Goal: Information Seeking & Learning: Learn about a topic

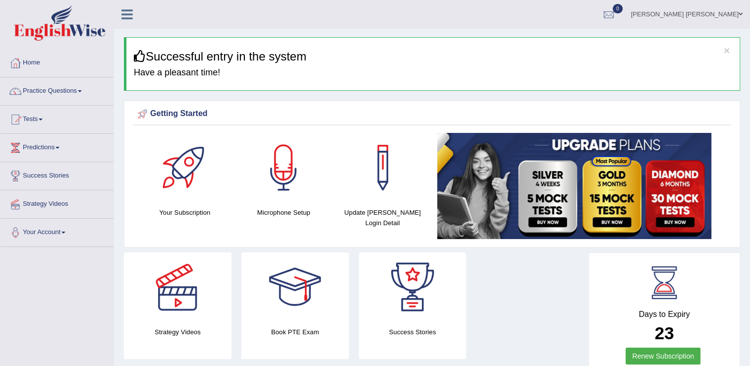
click at [52, 90] on link "Practice Questions" at bounding box center [56, 89] width 113 height 25
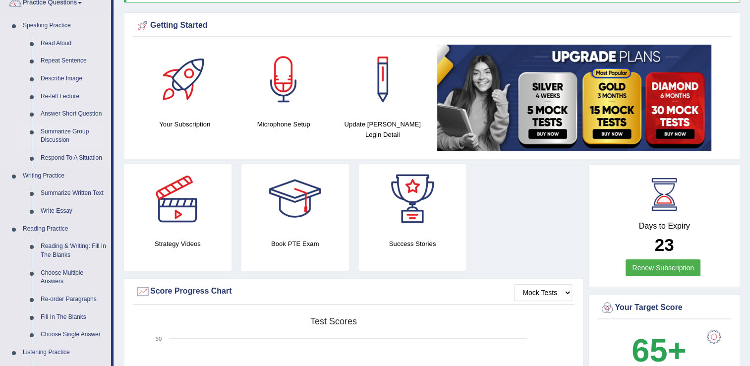
scroll to position [99, 0]
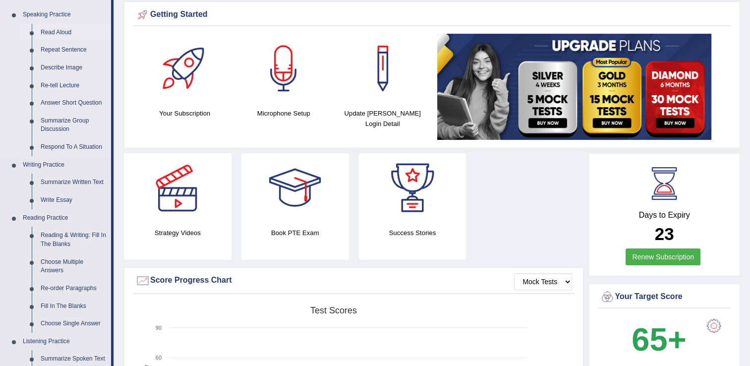
click at [63, 31] on link "Read Aloud" at bounding box center [73, 33] width 75 height 18
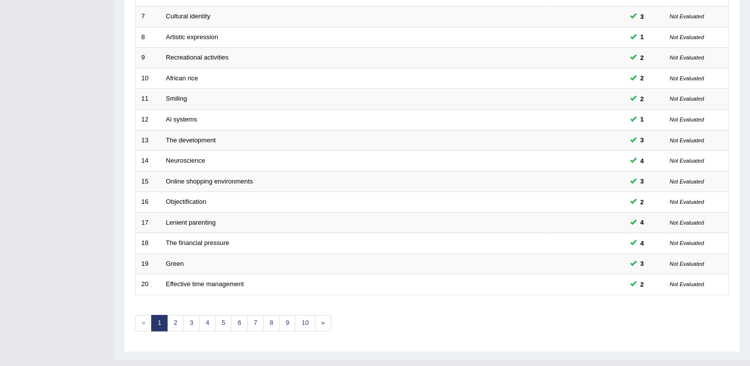
scroll to position [287, 0]
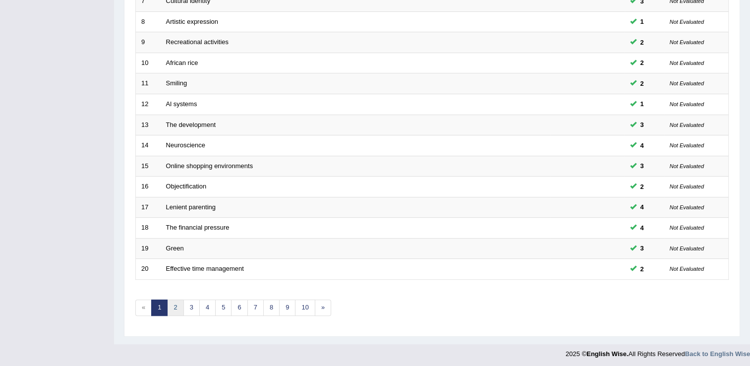
click at [172, 310] on link "2" at bounding box center [175, 307] width 16 height 16
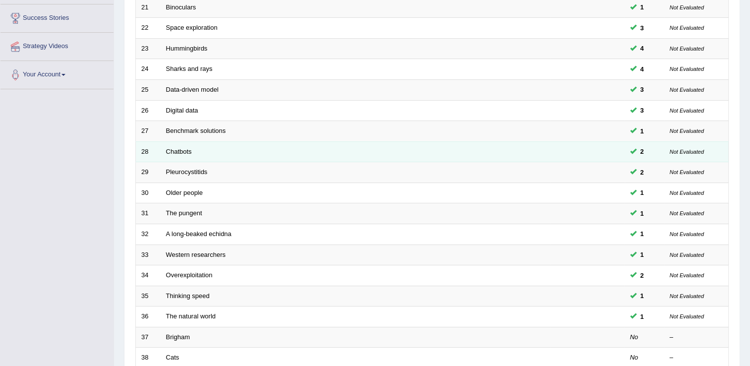
scroll to position [248, 0]
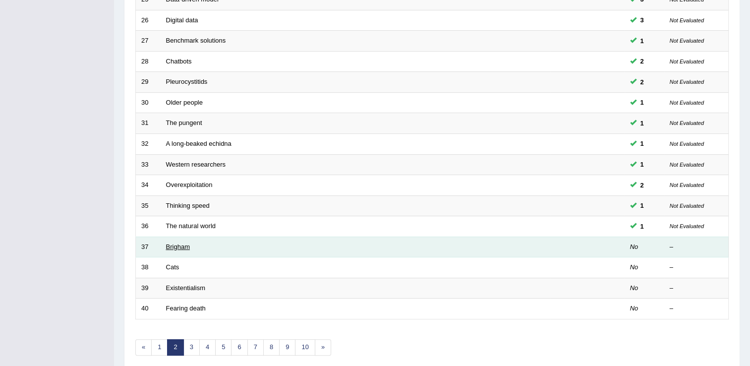
click at [182, 244] on link "Brigham" at bounding box center [178, 246] width 24 height 7
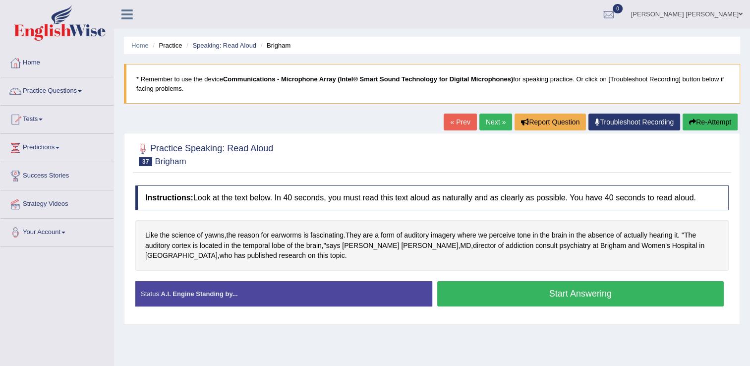
click at [567, 294] on button "Start Answering" at bounding box center [580, 293] width 287 height 25
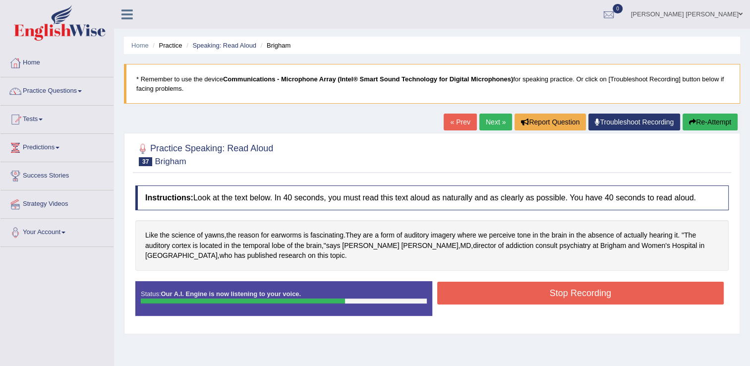
click at [545, 289] on button "Stop Recording" at bounding box center [580, 292] width 287 height 23
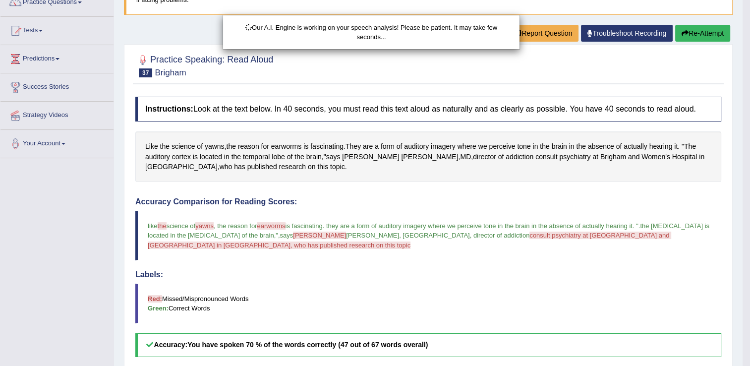
scroll to position [164, 0]
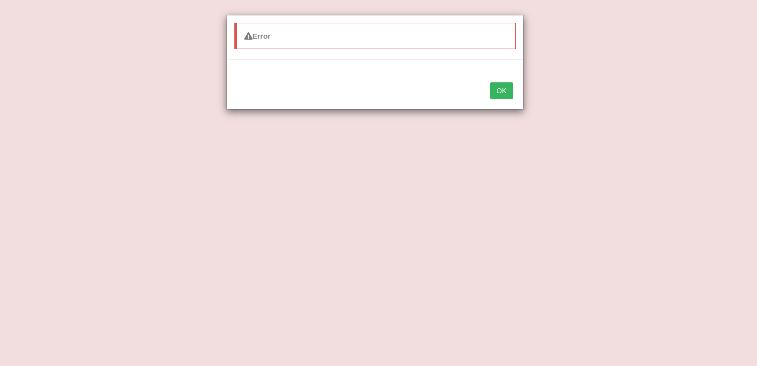
click at [505, 88] on button "OK" at bounding box center [501, 90] width 23 height 17
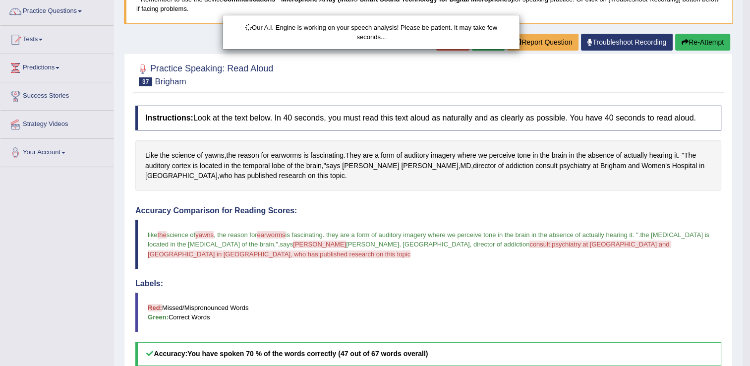
scroll to position [0, 0]
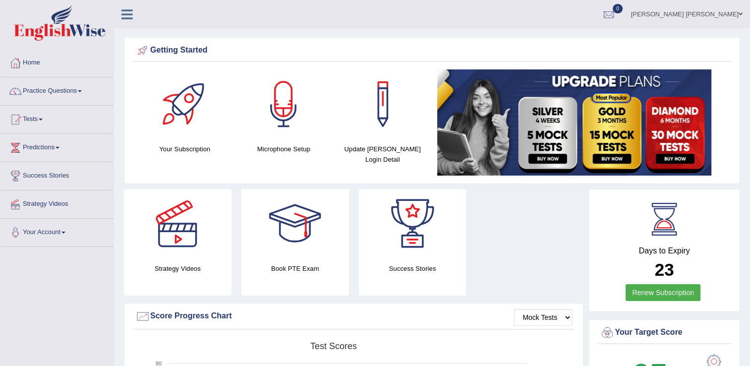
click at [41, 92] on link "Practice Questions" at bounding box center [56, 89] width 113 height 25
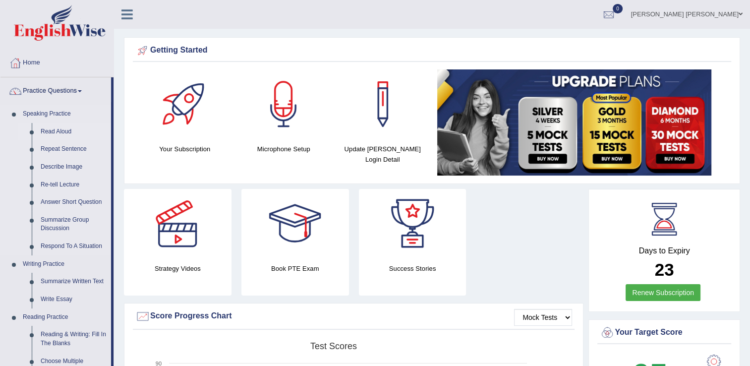
click at [49, 134] on link "Read Aloud" at bounding box center [73, 132] width 75 height 18
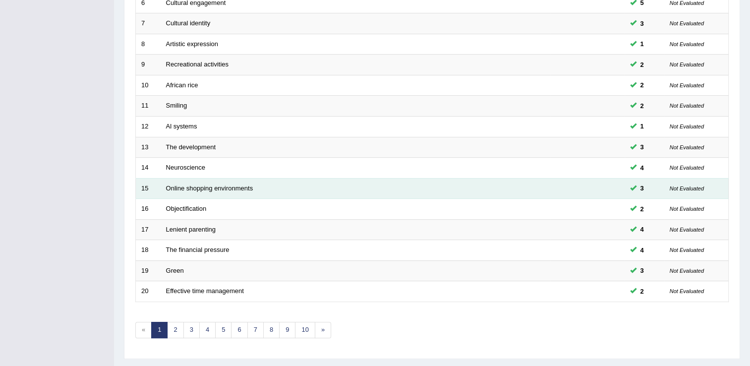
scroll to position [287, 0]
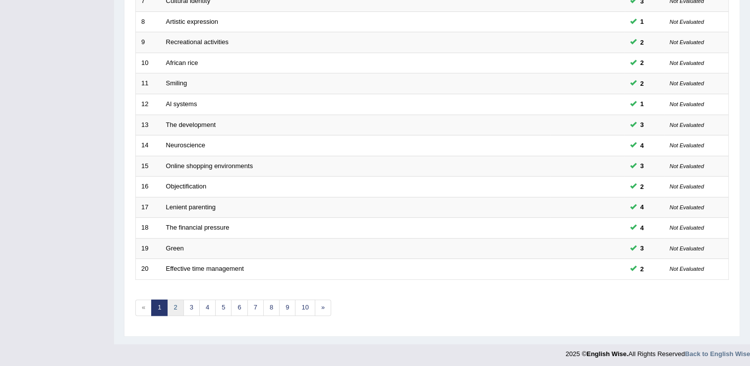
click at [172, 303] on link "2" at bounding box center [175, 307] width 16 height 16
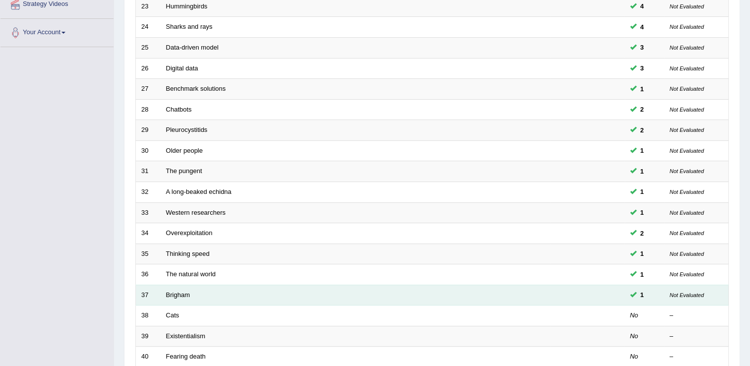
scroll to position [287, 0]
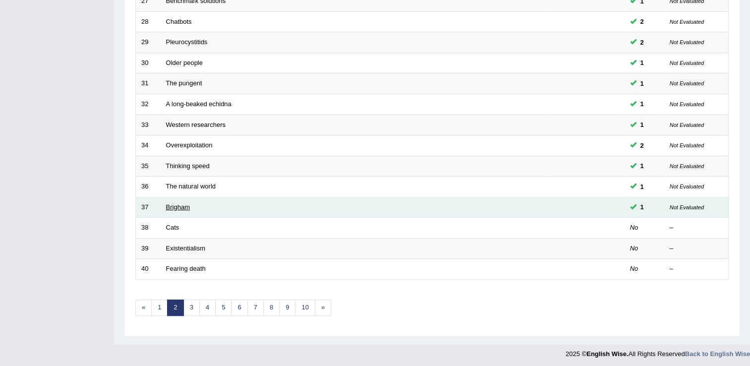
click at [180, 204] on link "Brigham" at bounding box center [178, 206] width 24 height 7
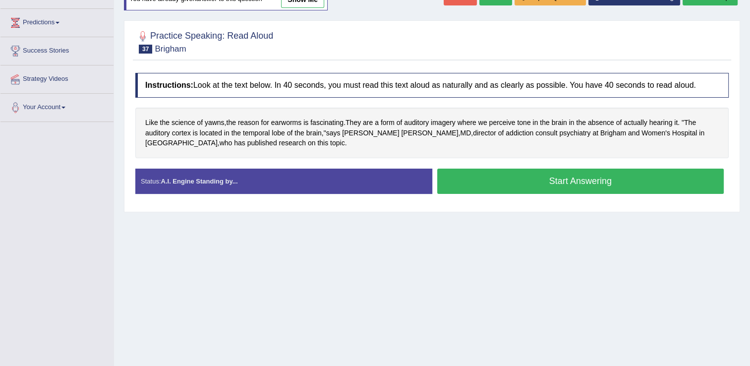
scroll to position [149, 0]
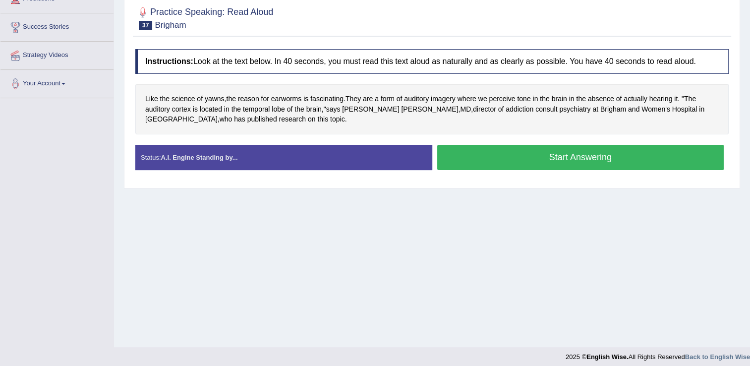
click at [535, 156] on button "Start Answering" at bounding box center [580, 157] width 287 height 25
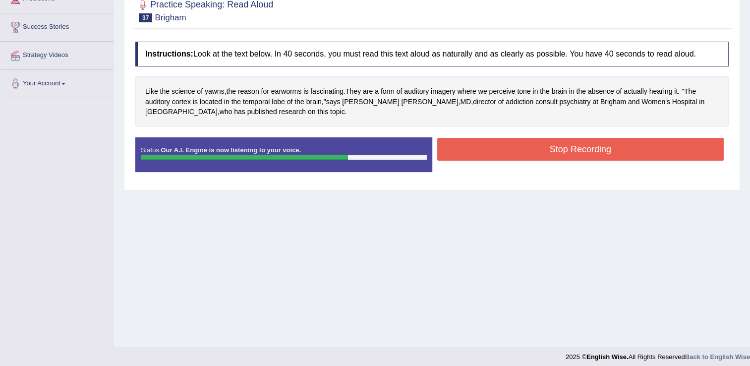
click at [572, 146] on button "Stop Recording" at bounding box center [580, 149] width 287 height 23
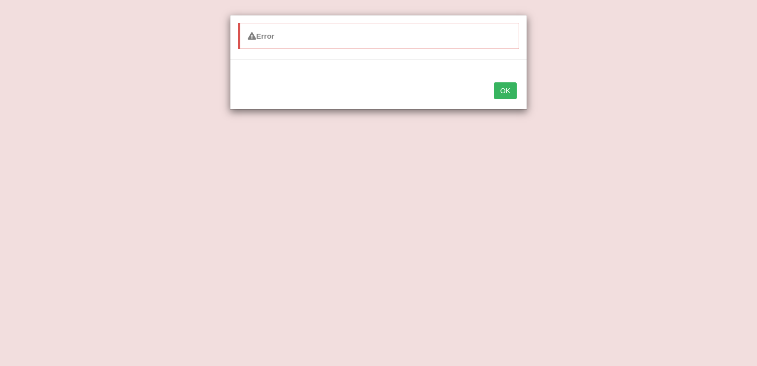
click at [505, 87] on button "OK" at bounding box center [505, 90] width 23 height 17
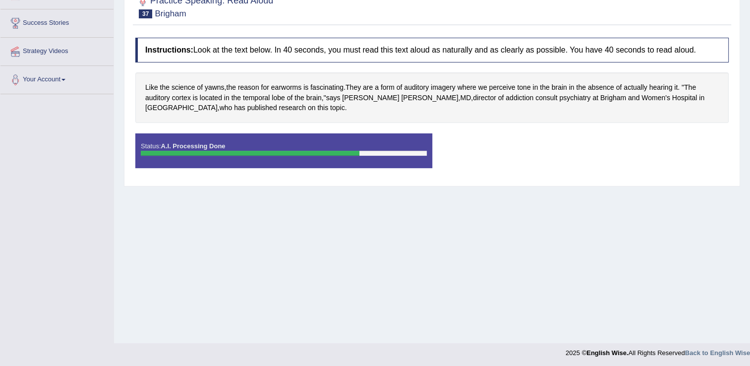
scroll to position [155, 0]
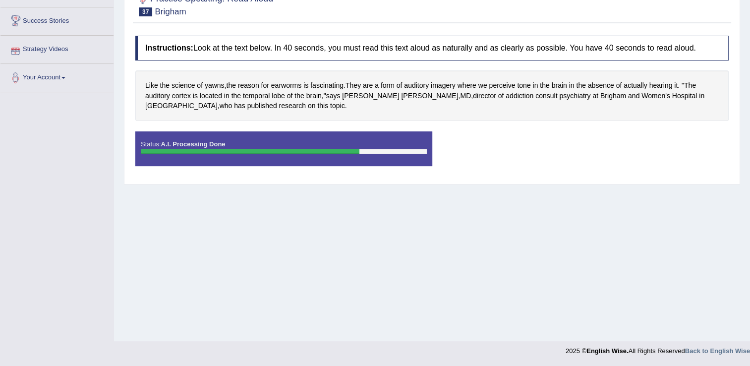
click at [511, 337] on div "Home Practice Speaking: Read Aloud Brigham * Remember to use the device Communi…" at bounding box center [432, 92] width 636 height 495
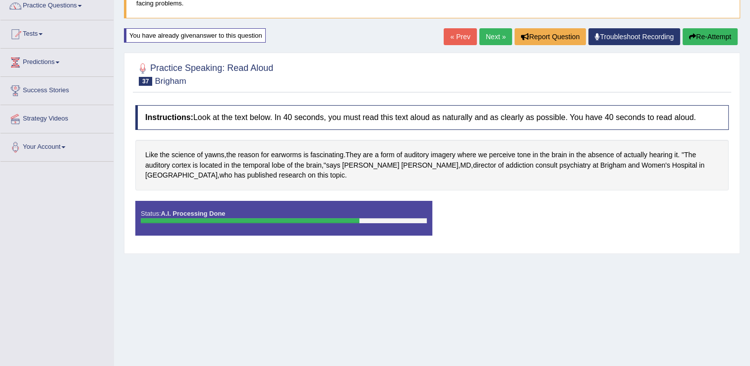
scroll to position [0, 0]
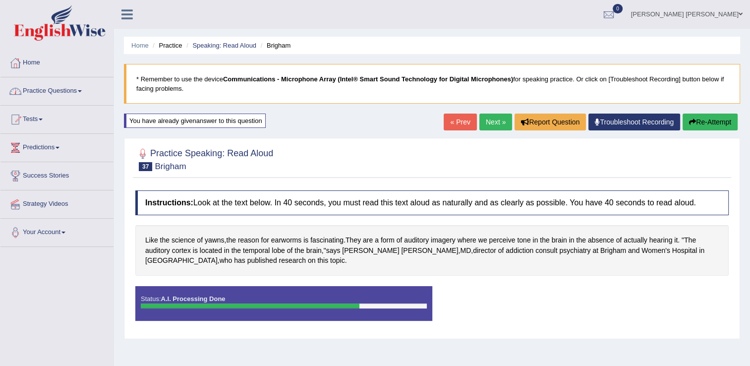
click at [716, 118] on button "Re-Attempt" at bounding box center [709, 121] width 55 height 17
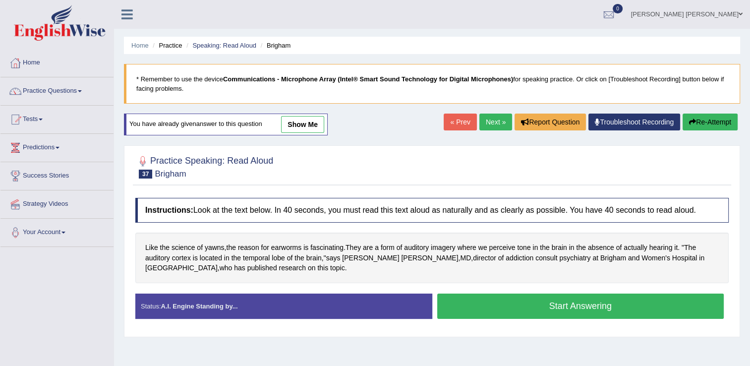
click at [536, 302] on button "Start Answering" at bounding box center [580, 305] width 287 height 25
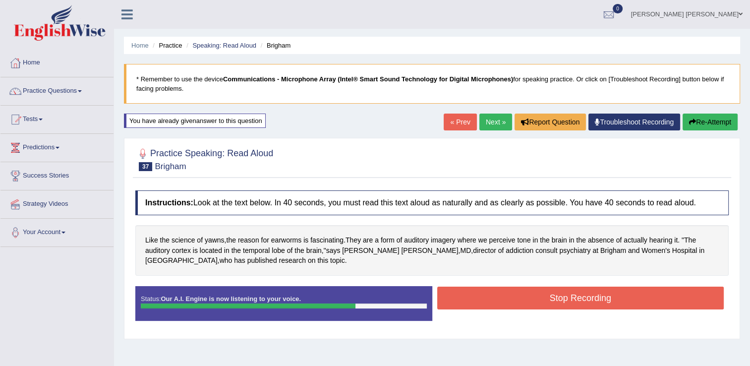
click at [525, 302] on button "Stop Recording" at bounding box center [580, 297] width 287 height 23
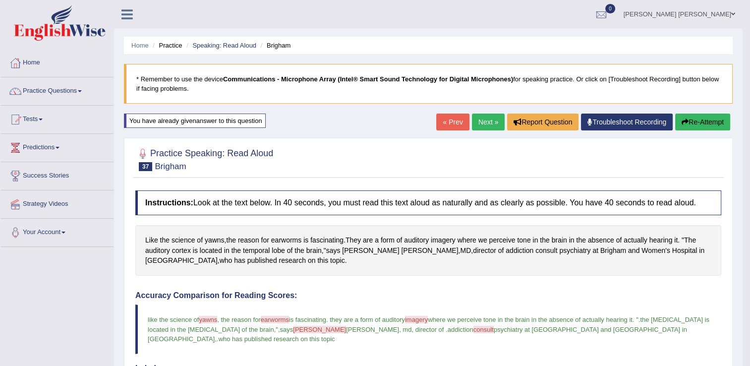
click at [489, 122] on link "Next »" at bounding box center [488, 121] width 33 height 17
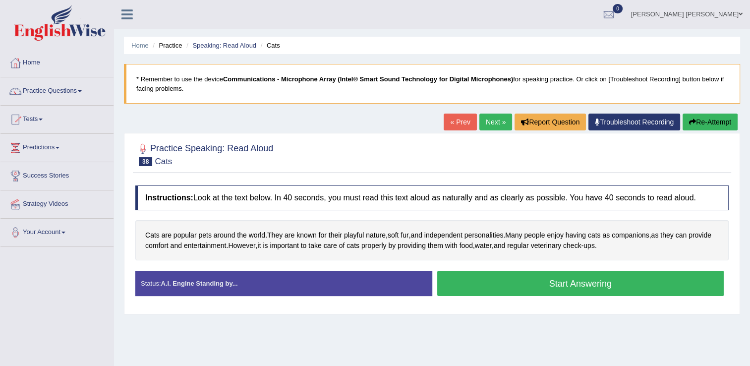
click at [579, 278] on button "Start Answering" at bounding box center [580, 283] width 287 height 25
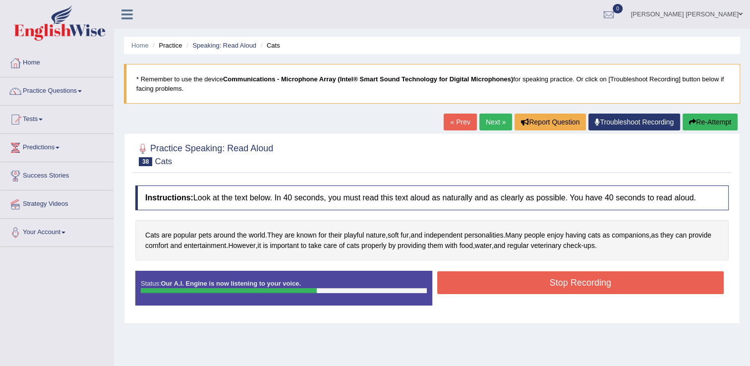
drag, startPoint x: 574, startPoint y: 276, endPoint x: 575, endPoint y: 284, distance: 7.6
click at [575, 284] on button "Stop Recording" at bounding box center [580, 282] width 287 height 23
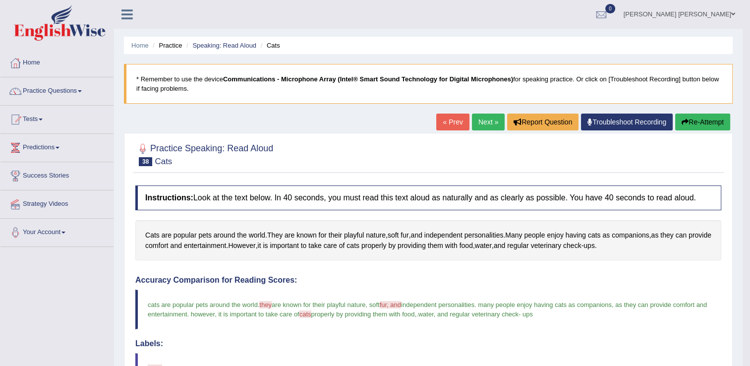
click at [704, 119] on button "Re-Attempt" at bounding box center [702, 121] width 55 height 17
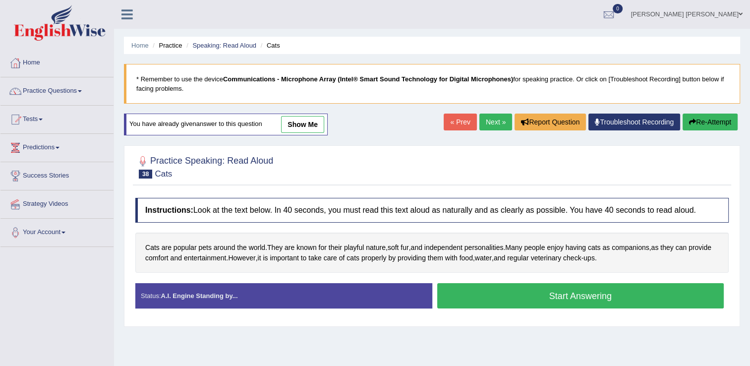
click at [601, 298] on button "Start Answering" at bounding box center [580, 295] width 287 height 25
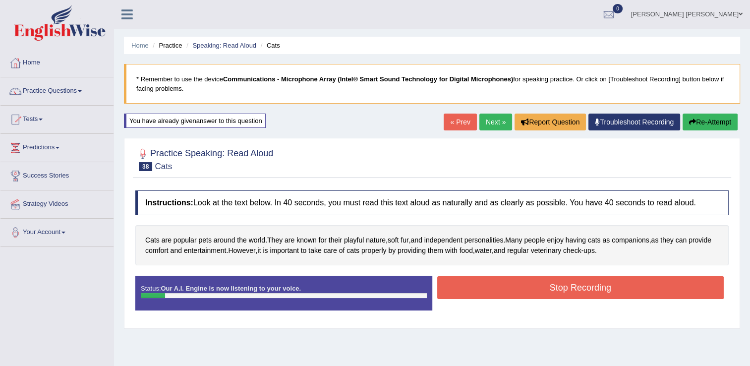
click at [702, 126] on button "Re-Attempt" at bounding box center [709, 121] width 55 height 17
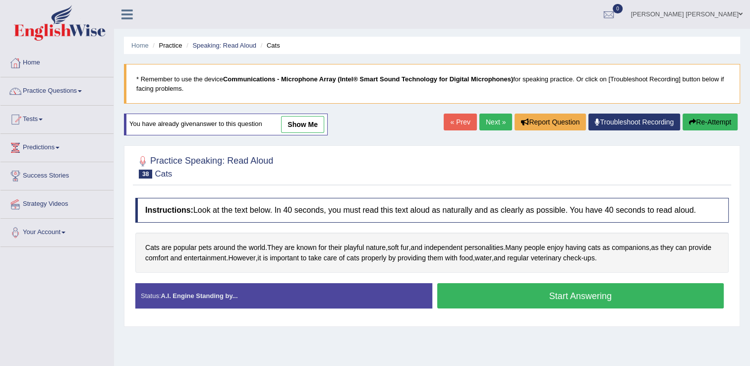
click at [511, 298] on button "Start Answering" at bounding box center [580, 295] width 287 height 25
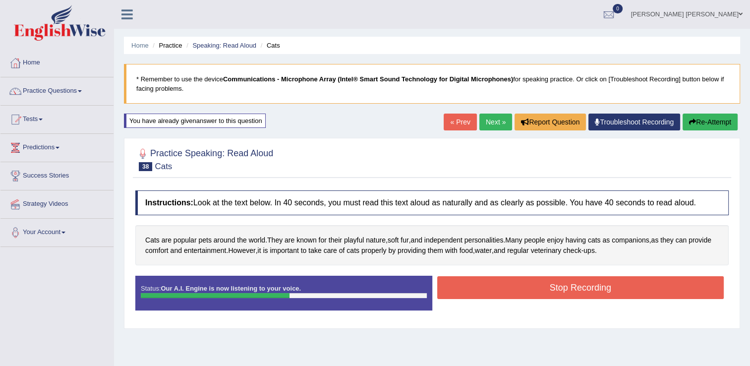
drag, startPoint x: 506, startPoint y: 289, endPoint x: 510, endPoint y: 293, distance: 5.6
click at [509, 290] on button "Stop Recording" at bounding box center [580, 287] width 287 height 23
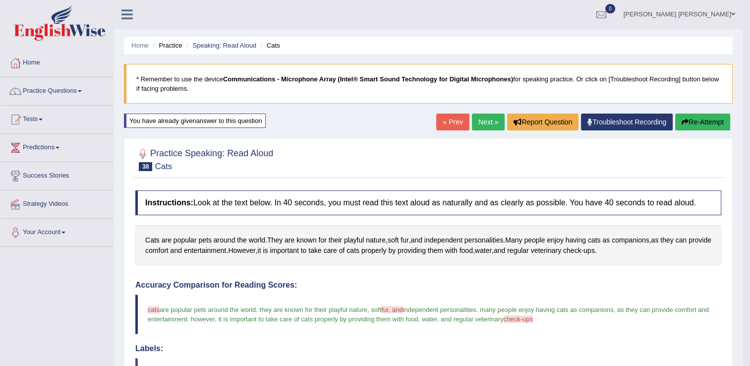
click at [484, 118] on link "Next »" at bounding box center [488, 121] width 33 height 17
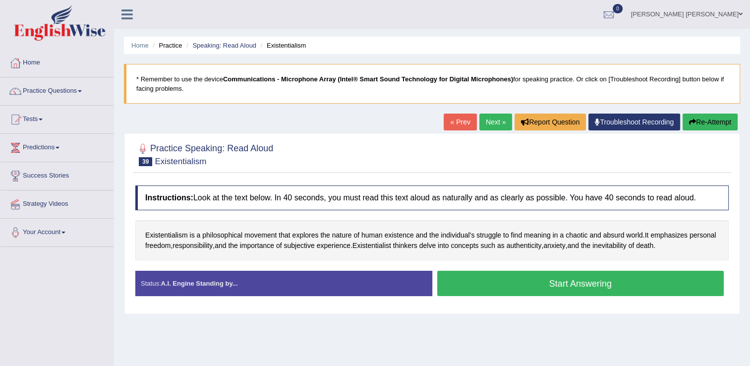
click at [508, 284] on button "Start Answering" at bounding box center [580, 283] width 287 height 25
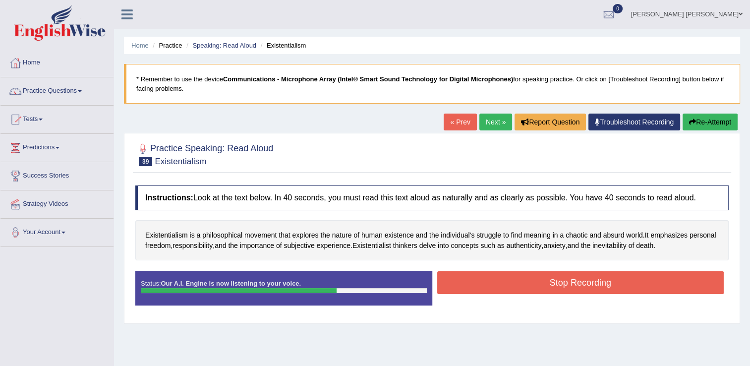
click at [516, 282] on button "Stop Recording" at bounding box center [580, 282] width 287 height 23
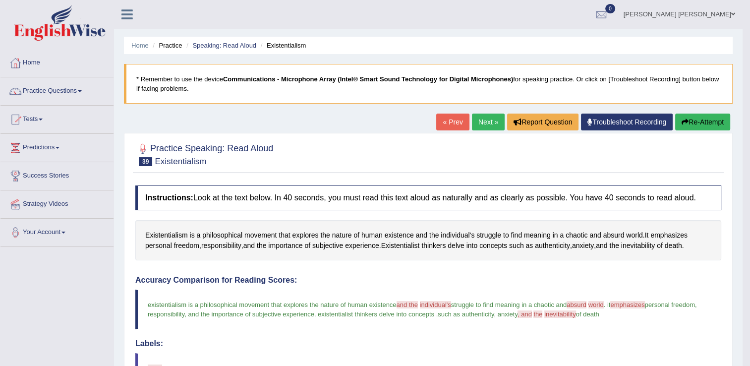
click at [690, 120] on button "Re-Attempt" at bounding box center [702, 121] width 55 height 17
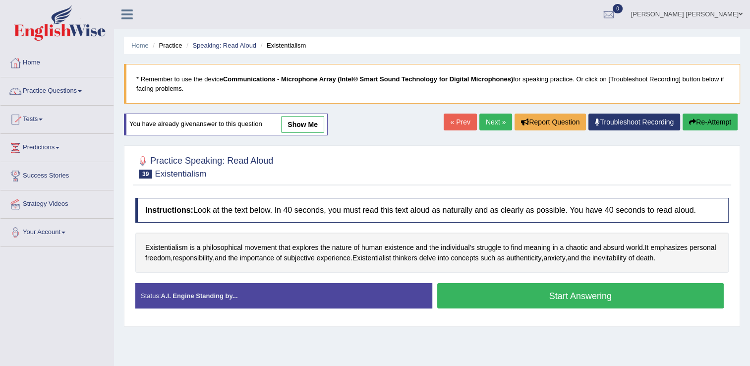
click at [536, 293] on button "Start Answering" at bounding box center [580, 295] width 287 height 25
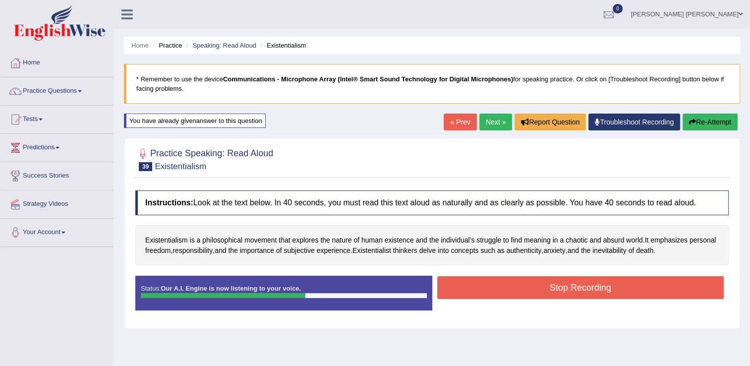
click at [531, 291] on button "Stop Recording" at bounding box center [580, 287] width 287 height 23
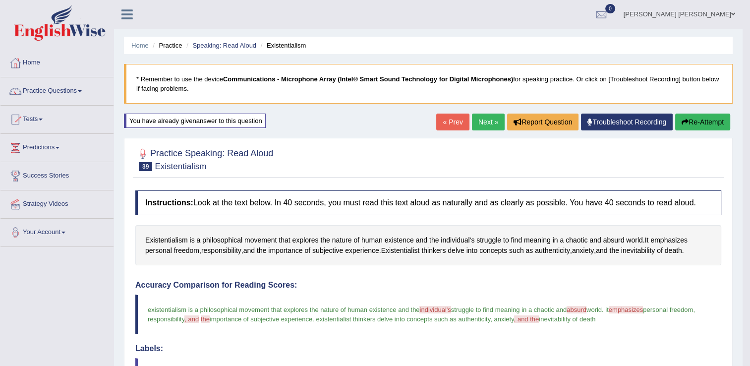
click at [486, 125] on link "Next »" at bounding box center [488, 121] width 33 height 17
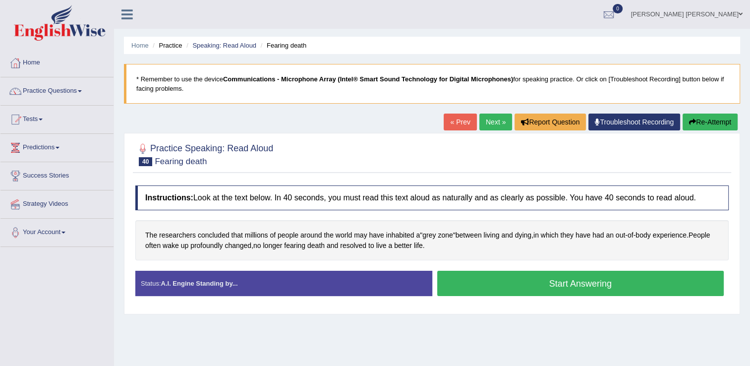
click at [487, 284] on button "Start Answering" at bounding box center [580, 283] width 287 height 25
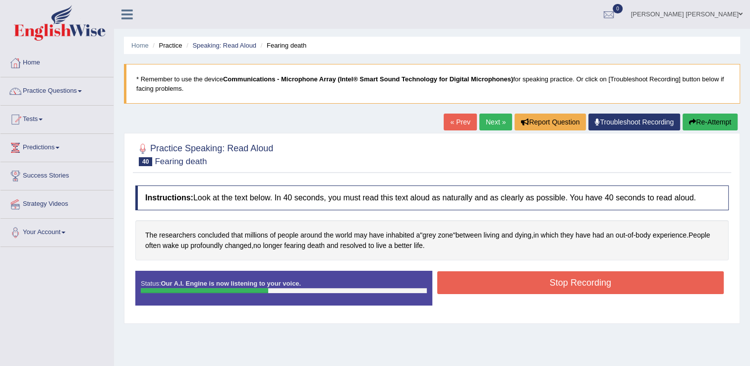
click at [529, 283] on button "Stop Recording" at bounding box center [580, 282] width 287 height 23
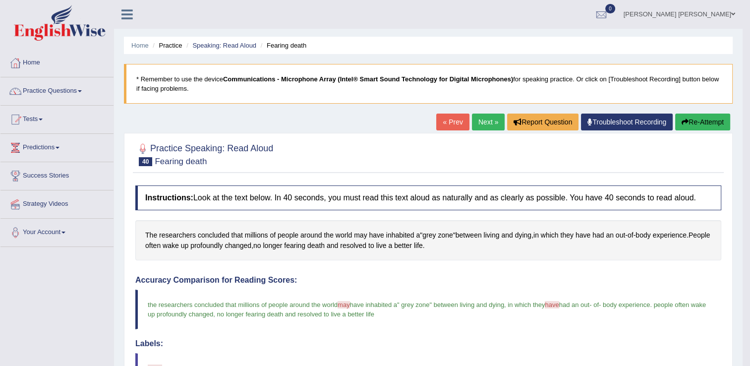
click at [491, 122] on link "Next »" at bounding box center [488, 121] width 33 height 17
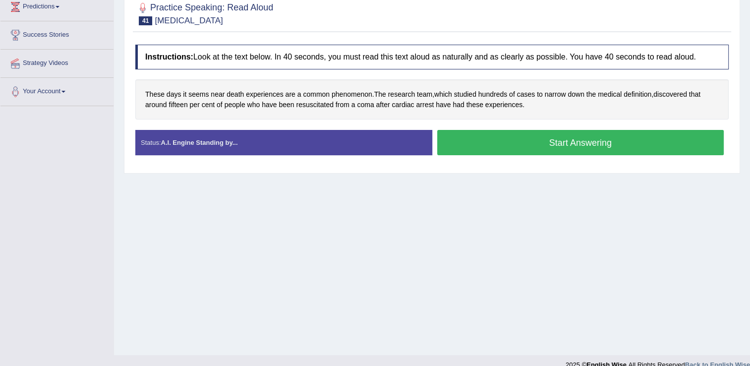
scroll to position [155, 0]
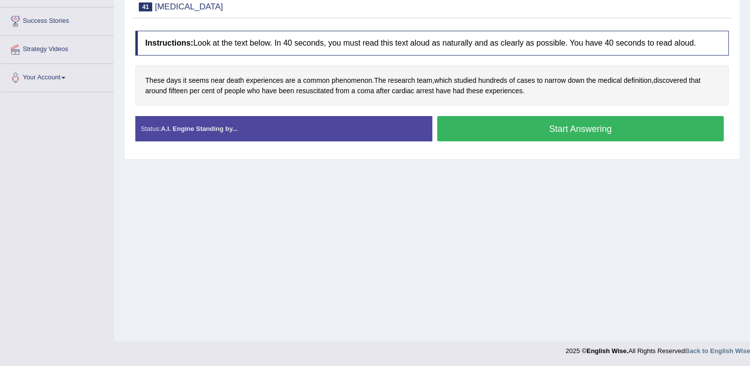
click at [481, 131] on button "Start Answering" at bounding box center [580, 128] width 287 height 25
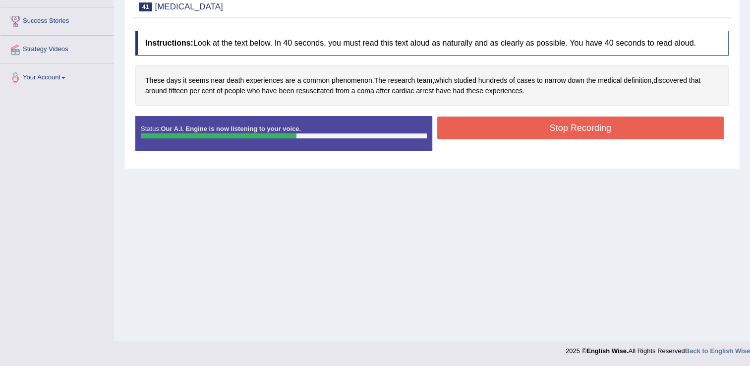
click at [488, 126] on button "Stop Recording" at bounding box center [580, 127] width 287 height 23
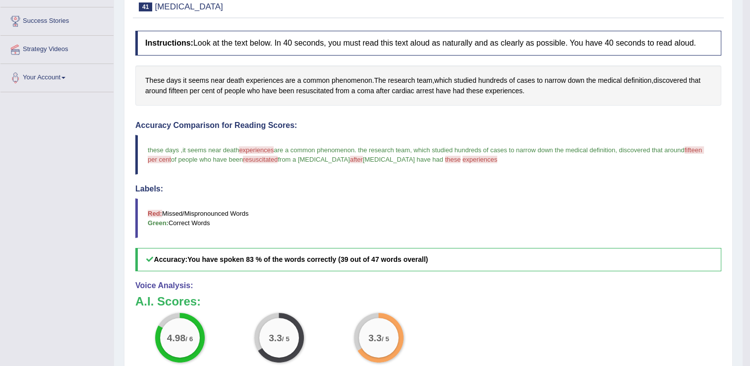
scroll to position [0, 0]
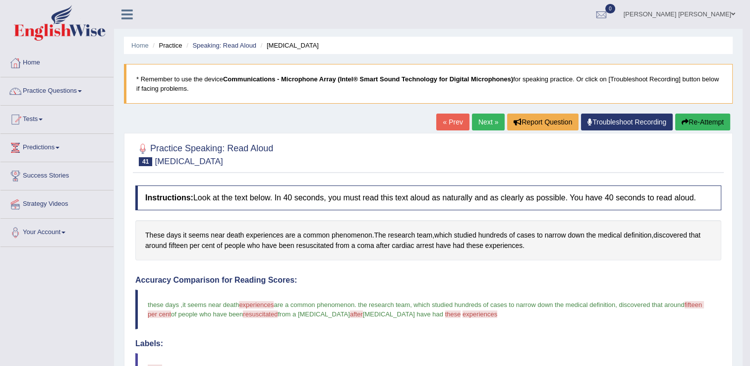
click at [692, 122] on button "Re-Attempt" at bounding box center [702, 121] width 55 height 17
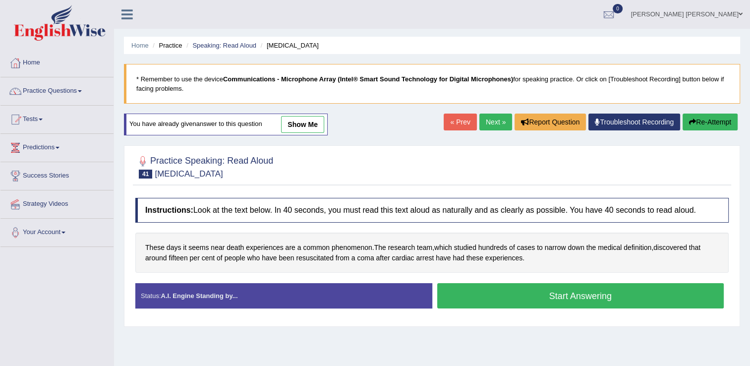
click at [503, 293] on button "Start Answering" at bounding box center [580, 295] width 287 height 25
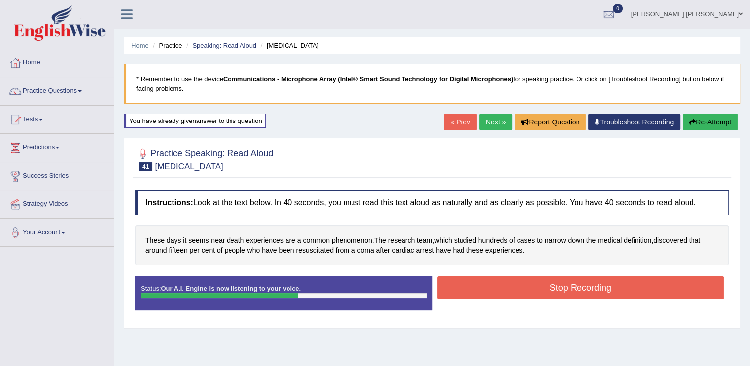
click at [504, 290] on button "Stop Recording" at bounding box center [580, 287] width 287 height 23
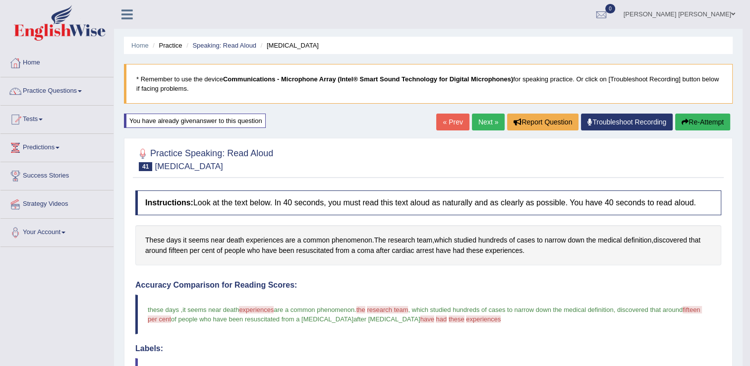
click at [484, 126] on link "Next »" at bounding box center [488, 121] width 33 height 17
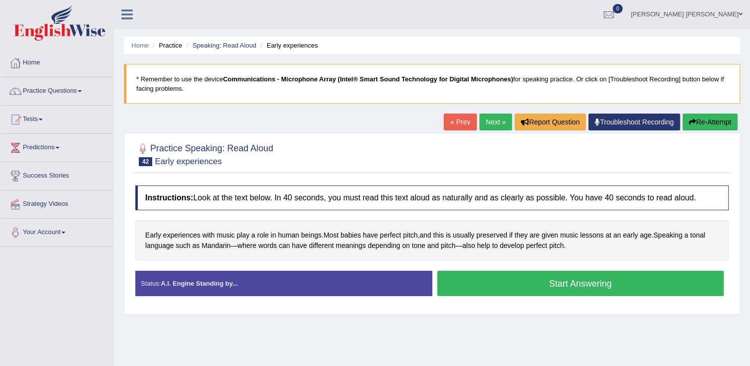
click at [548, 286] on button "Start Answering" at bounding box center [580, 283] width 287 height 25
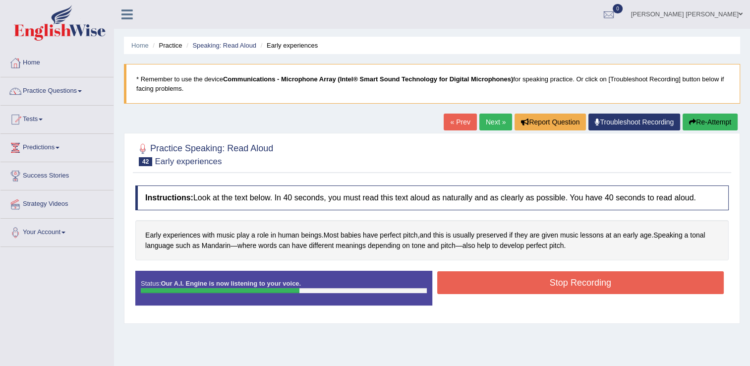
click at [543, 282] on button "Stop Recording" at bounding box center [580, 282] width 287 height 23
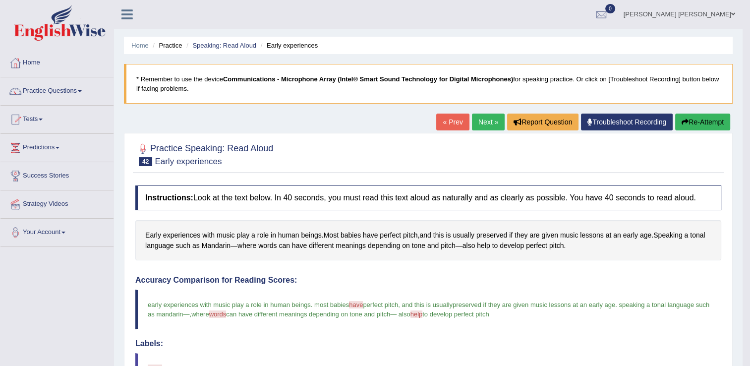
click at [69, 89] on link "Practice Questions" at bounding box center [56, 89] width 113 height 25
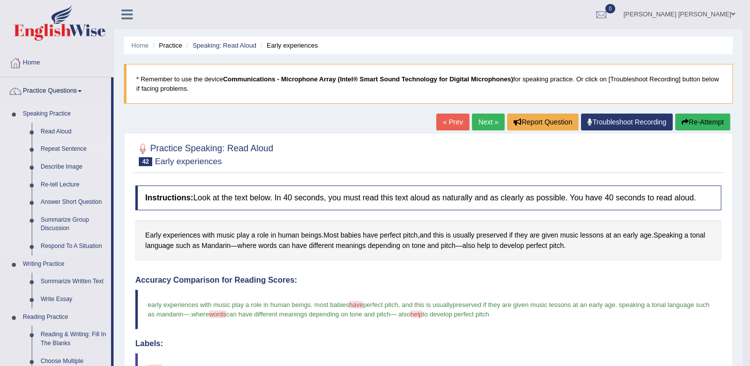
click at [58, 148] on link "Repeat Sentence" at bounding box center [73, 149] width 75 height 18
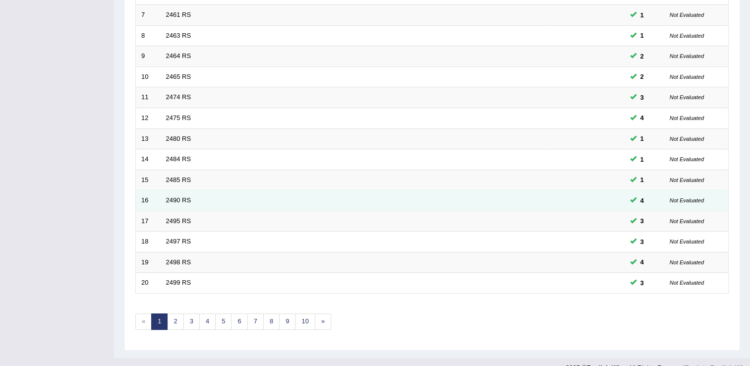
scroll to position [287, 0]
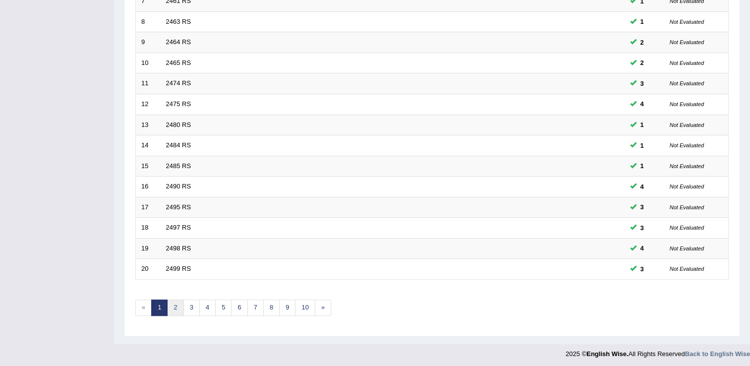
click at [176, 305] on link "2" at bounding box center [175, 307] width 16 height 16
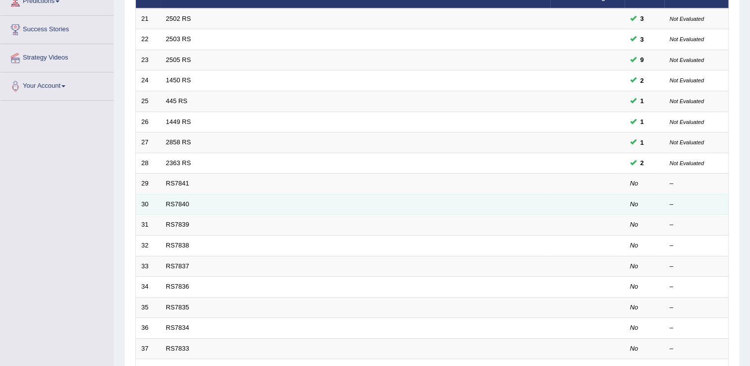
scroll to position [149, 0]
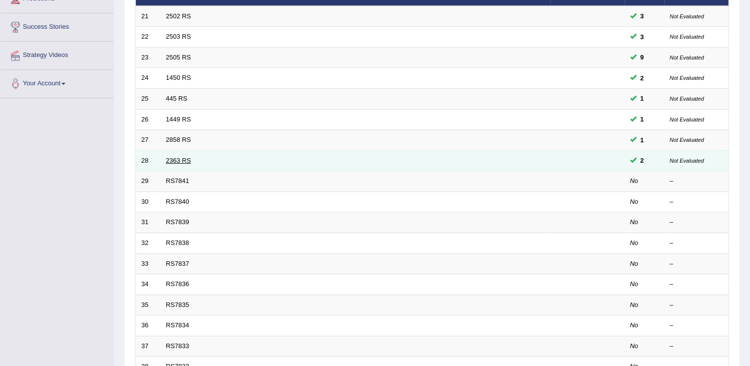
click at [181, 161] on link "2363 RS" at bounding box center [178, 160] width 25 height 7
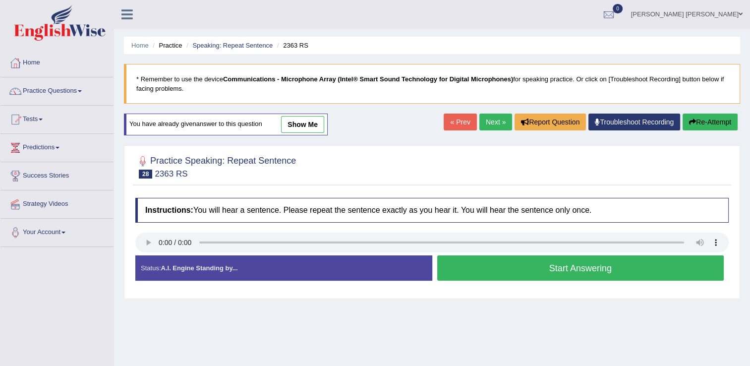
click at [573, 269] on button "Start Answering" at bounding box center [580, 267] width 287 height 25
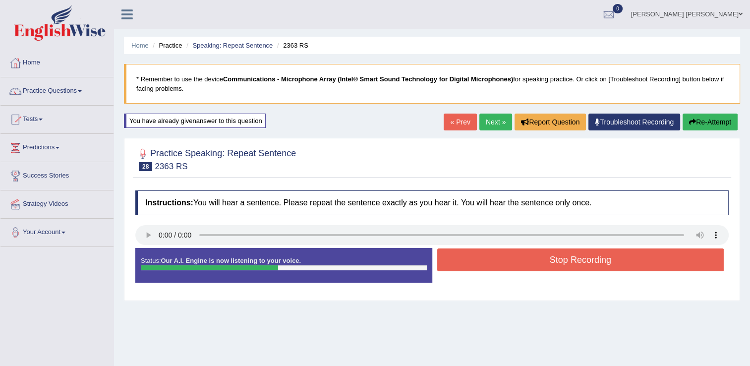
click at [577, 261] on button "Stop Recording" at bounding box center [580, 259] width 287 height 23
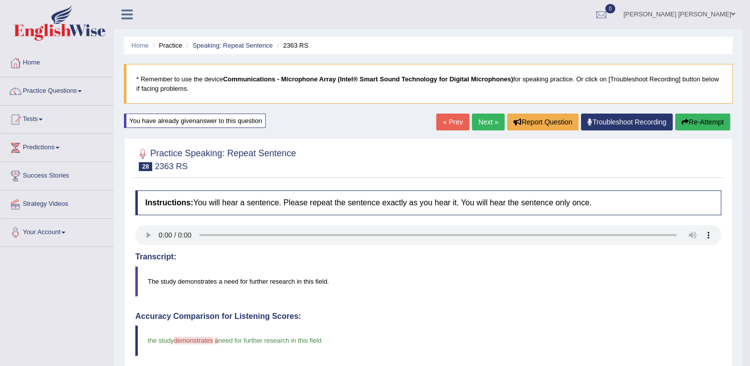
click at [479, 122] on link "Next »" at bounding box center [488, 121] width 33 height 17
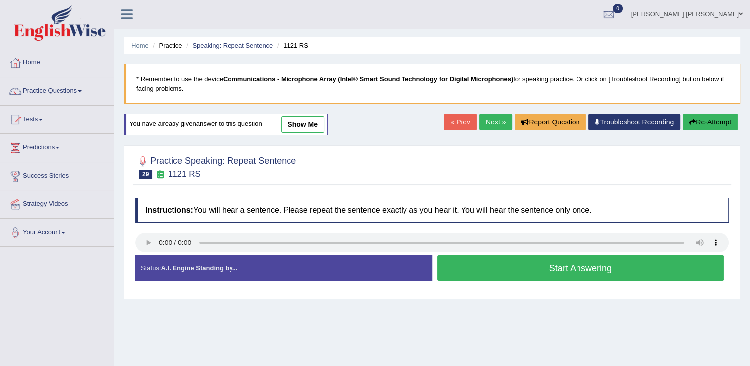
click at [542, 270] on button "Start Answering" at bounding box center [580, 267] width 287 height 25
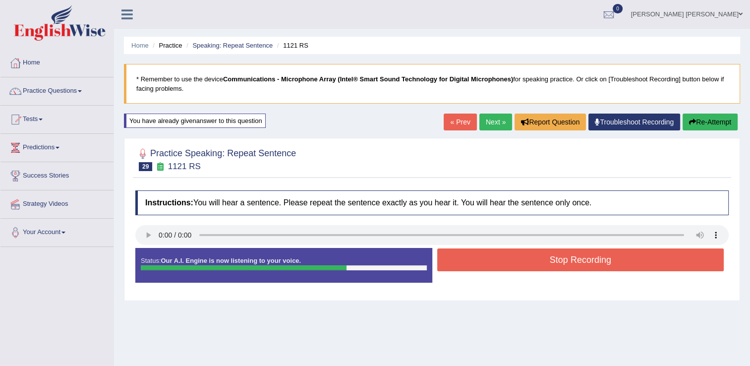
click at [543, 259] on button "Stop Recording" at bounding box center [580, 259] width 287 height 23
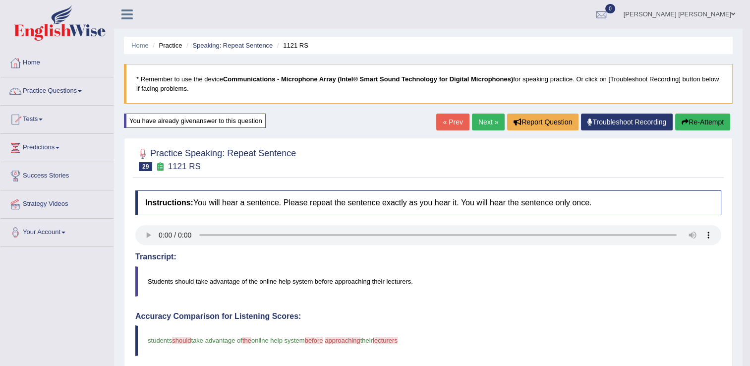
click at [684, 126] on button "Re-Attempt" at bounding box center [702, 121] width 55 height 17
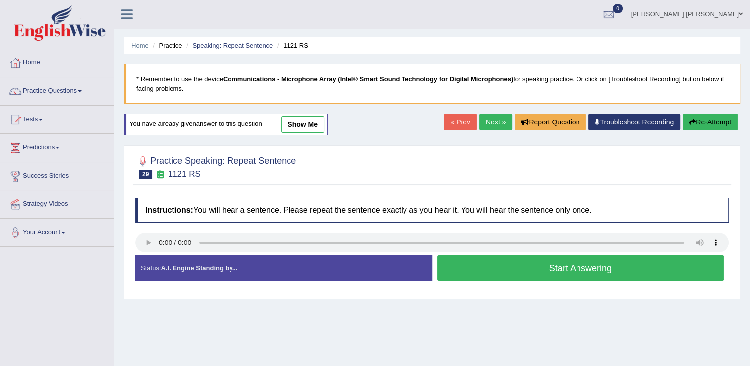
click at [533, 271] on button "Start Answering" at bounding box center [580, 267] width 287 height 25
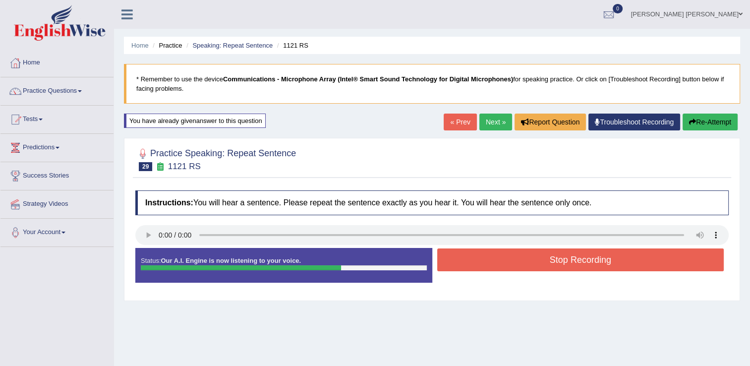
click at [533, 268] on button "Stop Recording" at bounding box center [580, 259] width 287 height 23
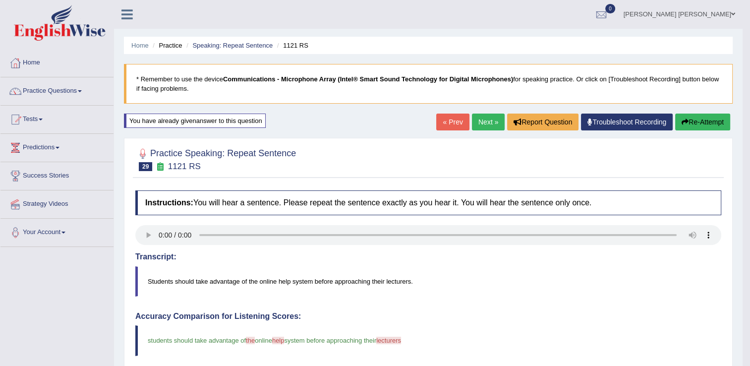
click at [705, 122] on button "Re-Attempt" at bounding box center [702, 121] width 55 height 17
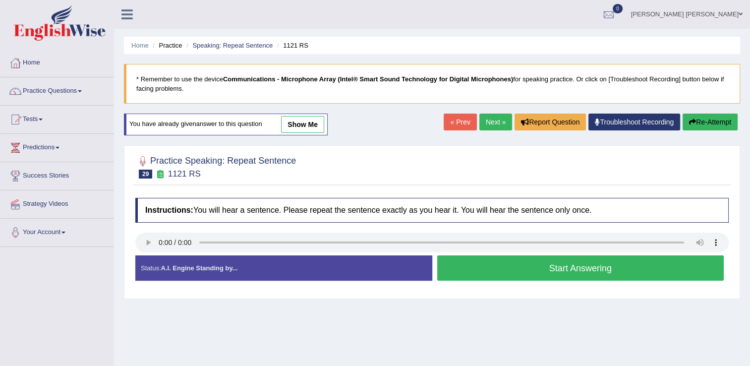
click at [494, 268] on button "Start Answering" at bounding box center [580, 267] width 287 height 25
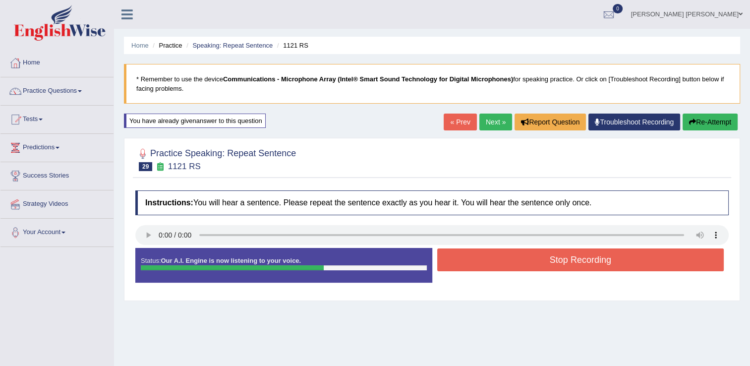
click at [495, 263] on button "Stop Recording" at bounding box center [580, 259] width 287 height 23
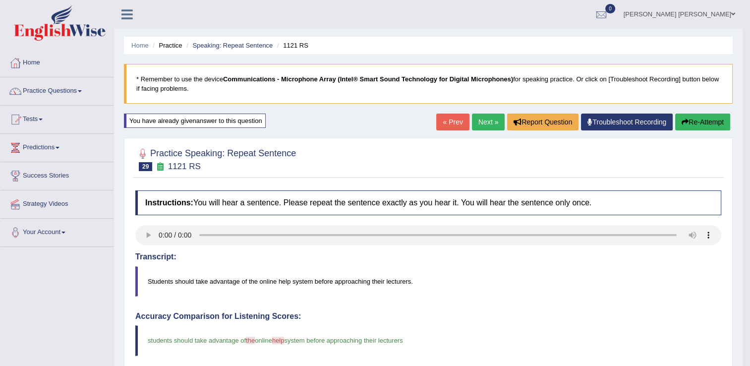
click at [473, 121] on link "Next »" at bounding box center [488, 121] width 33 height 17
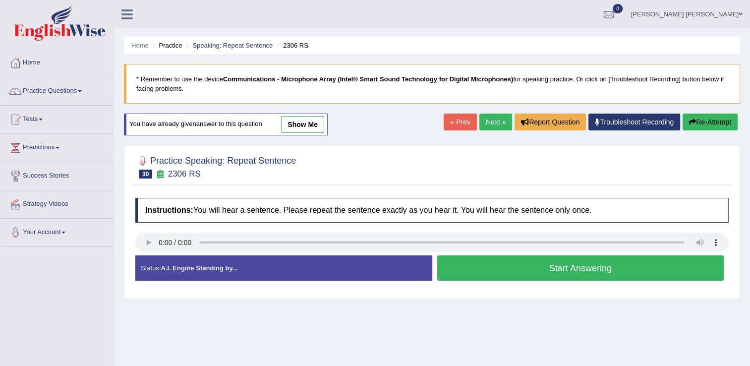
click at [467, 270] on button "Start Answering" at bounding box center [580, 267] width 287 height 25
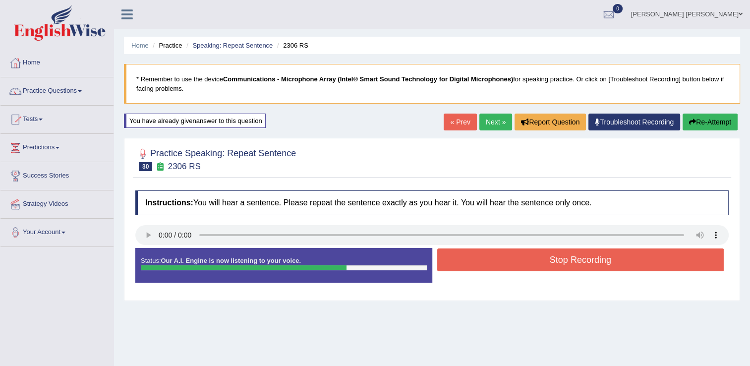
click at [476, 261] on button "Stop Recording" at bounding box center [580, 259] width 287 height 23
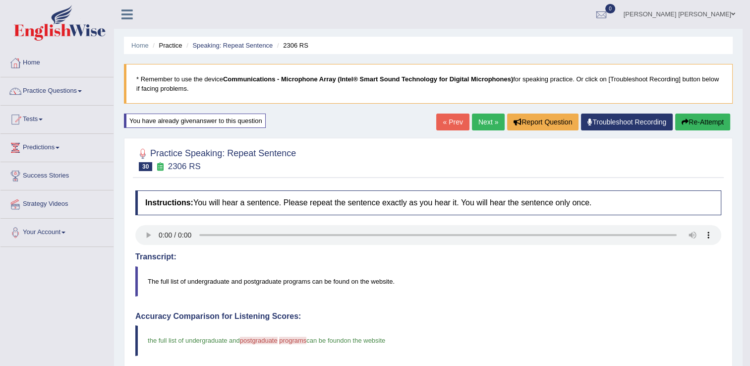
click at [484, 121] on link "Next »" at bounding box center [488, 121] width 33 height 17
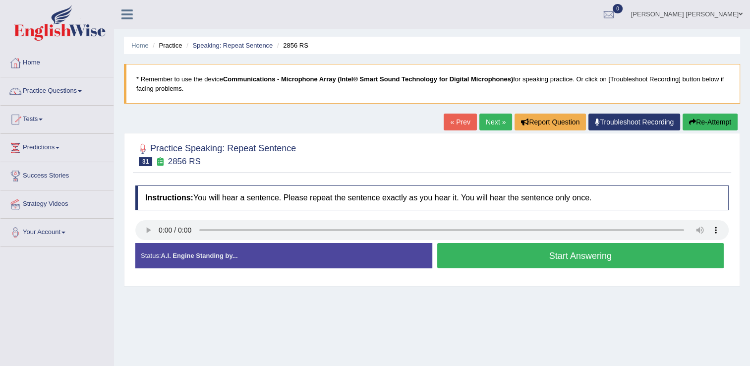
click at [490, 255] on button "Start Answering" at bounding box center [580, 255] width 287 height 25
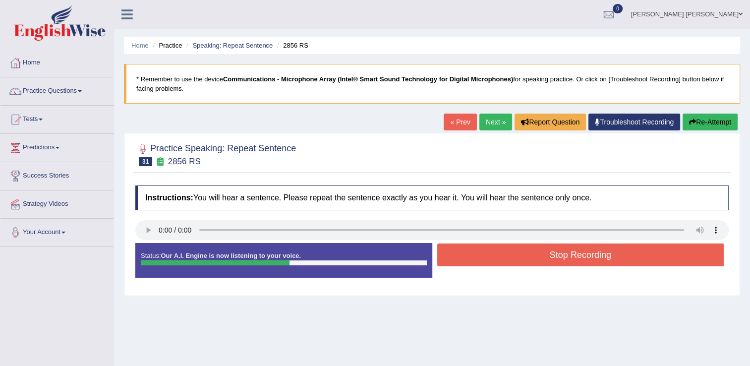
click at [490, 255] on button "Stop Recording" at bounding box center [580, 254] width 287 height 23
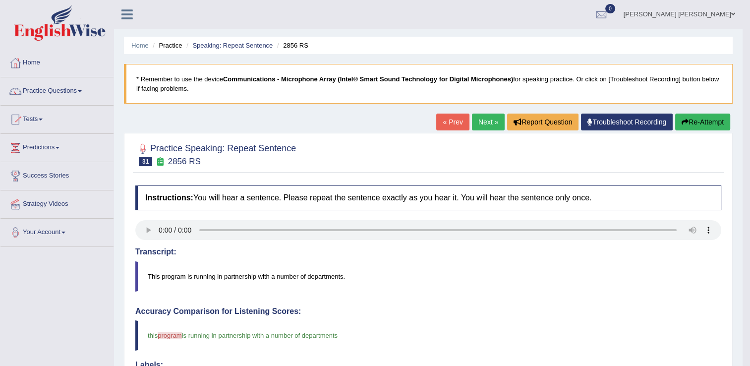
click at [482, 124] on link "Next »" at bounding box center [488, 121] width 33 height 17
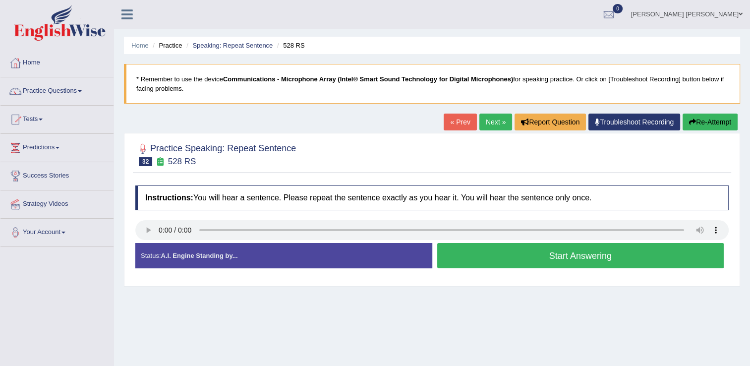
click at [545, 256] on button "Start Answering" at bounding box center [580, 255] width 287 height 25
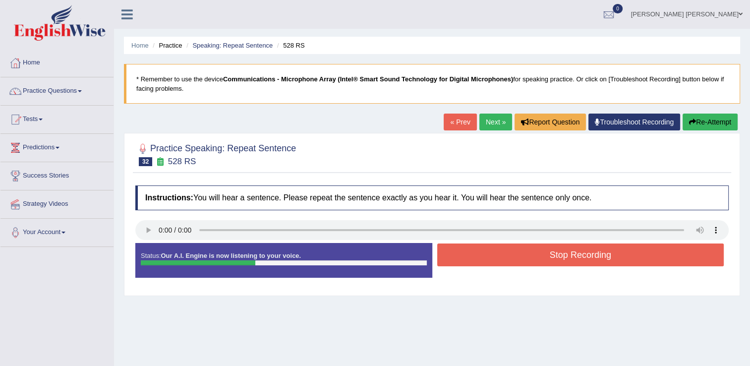
click at [541, 255] on button "Stop Recording" at bounding box center [580, 254] width 287 height 23
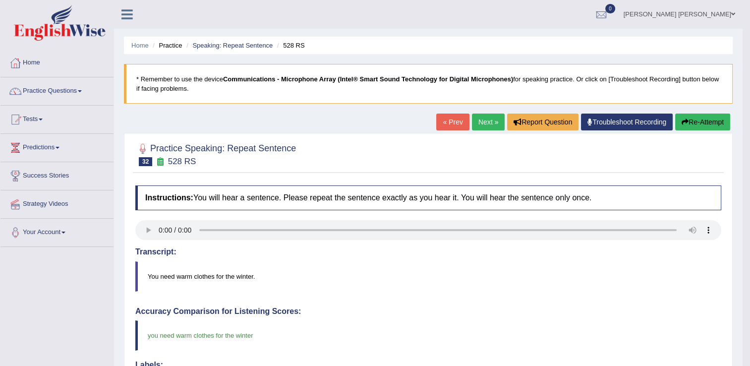
click at [696, 120] on button "Re-Attempt" at bounding box center [702, 121] width 55 height 17
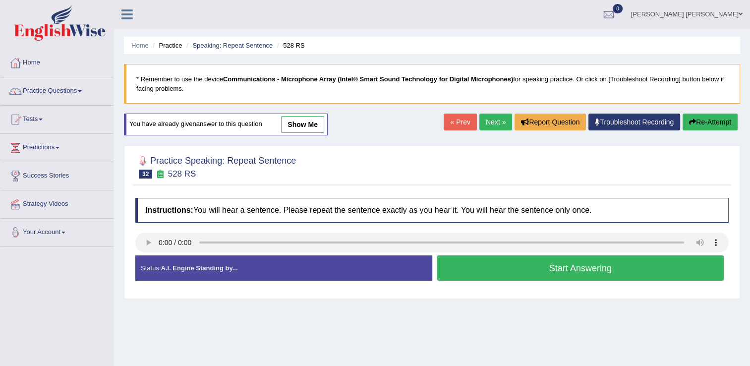
click at [520, 270] on button "Start Answering" at bounding box center [580, 267] width 287 height 25
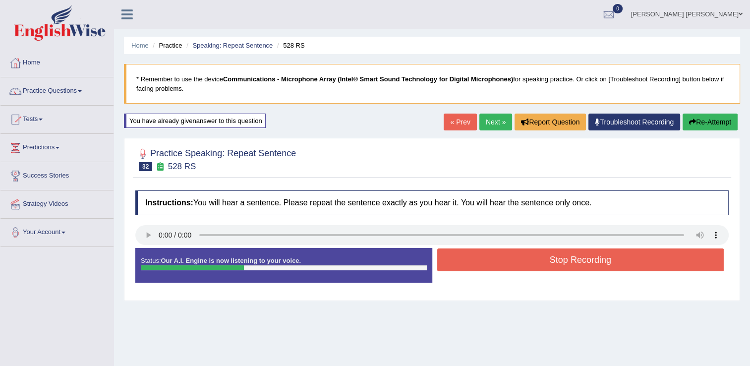
click at [538, 256] on button "Stop Recording" at bounding box center [580, 259] width 287 height 23
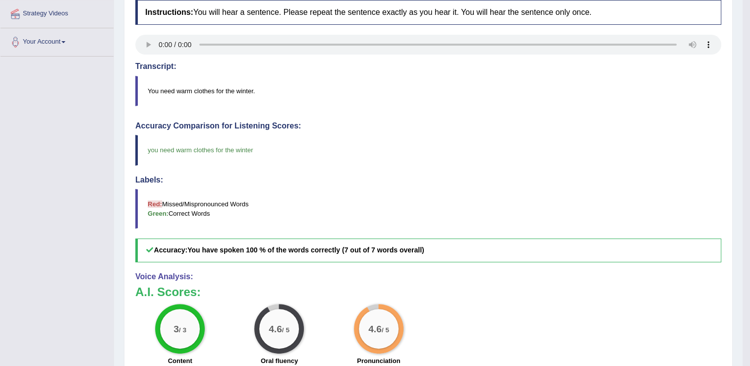
scroll to position [20, 0]
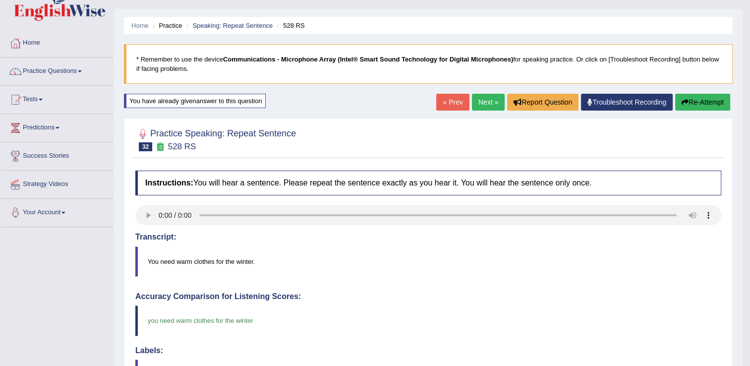
click at [482, 100] on link "Next »" at bounding box center [488, 102] width 33 height 17
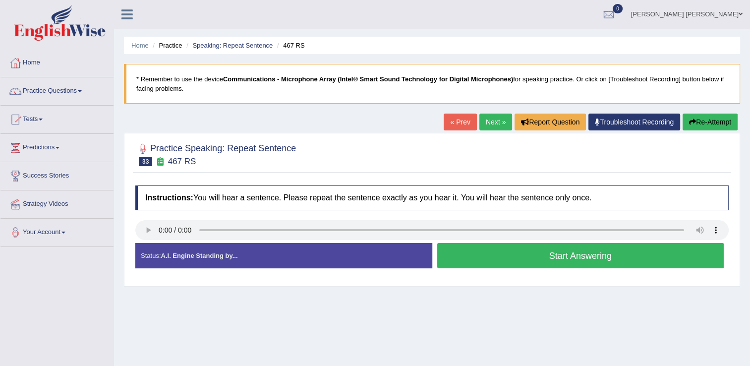
click at [501, 253] on button "Start Answering" at bounding box center [580, 255] width 287 height 25
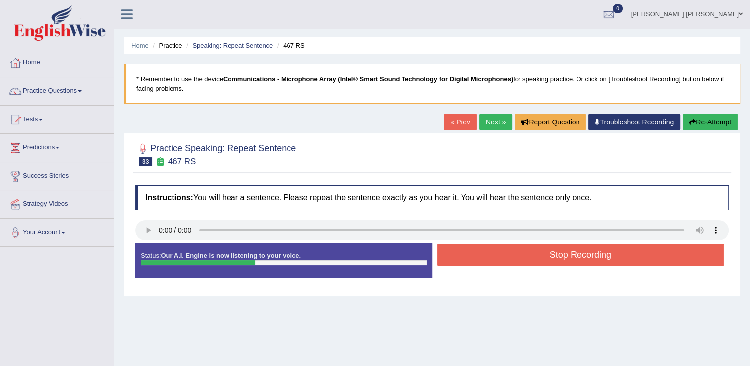
click at [501, 253] on button "Stop Recording" at bounding box center [580, 254] width 287 height 23
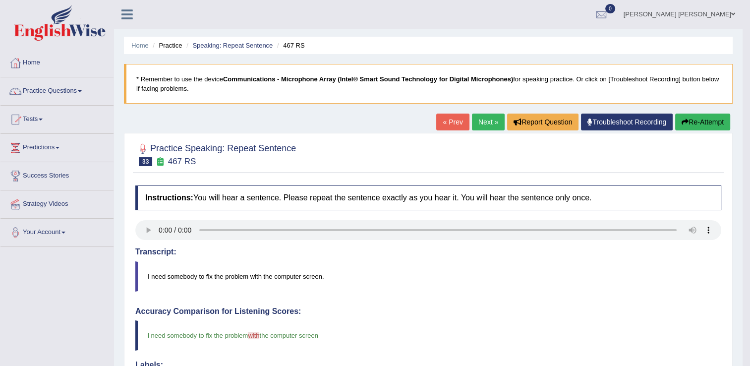
click at [479, 118] on link "Next »" at bounding box center [488, 121] width 33 height 17
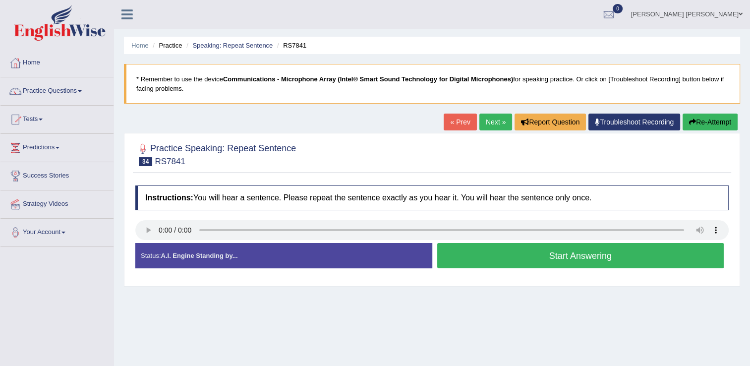
click at [505, 254] on button "Start Answering" at bounding box center [580, 255] width 287 height 25
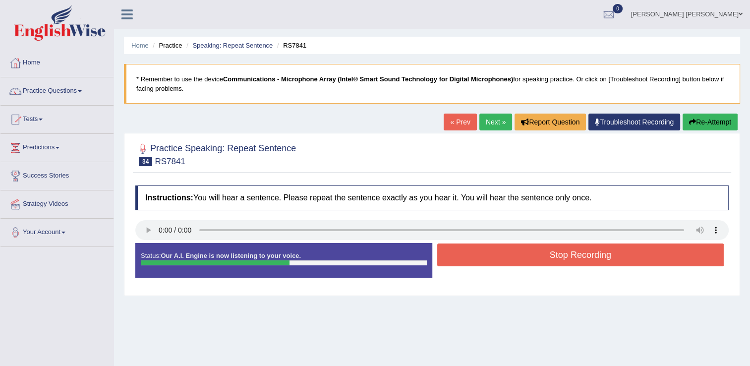
click at [469, 248] on button "Stop Recording" at bounding box center [580, 254] width 287 height 23
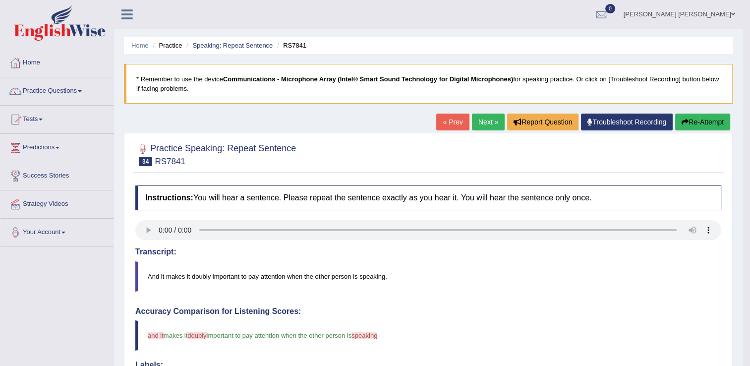
click at [486, 122] on link "Next »" at bounding box center [488, 121] width 33 height 17
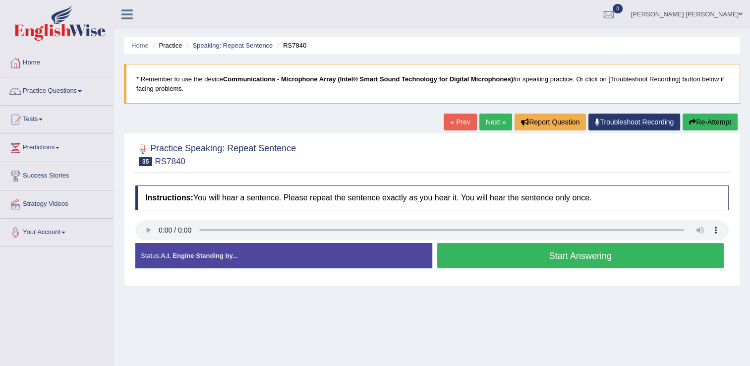
click at [446, 122] on link "« Prev" at bounding box center [459, 121] width 33 height 17
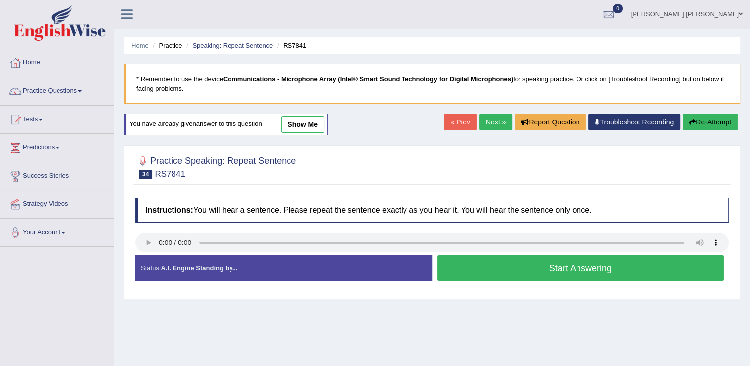
click at [500, 120] on link "Next »" at bounding box center [495, 121] width 33 height 17
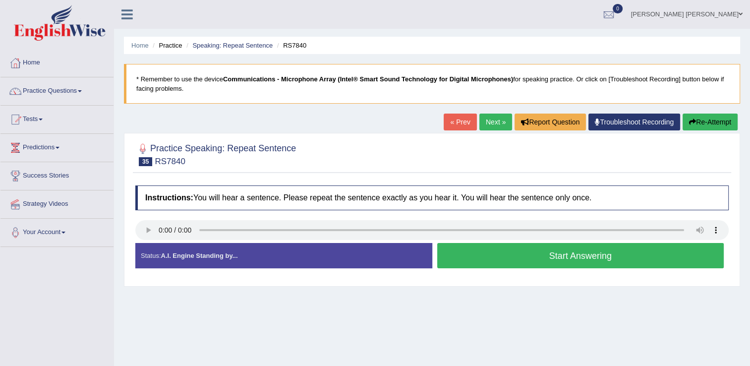
click at [604, 258] on button "Start Answering" at bounding box center [580, 255] width 287 height 25
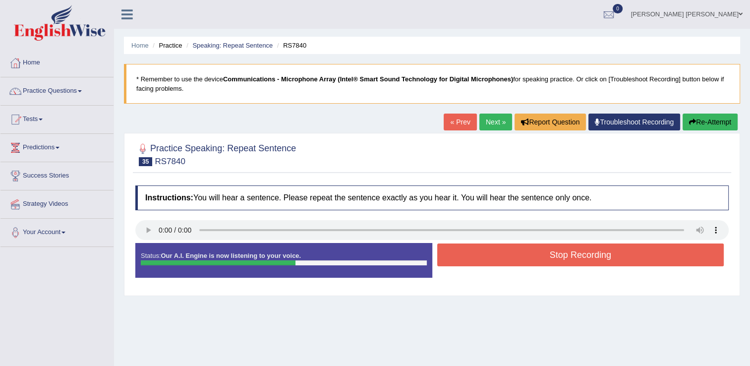
click at [603, 257] on button "Stop Recording" at bounding box center [580, 254] width 287 height 23
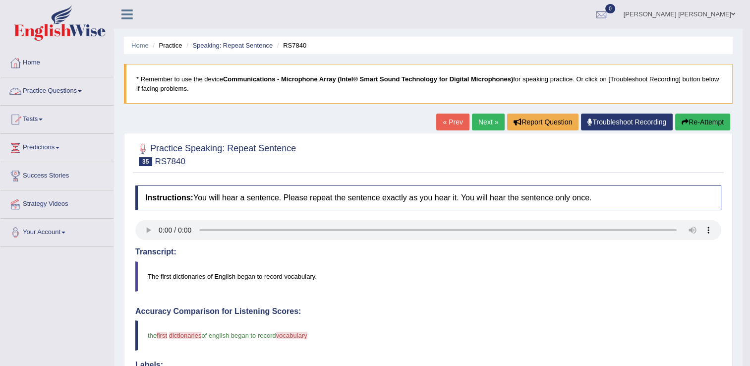
click at [68, 91] on link "Practice Questions" at bounding box center [56, 89] width 113 height 25
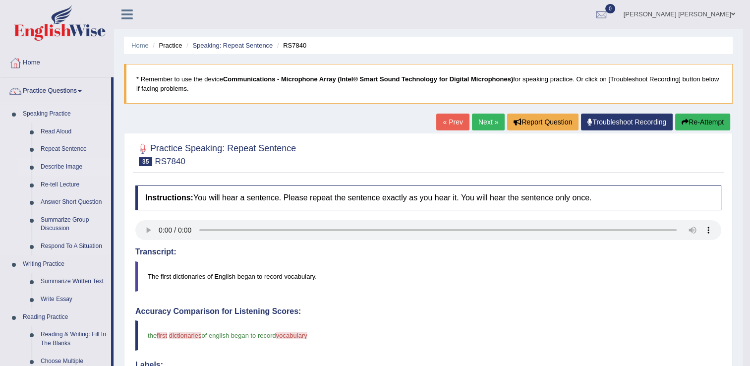
click at [64, 165] on link "Describe Image" at bounding box center [73, 167] width 75 height 18
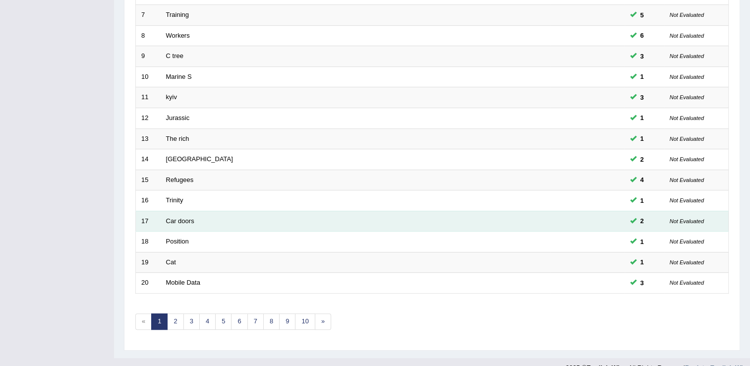
scroll to position [287, 0]
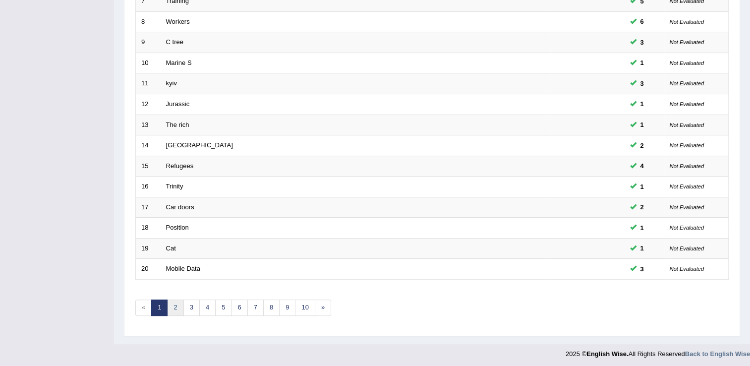
click at [176, 305] on link "2" at bounding box center [175, 307] width 16 height 16
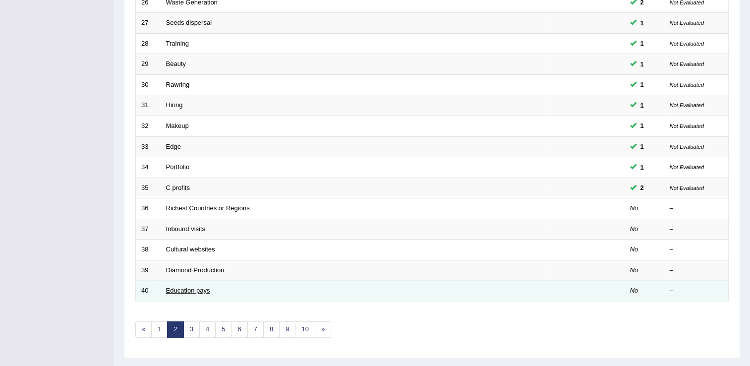
scroll to position [287, 0]
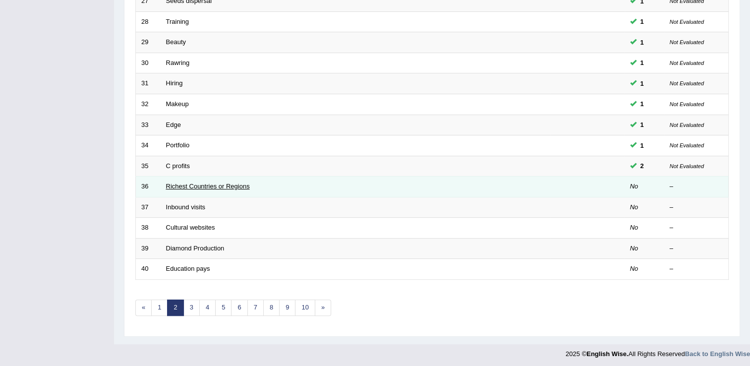
click at [194, 185] on link "Richest Countries or Regions" at bounding box center [208, 185] width 84 height 7
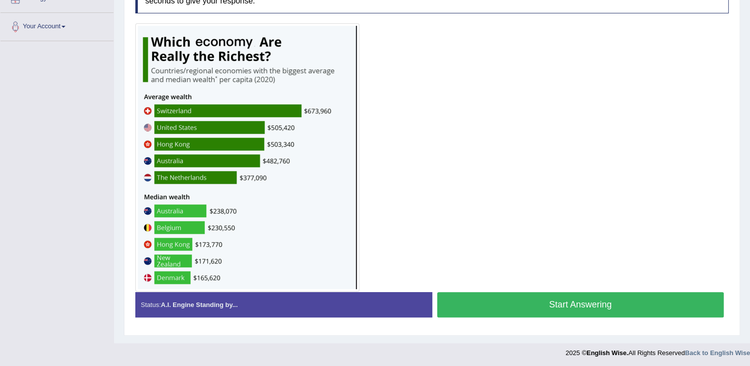
scroll to position [206, 0]
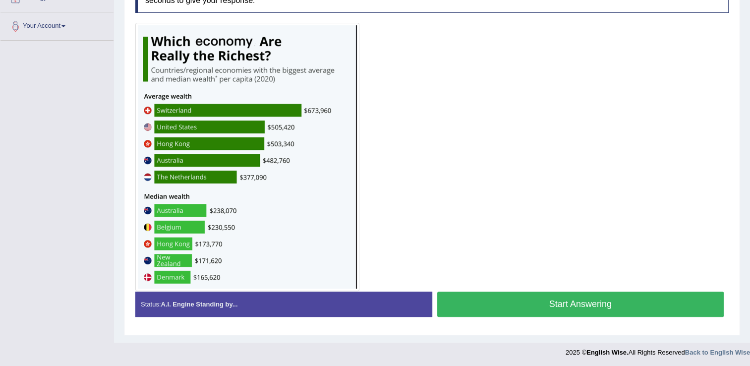
click at [542, 303] on button "Start Answering" at bounding box center [580, 303] width 287 height 25
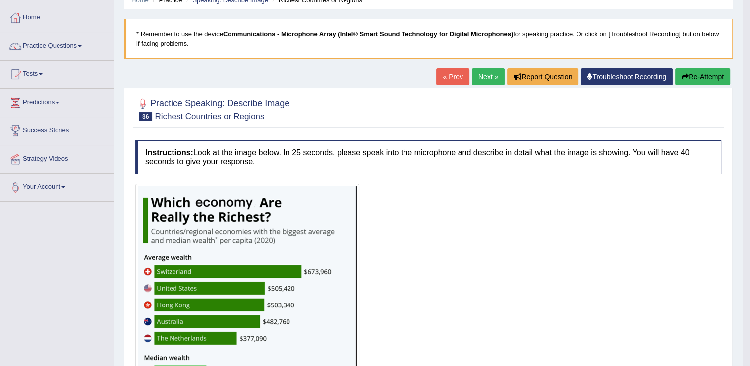
scroll to position [26, 0]
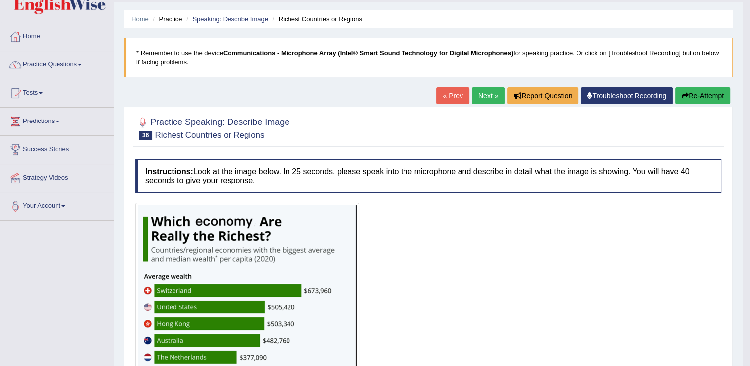
click at [711, 100] on button "Re-Attempt" at bounding box center [702, 95] width 55 height 17
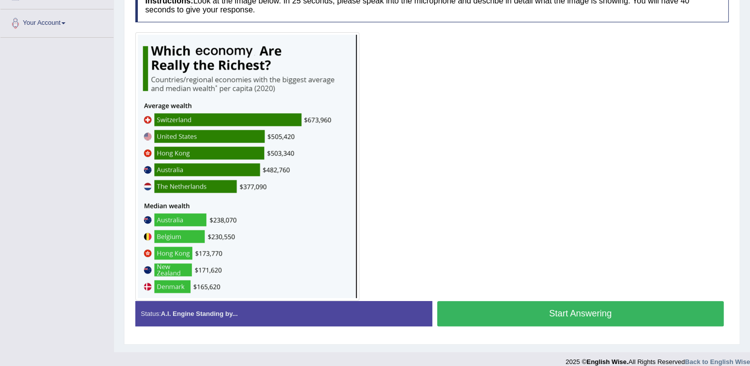
scroll to position [218, 0]
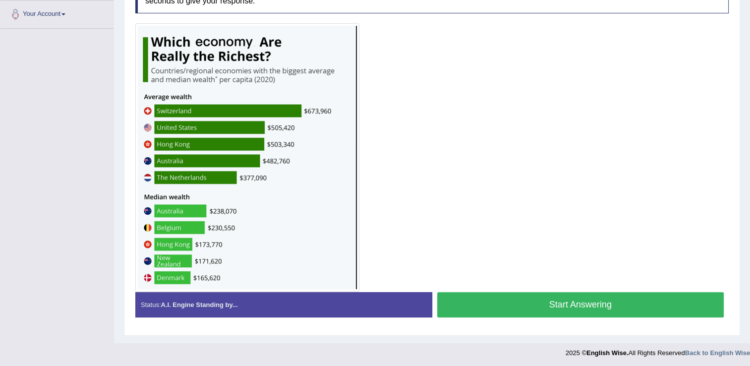
click at [547, 303] on button "Start Answering" at bounding box center [580, 304] width 287 height 25
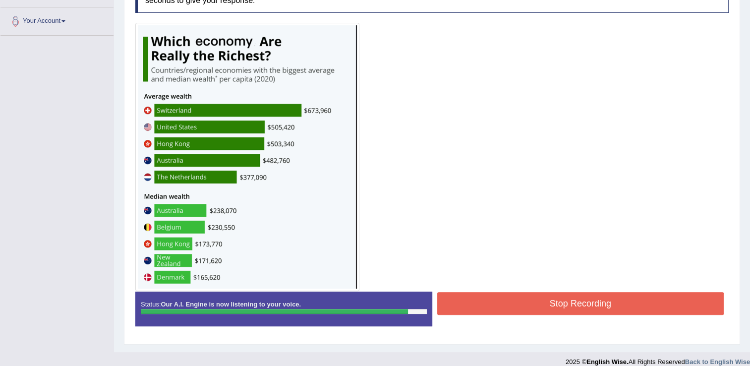
click at [544, 294] on button "Stop Recording" at bounding box center [580, 303] width 287 height 23
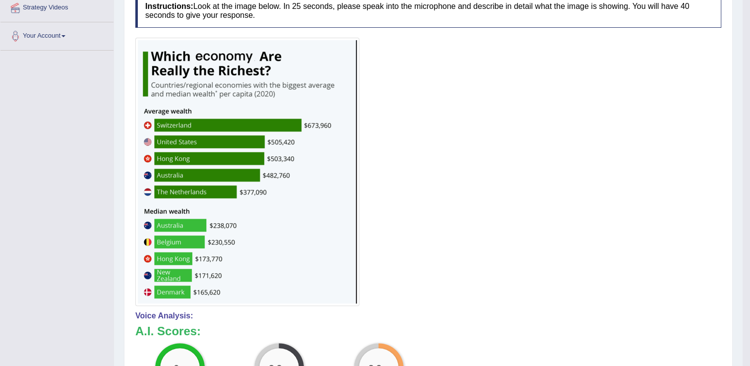
scroll to position [62, 0]
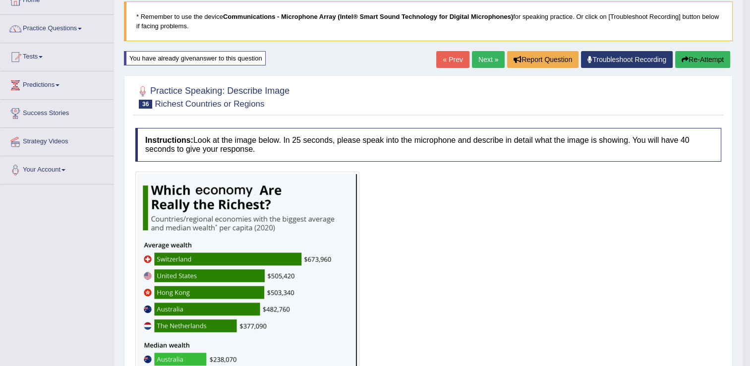
click at [487, 58] on link "Next »" at bounding box center [488, 59] width 33 height 17
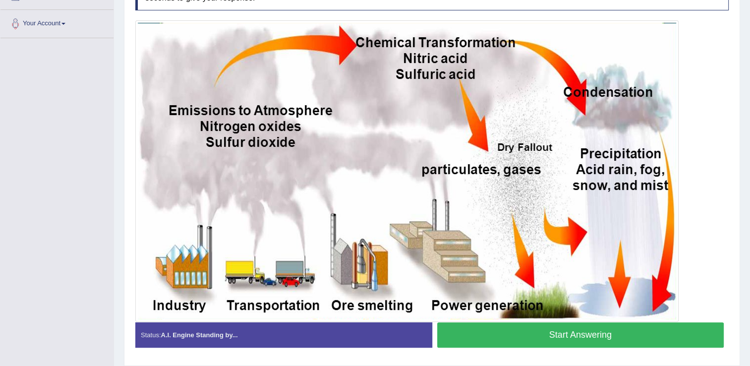
scroll to position [239, 0]
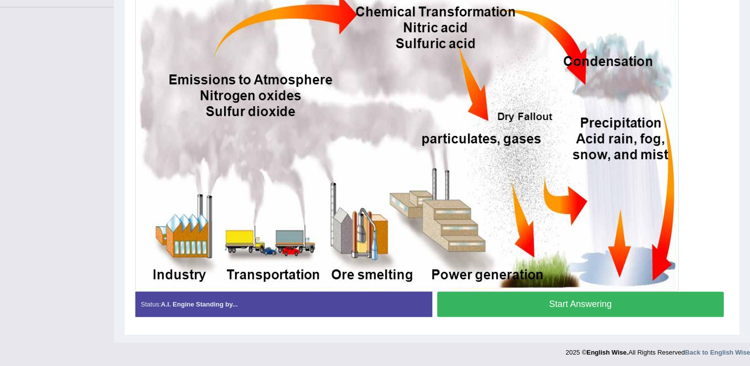
click at [536, 304] on button "Start Answering" at bounding box center [580, 303] width 287 height 25
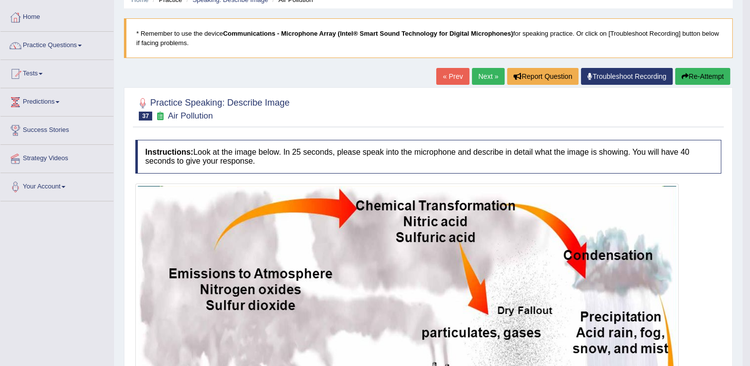
scroll to position [41, 0]
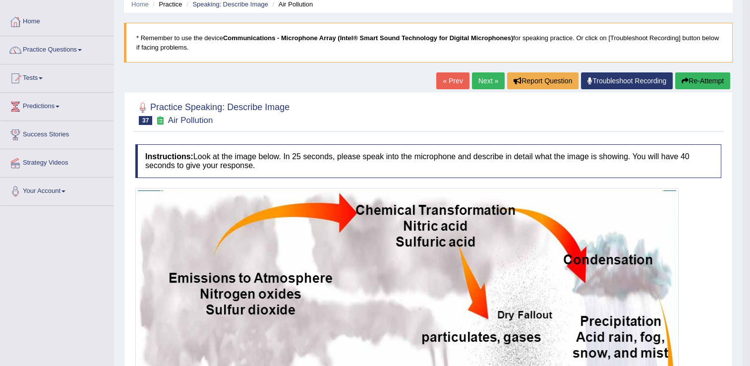
click at [708, 86] on button "Re-Attempt" at bounding box center [702, 80] width 55 height 17
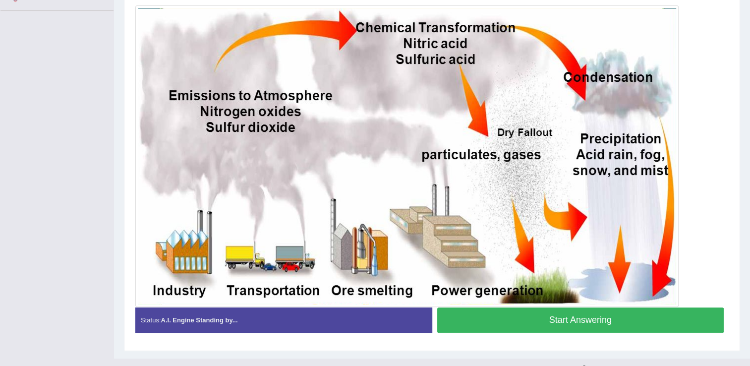
scroll to position [252, 0]
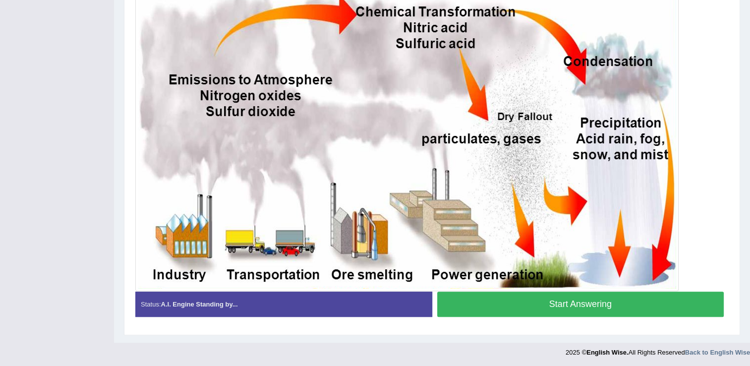
click at [495, 308] on button "Start Answering" at bounding box center [580, 303] width 287 height 25
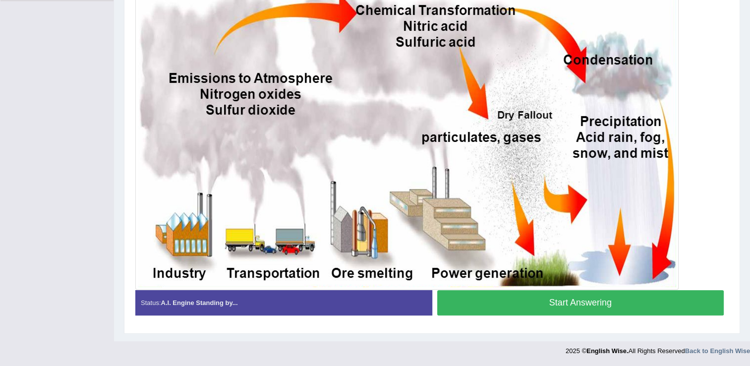
scroll to position [244, 0]
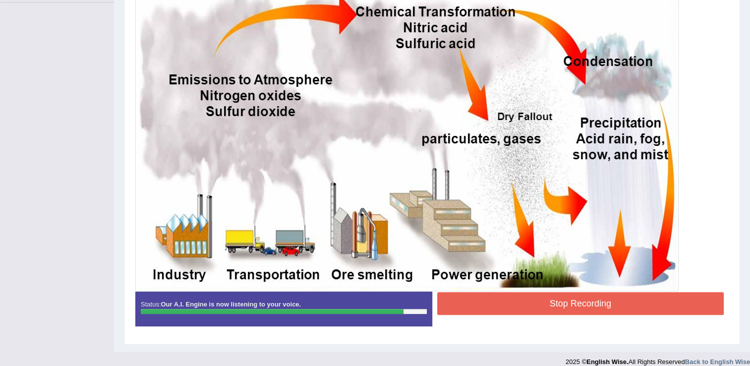
click at [501, 302] on button "Stop Recording" at bounding box center [580, 303] width 287 height 23
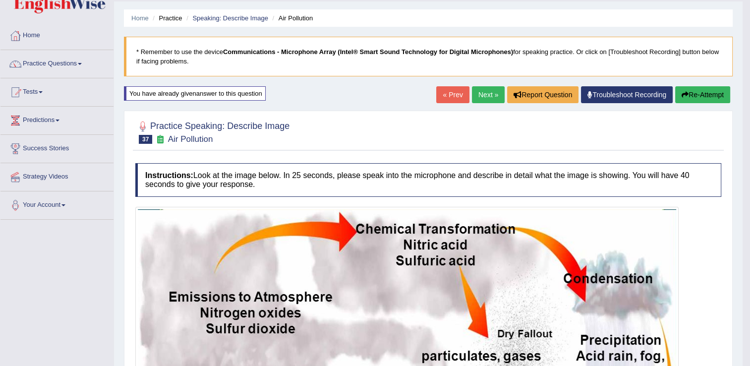
scroll to position [50, 0]
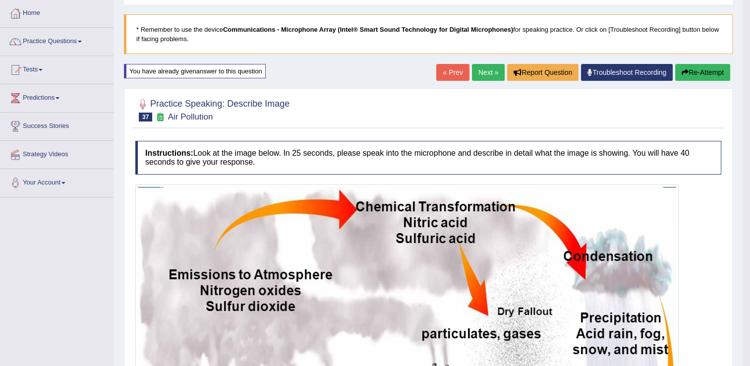
click at [477, 75] on link "Next »" at bounding box center [488, 72] width 33 height 17
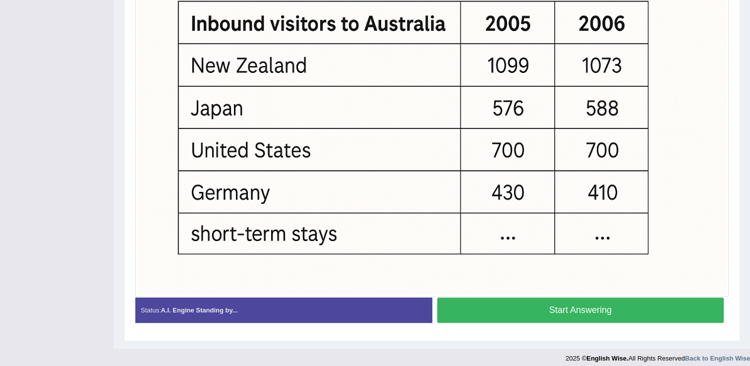
scroll to position [335, 0]
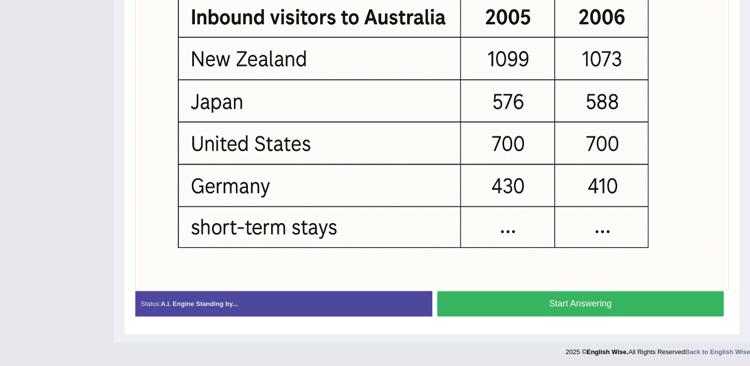
click at [562, 305] on button "Start Answering" at bounding box center [580, 303] width 287 height 25
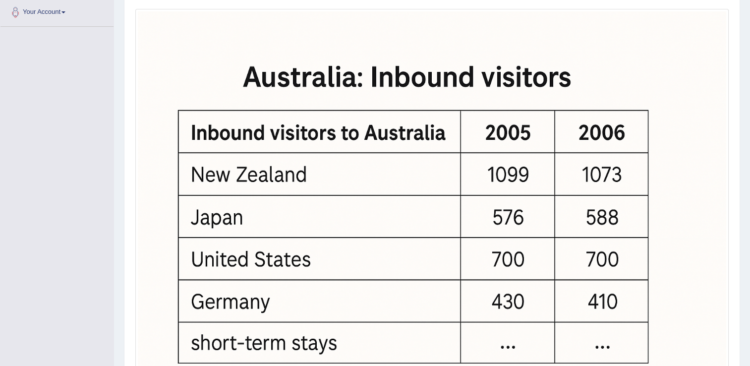
scroll to position [286, 0]
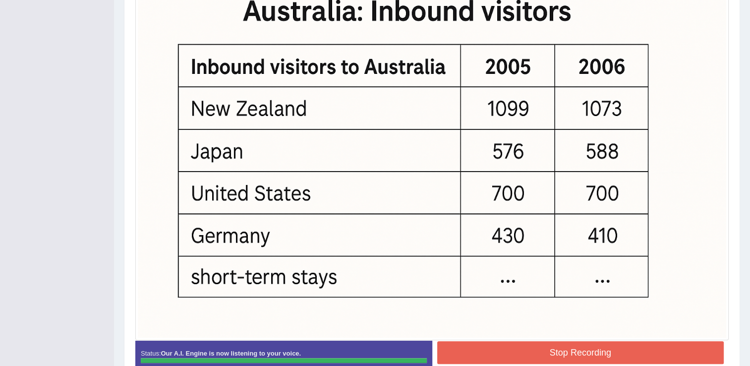
click at [595, 353] on button "Stop Recording" at bounding box center [580, 352] width 287 height 23
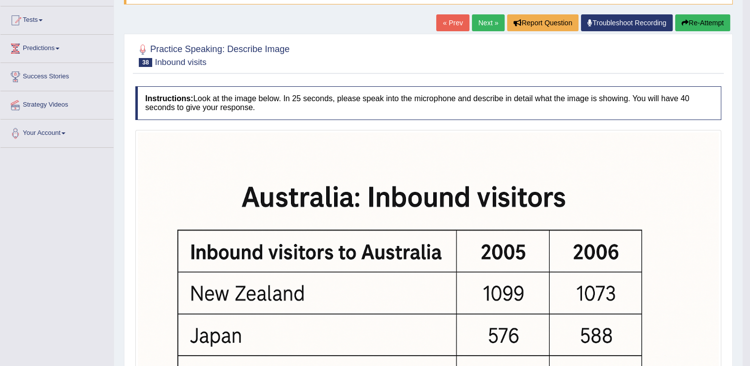
scroll to position [99, 0]
click at [688, 21] on button "Re-Attempt" at bounding box center [702, 22] width 55 height 17
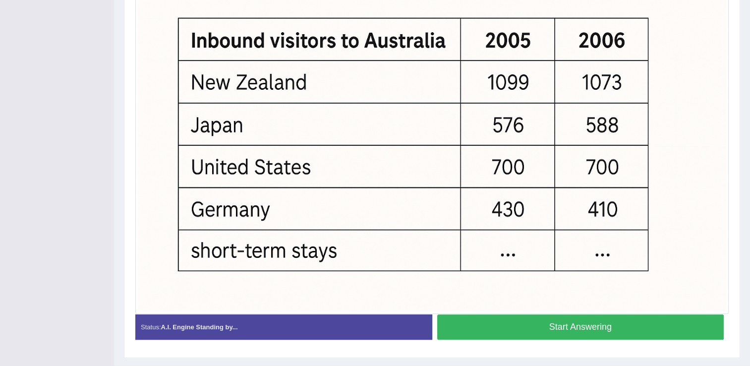
scroll to position [347, 0]
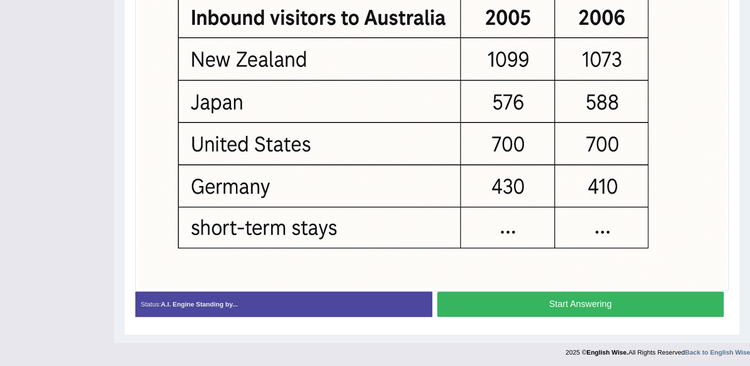
click at [565, 302] on button "Start Answering" at bounding box center [580, 303] width 287 height 25
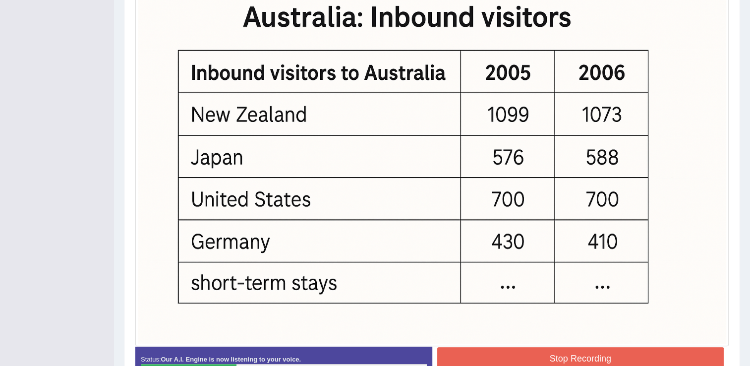
scroll to position [291, 0]
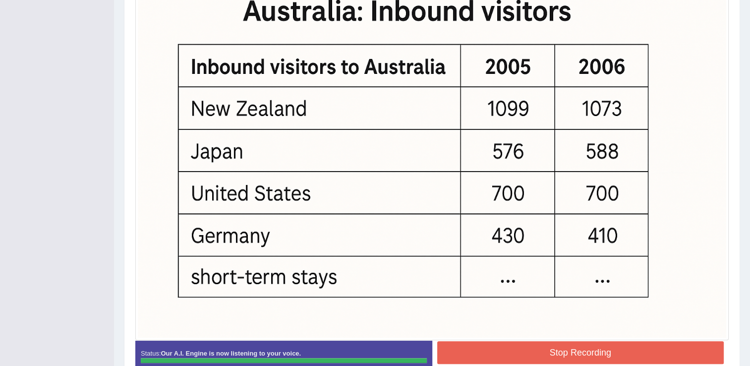
click at [584, 349] on button "Stop Recording" at bounding box center [580, 352] width 287 height 23
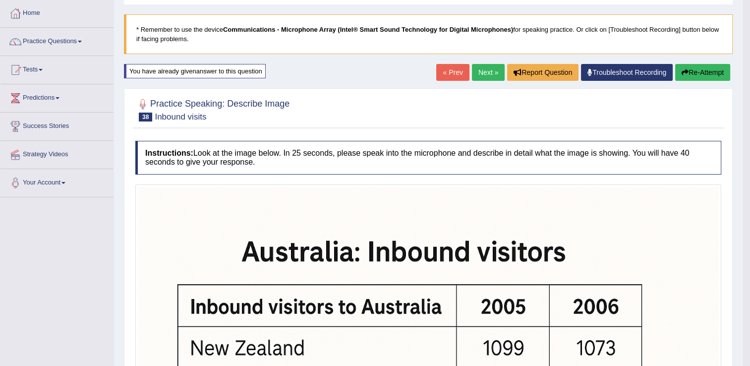
scroll to position [3, 0]
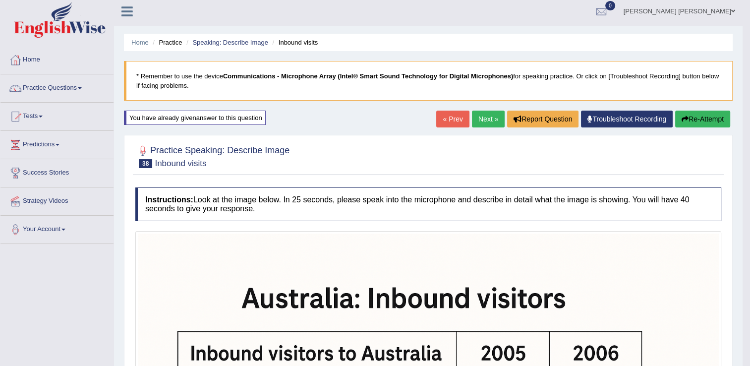
click at [688, 111] on button "Re-Attempt" at bounding box center [702, 118] width 55 height 17
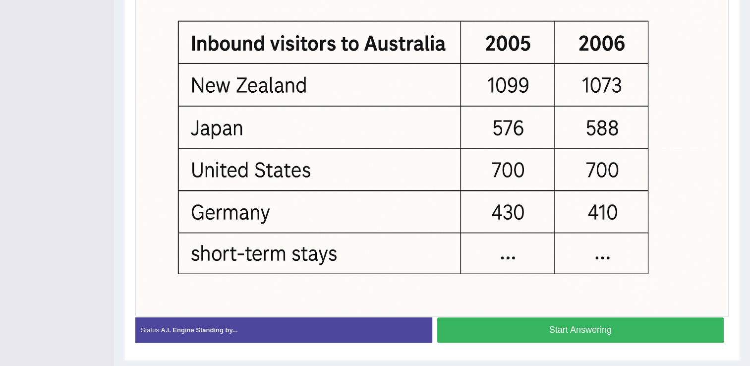
scroll to position [322, 0]
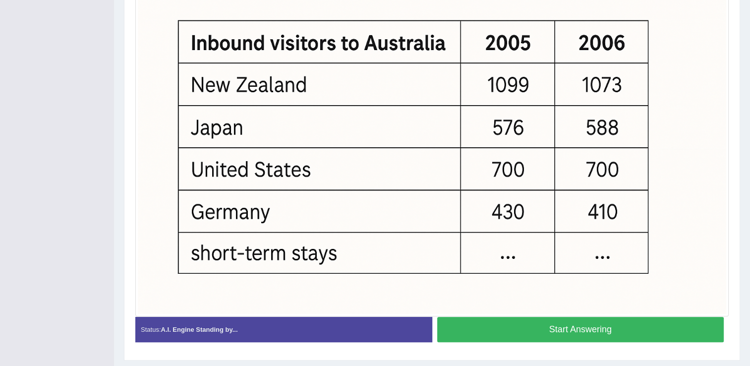
click at [564, 335] on button "Start Answering" at bounding box center [580, 329] width 287 height 25
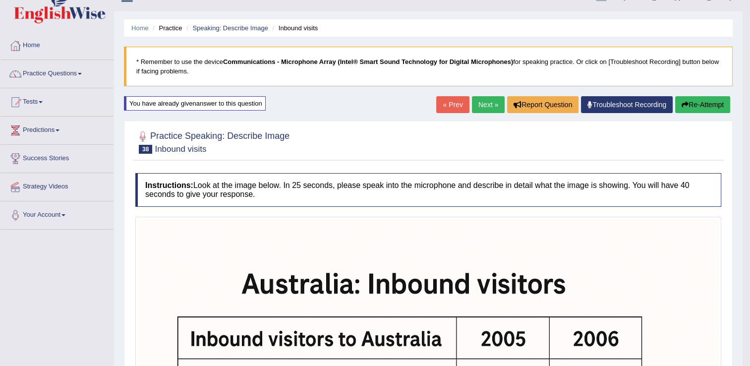
scroll to position [0, 0]
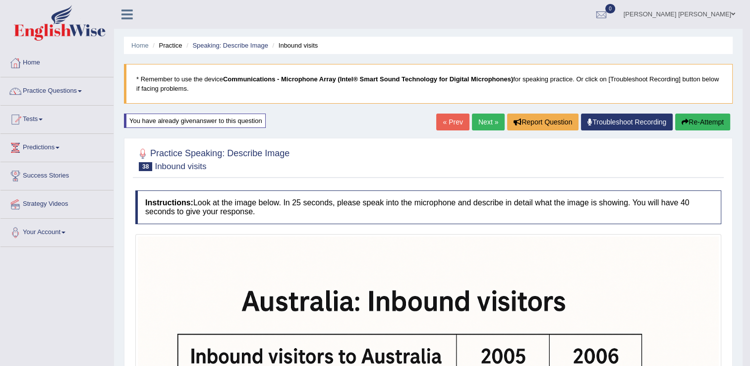
click at [490, 123] on link "Next »" at bounding box center [488, 121] width 33 height 17
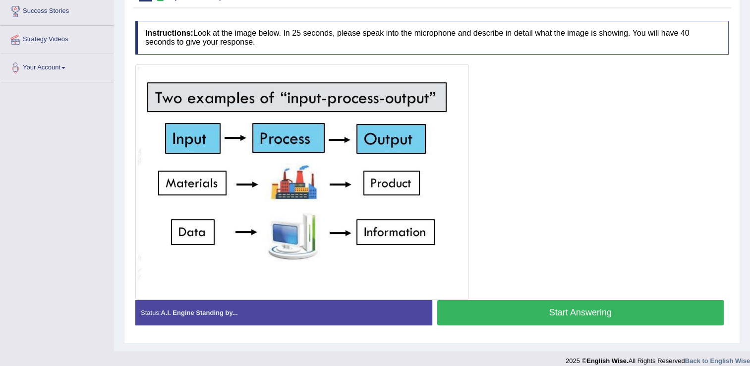
scroll to position [173, 0]
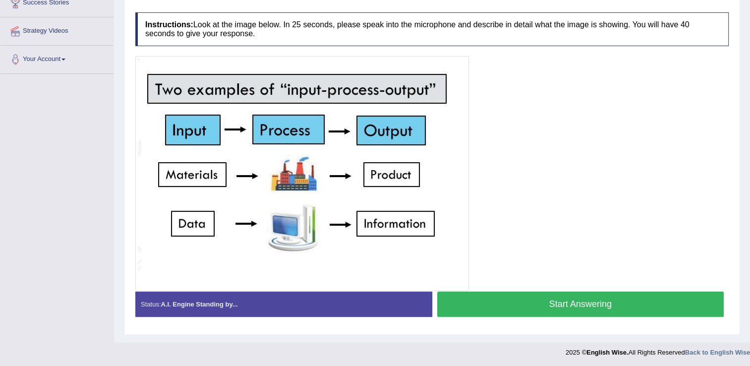
click at [518, 302] on button "Start Answering" at bounding box center [580, 303] width 287 height 25
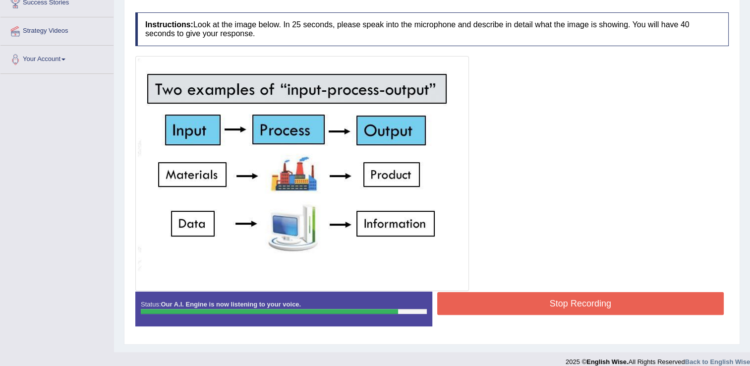
click at [547, 300] on button "Stop Recording" at bounding box center [580, 303] width 287 height 23
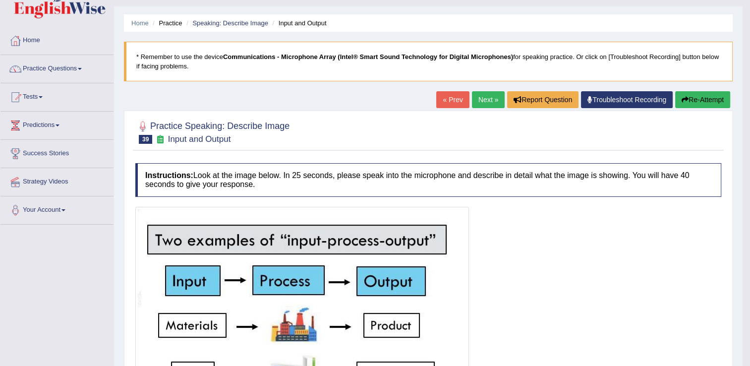
scroll to position [0, 0]
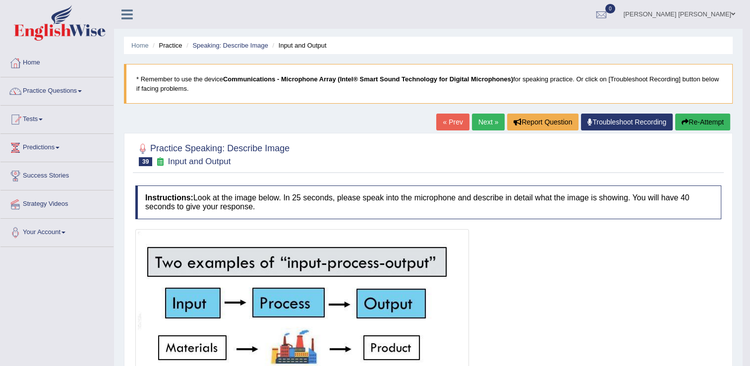
click at [703, 114] on button "Re-Attempt" at bounding box center [702, 121] width 55 height 17
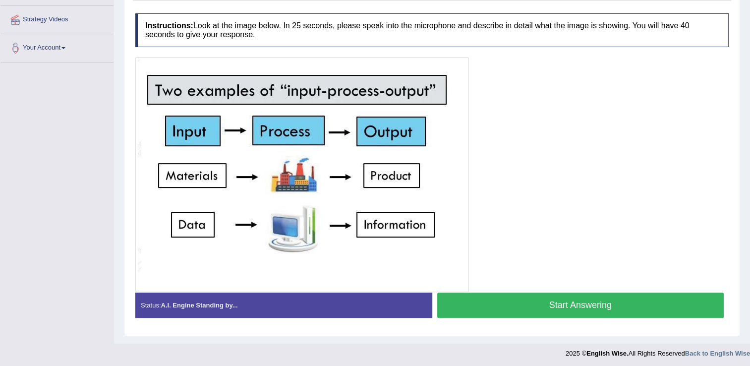
scroll to position [185, 0]
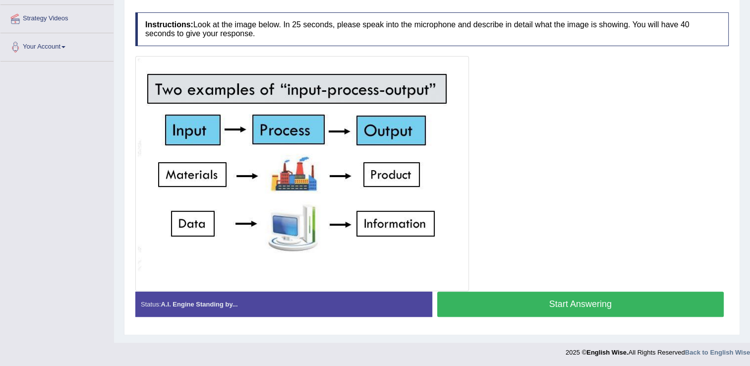
click at [553, 307] on button "Start Answering" at bounding box center [580, 303] width 287 height 25
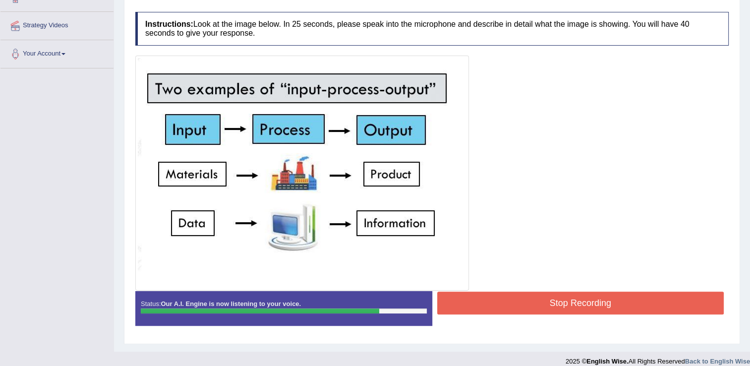
click at [532, 300] on button "Stop Recording" at bounding box center [580, 302] width 287 height 23
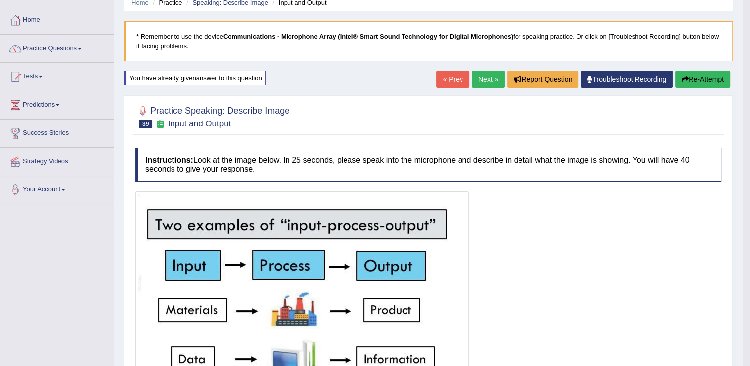
scroll to position [0, 0]
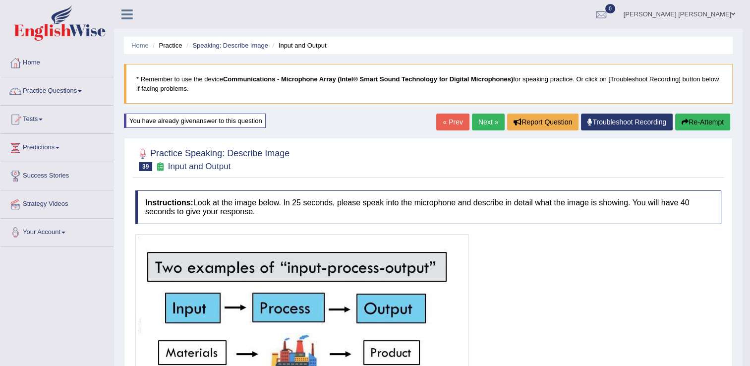
click at [485, 120] on link "Next »" at bounding box center [488, 121] width 33 height 17
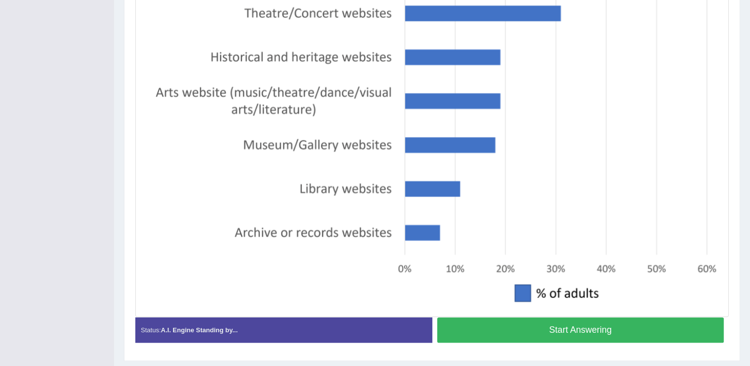
scroll to position [290, 0]
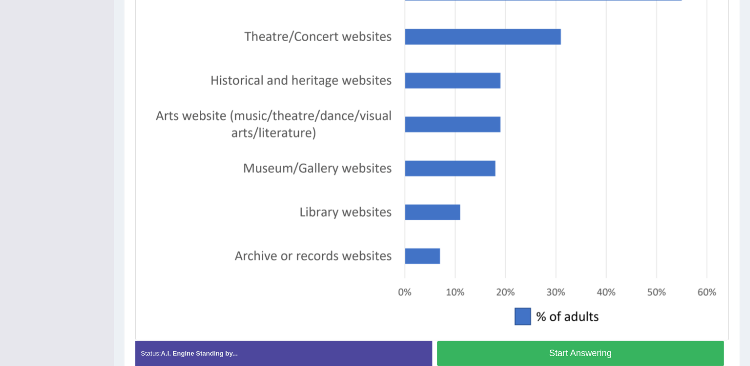
click at [609, 350] on button "Start Answering" at bounding box center [580, 352] width 287 height 25
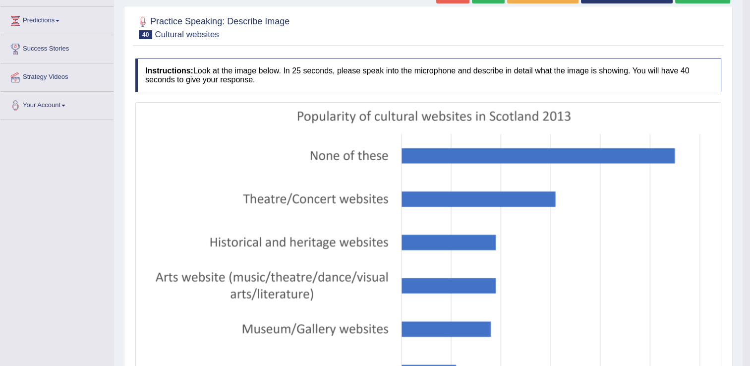
scroll to position [106, 0]
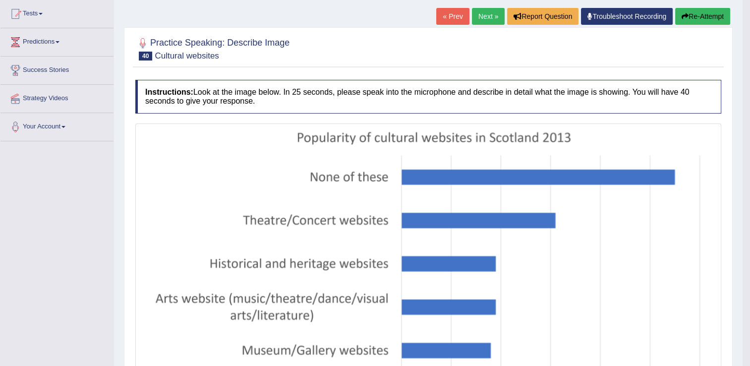
click at [707, 15] on button "Re-Attempt" at bounding box center [702, 16] width 55 height 17
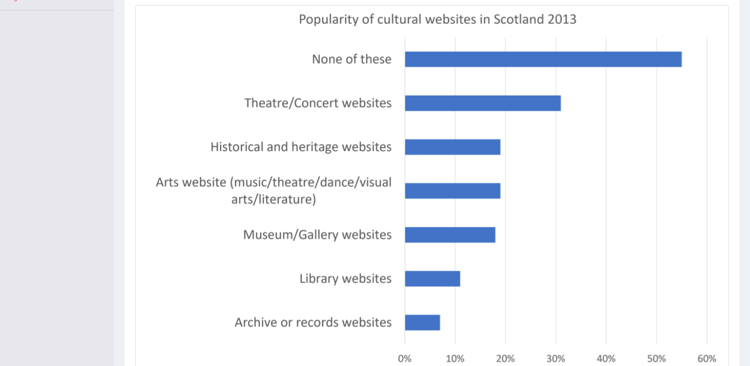
scroll to position [352, 0]
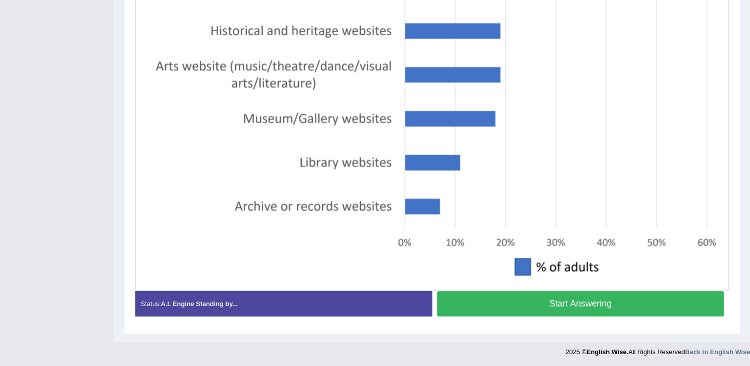
click at [566, 306] on button "Start Answering" at bounding box center [580, 303] width 287 height 25
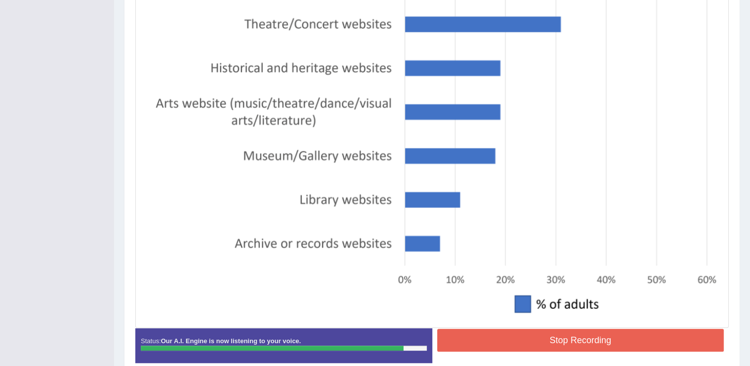
scroll to position [354, 0]
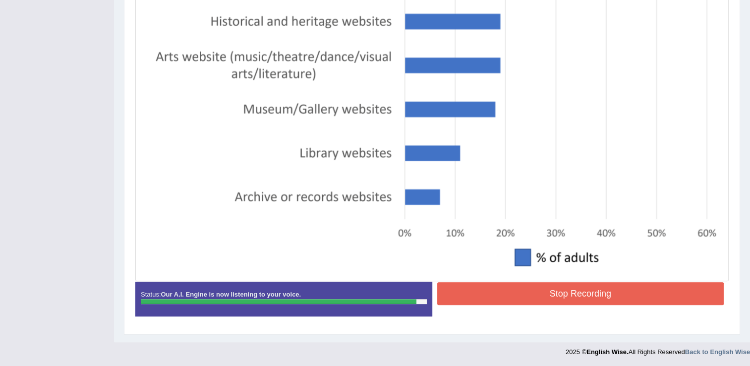
click at [559, 288] on button "Stop Recording" at bounding box center [580, 293] width 287 height 23
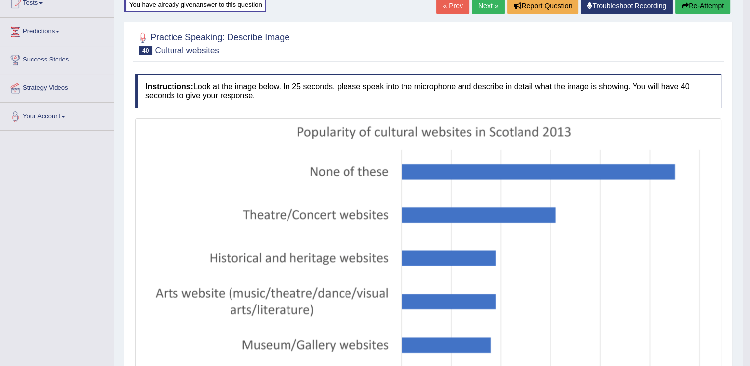
scroll to position [7, 0]
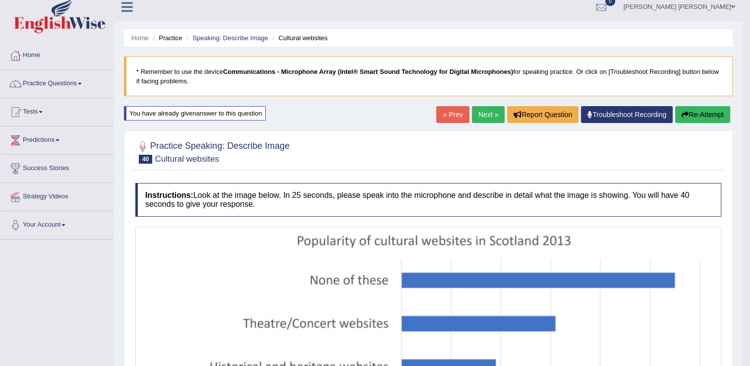
click at [479, 112] on link "Next »" at bounding box center [488, 114] width 33 height 17
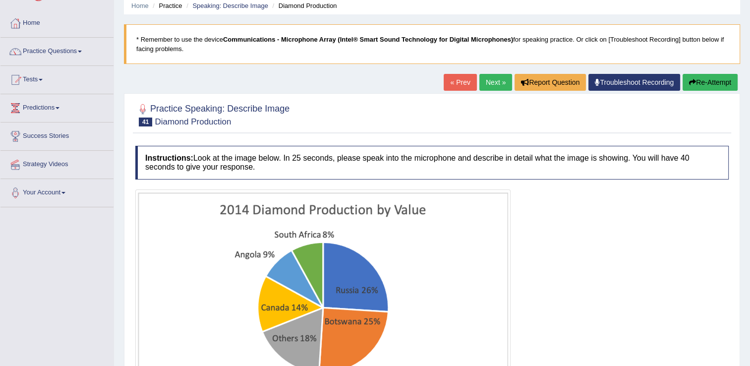
scroll to position [149, 0]
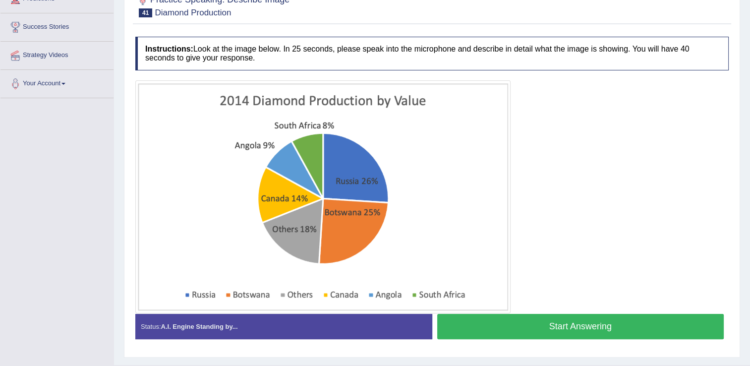
click at [525, 322] on button "Start Answering" at bounding box center [580, 326] width 287 height 25
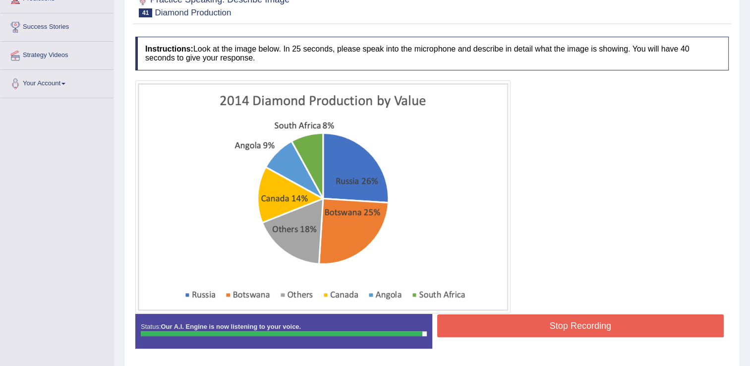
click at [582, 321] on button "Stop Recording" at bounding box center [580, 325] width 287 height 23
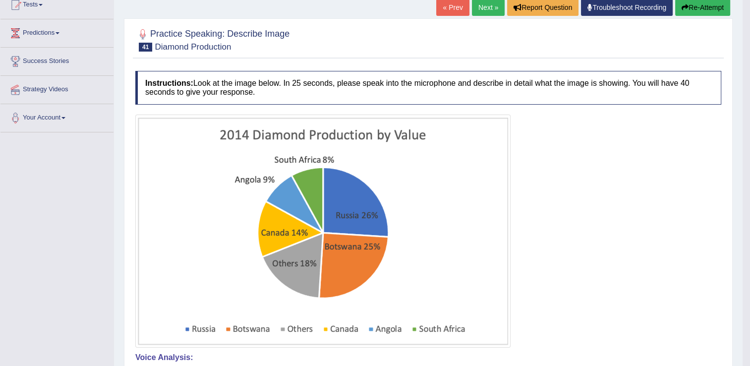
scroll to position [91, 0]
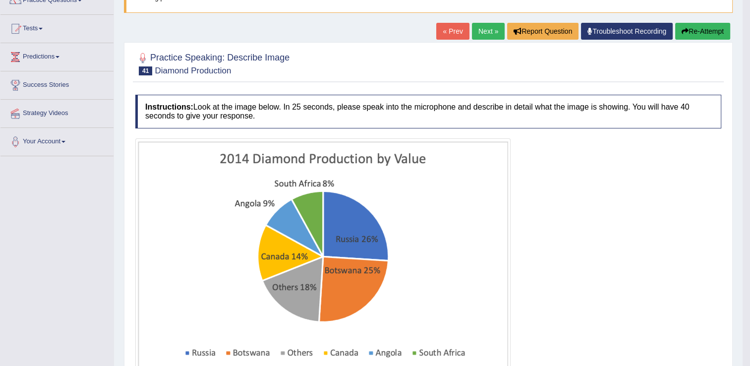
click at [692, 33] on button "Re-Attempt" at bounding box center [702, 31] width 55 height 17
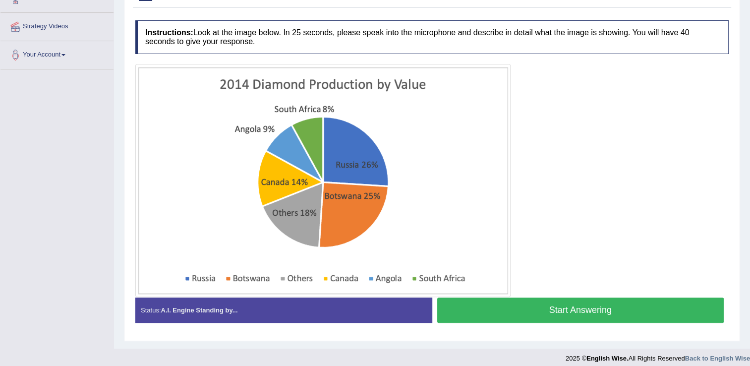
scroll to position [183, 0]
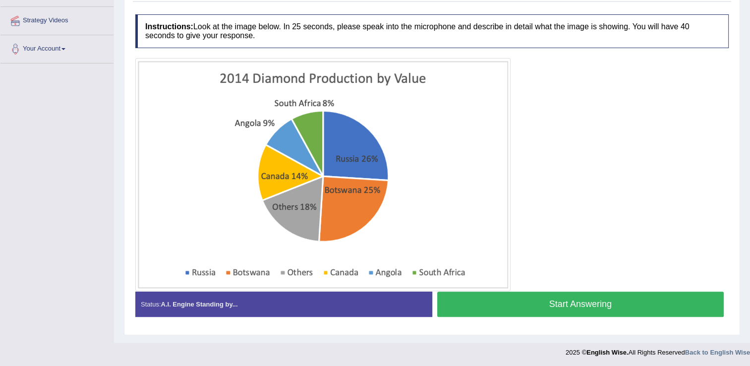
click at [548, 304] on button "Start Answering" at bounding box center [580, 303] width 287 height 25
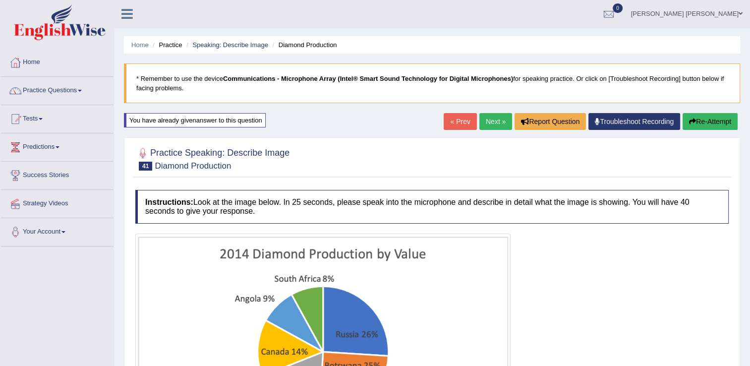
scroll to position [0, 0]
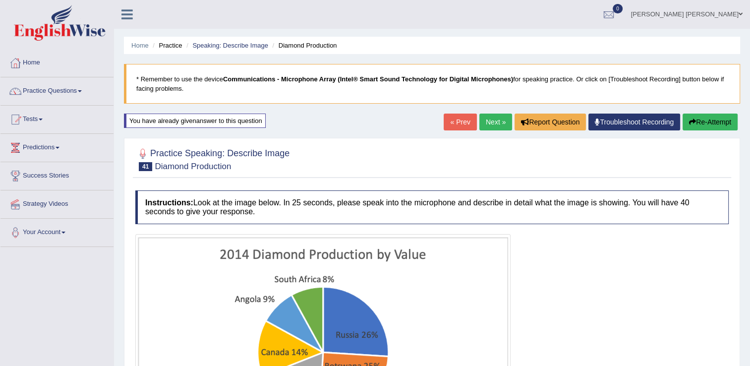
click at [710, 123] on button "Re-Attempt" at bounding box center [709, 121] width 55 height 17
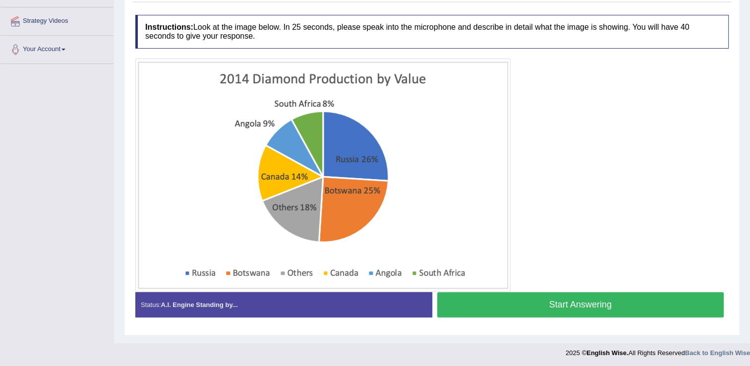
scroll to position [183, 0]
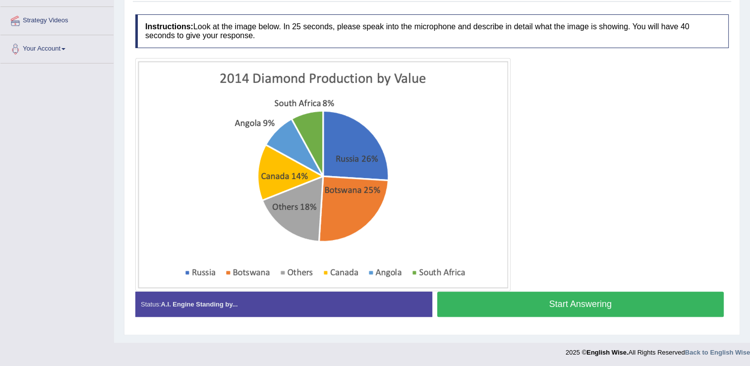
click at [584, 296] on button "Start Answering" at bounding box center [580, 303] width 287 height 25
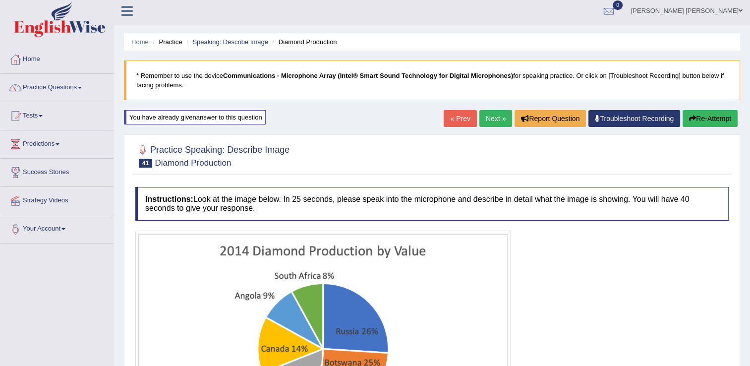
scroll to position [0, 0]
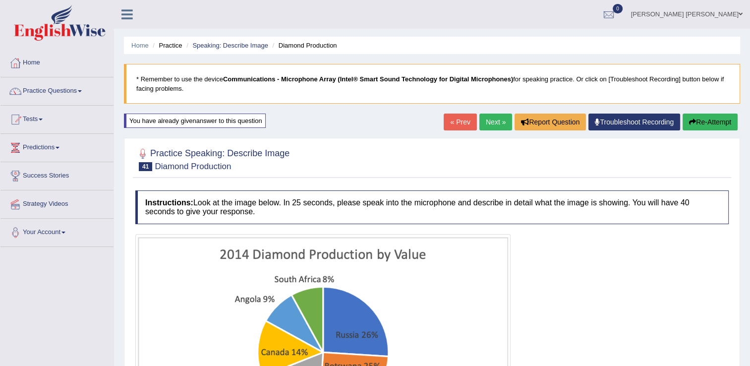
click at [717, 118] on button "Re-Attempt" at bounding box center [709, 121] width 55 height 17
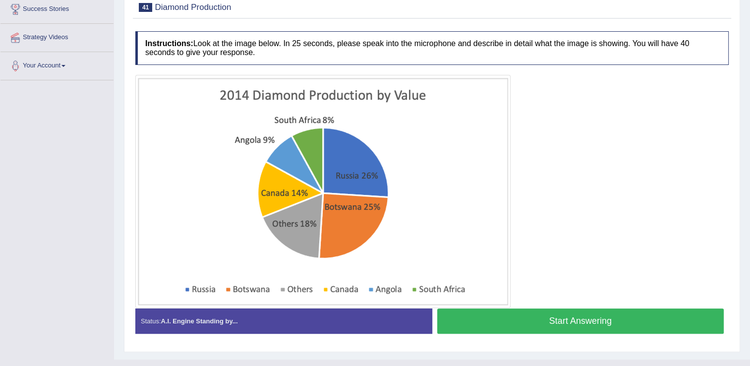
scroll to position [183, 0]
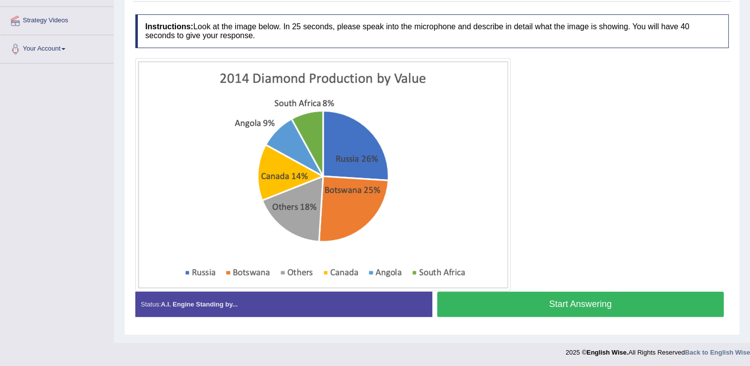
click at [582, 298] on button "Start Answering" at bounding box center [580, 303] width 287 height 25
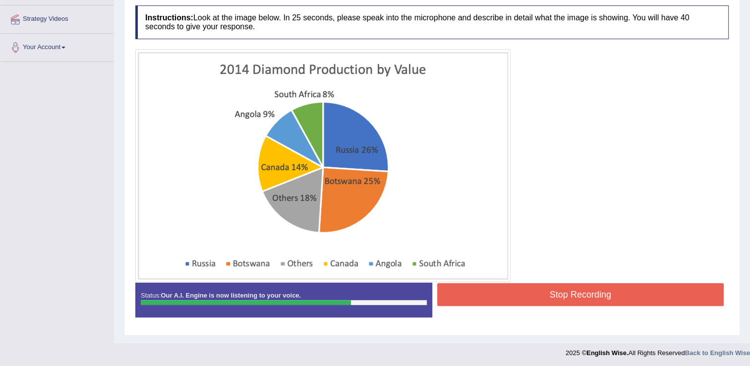
scroll to position [185, 0]
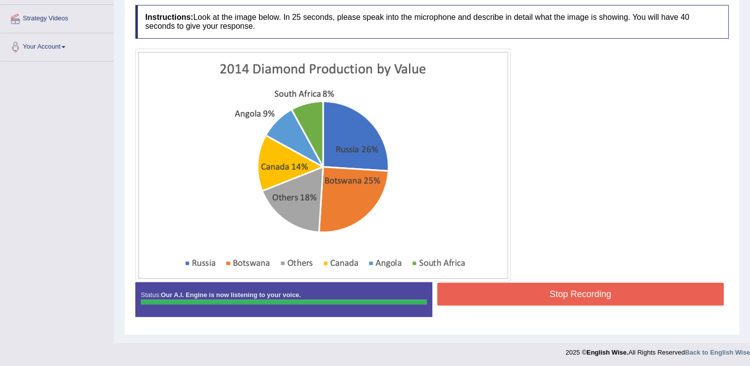
click at [563, 290] on button "Stop Recording" at bounding box center [580, 293] width 287 height 23
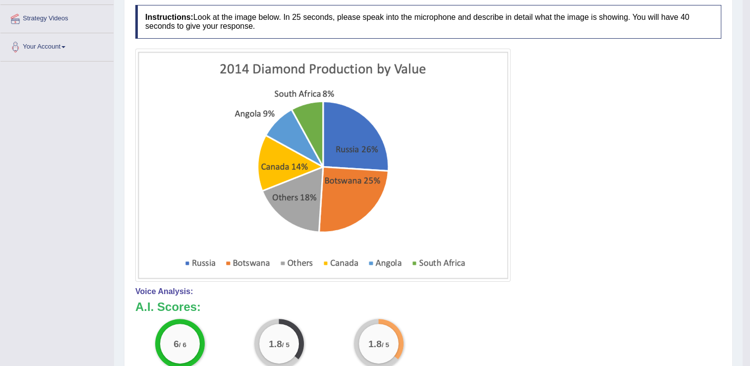
scroll to position [0, 0]
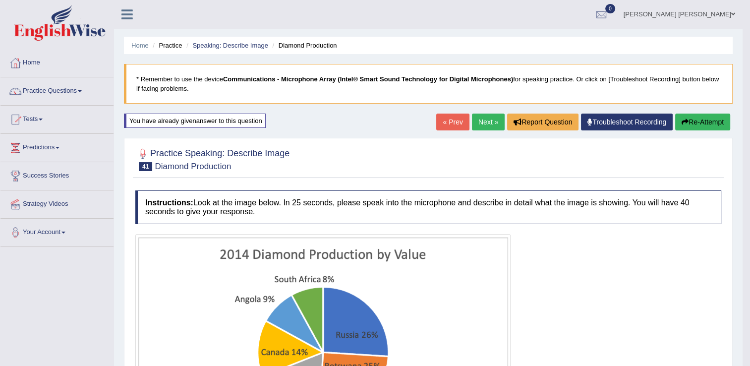
click at [484, 124] on link "Next »" at bounding box center [488, 121] width 33 height 17
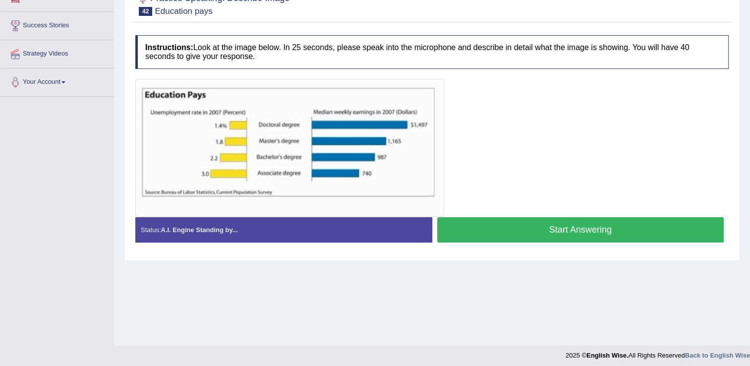
scroll to position [155, 0]
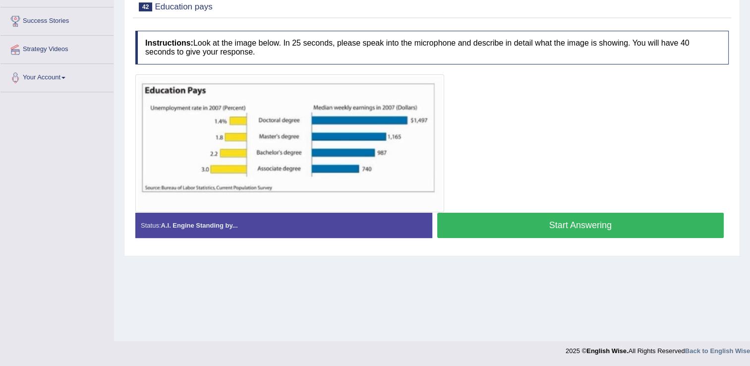
click at [562, 231] on button "Start Answering" at bounding box center [580, 225] width 287 height 25
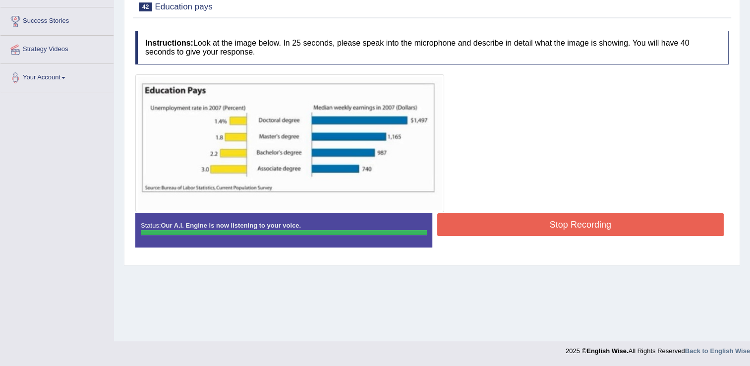
click at [645, 224] on button "Stop Recording" at bounding box center [580, 224] width 287 height 23
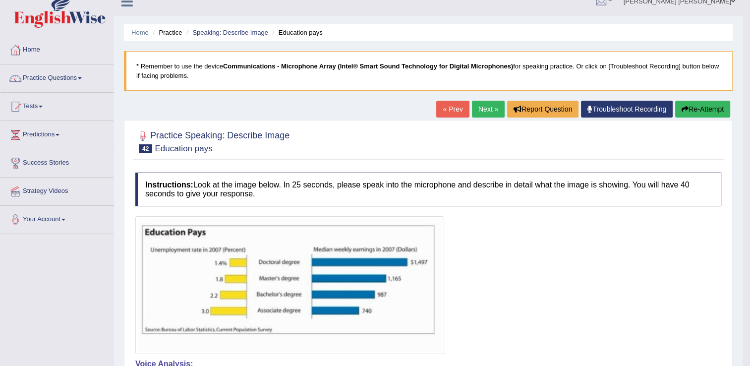
scroll to position [6, 0]
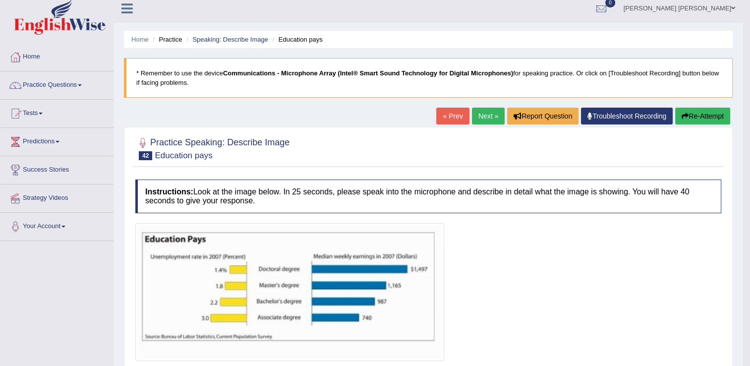
click at [479, 115] on link "Next »" at bounding box center [488, 116] width 33 height 17
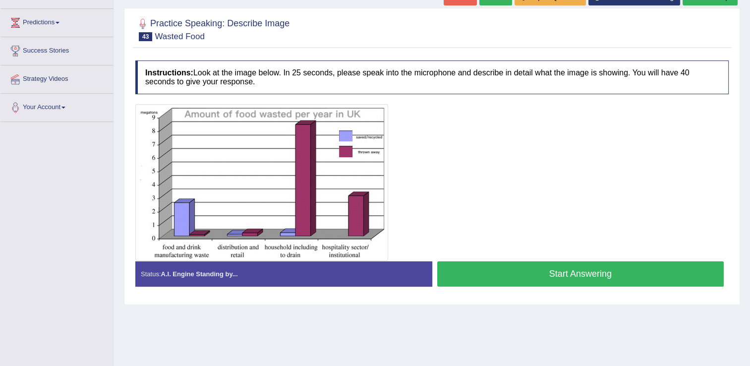
scroll to position [155, 0]
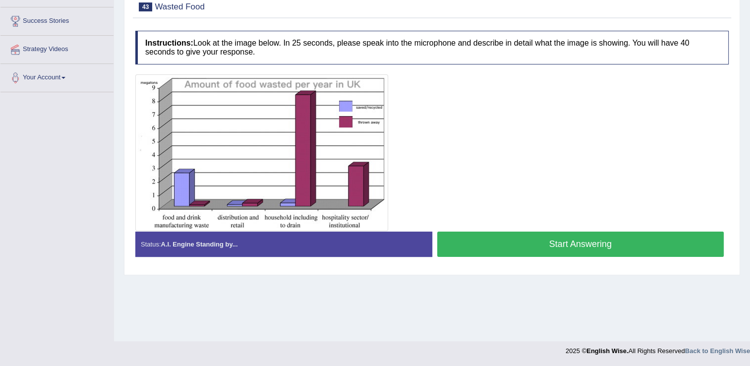
click at [528, 245] on button "Start Answering" at bounding box center [580, 243] width 287 height 25
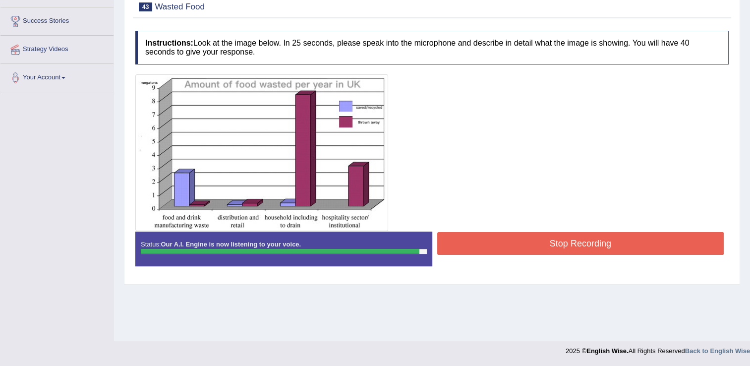
click at [513, 238] on button "Stop Recording" at bounding box center [580, 243] width 287 height 23
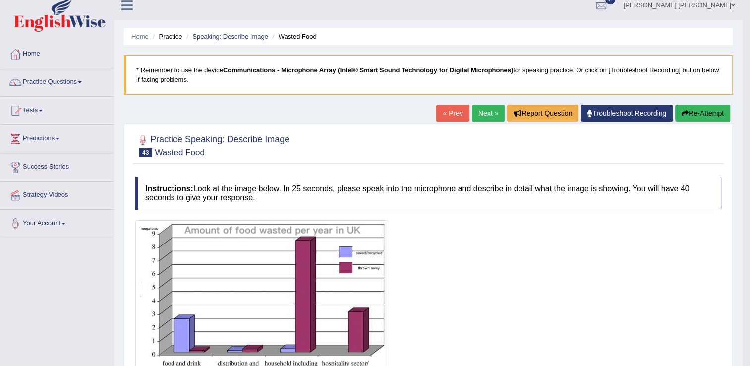
scroll to position [6, 0]
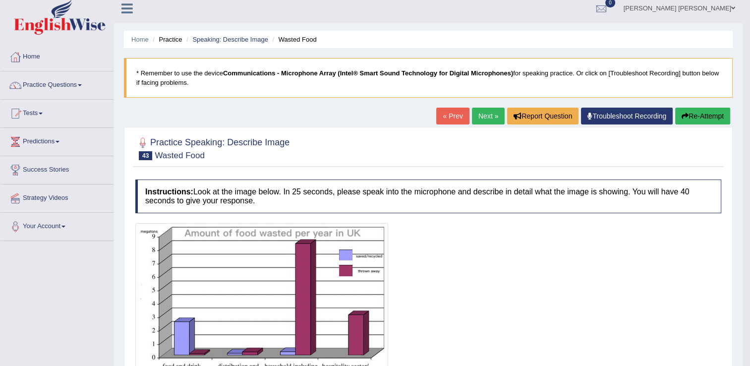
click at [481, 120] on link "Next »" at bounding box center [488, 116] width 33 height 17
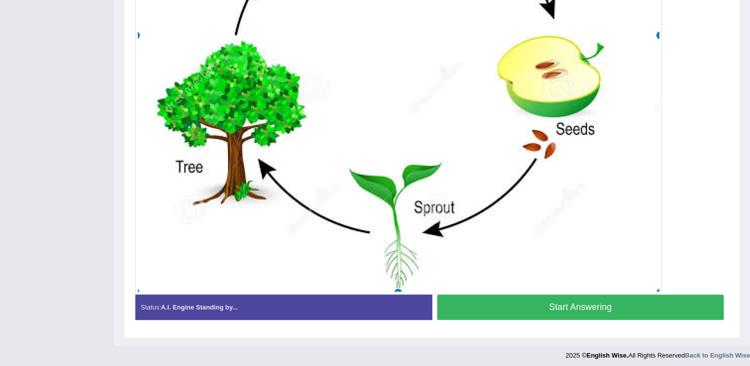
scroll to position [452, 0]
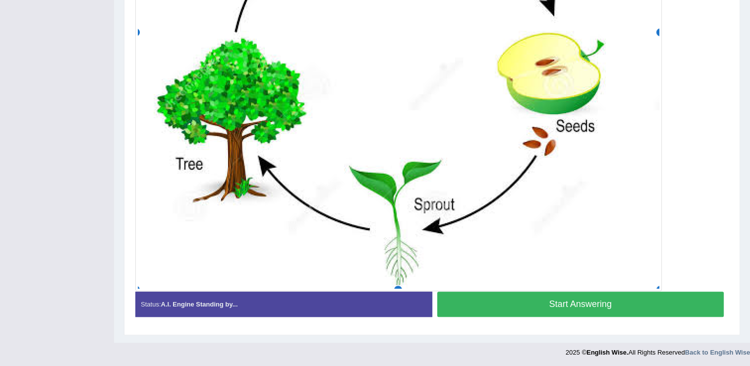
click at [552, 306] on button "Start Answering" at bounding box center [580, 303] width 287 height 25
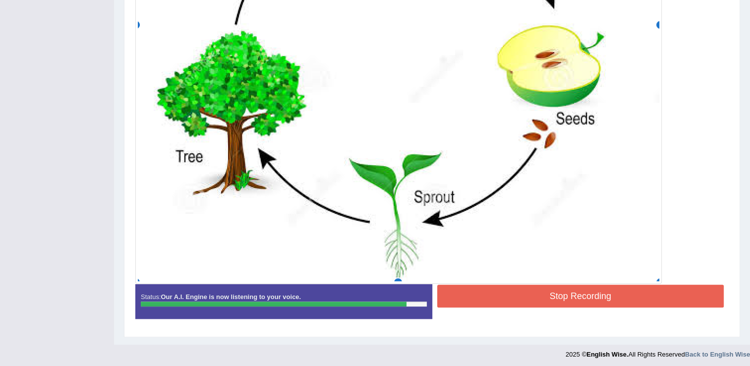
scroll to position [462, 0]
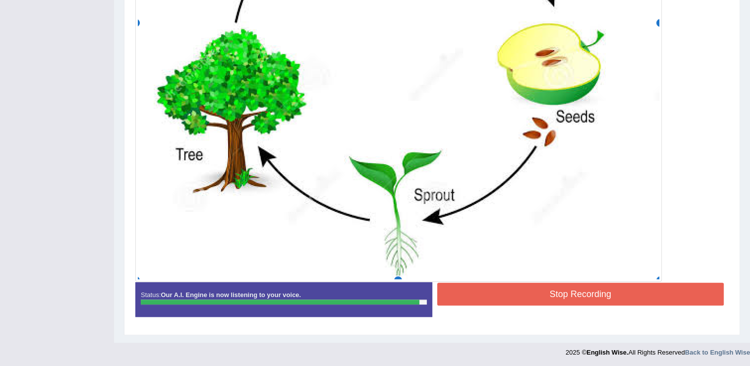
click at [529, 284] on button "Stop Recording" at bounding box center [580, 293] width 287 height 23
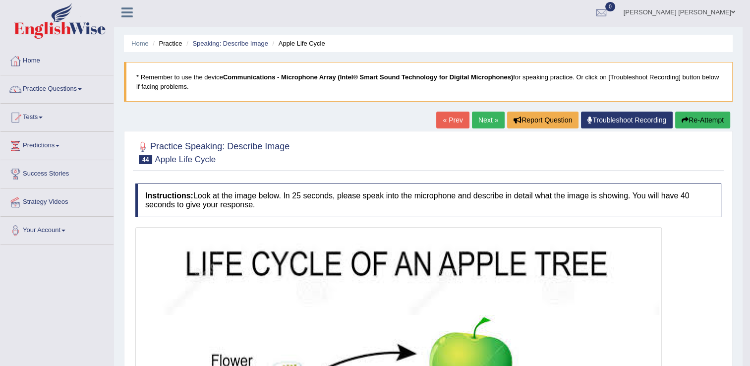
scroll to position [0, 0]
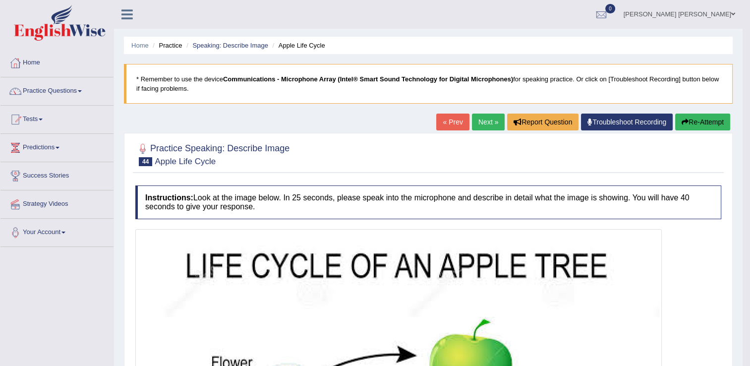
click at [481, 123] on link "Next »" at bounding box center [488, 121] width 33 height 17
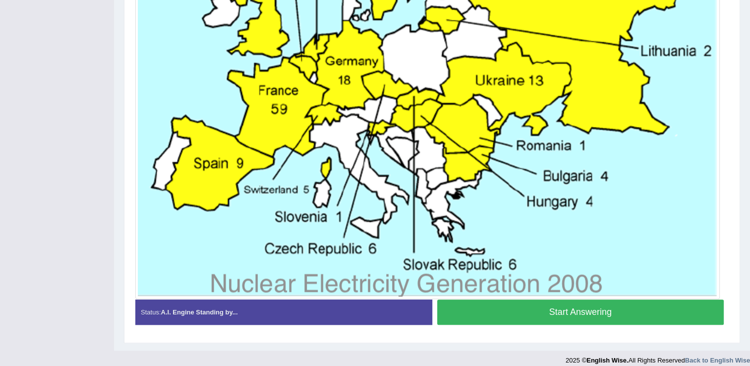
scroll to position [471, 0]
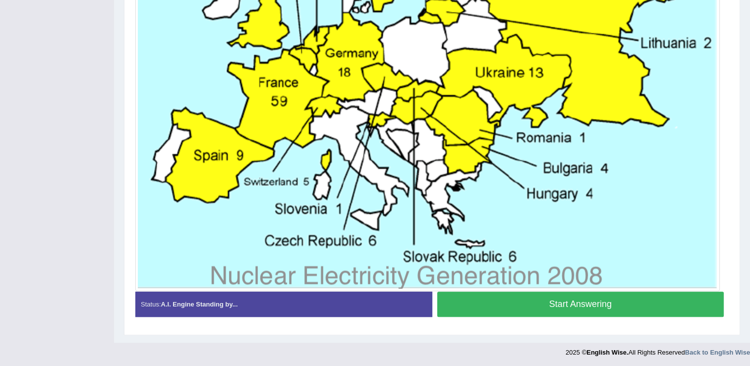
click at [518, 305] on button "Start Answering" at bounding box center [580, 303] width 287 height 25
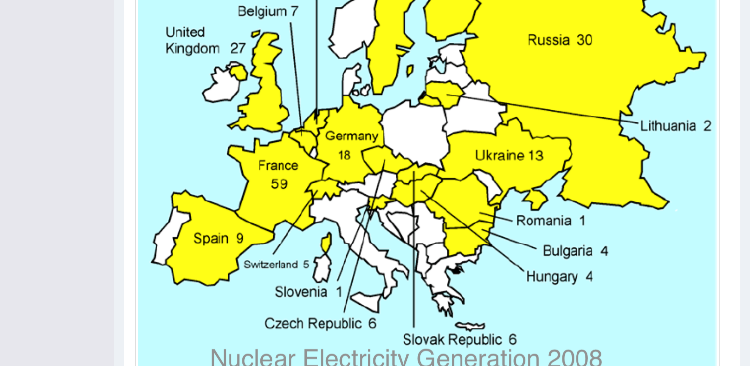
scroll to position [481, 0]
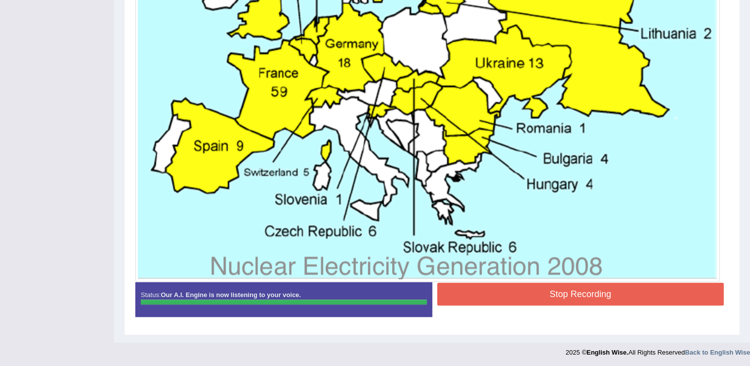
click at [573, 287] on button "Stop Recording" at bounding box center [580, 293] width 287 height 23
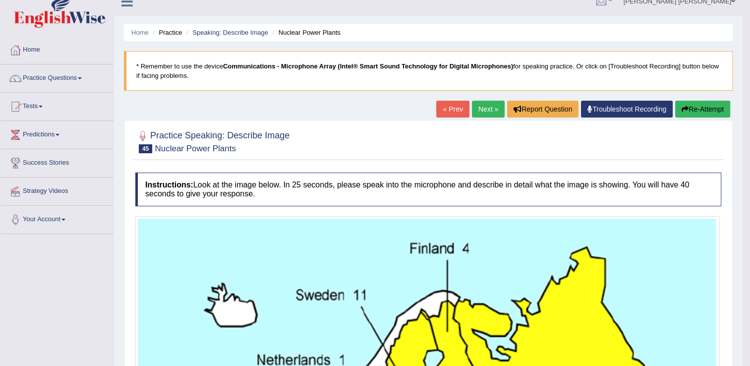
scroll to position [0, 0]
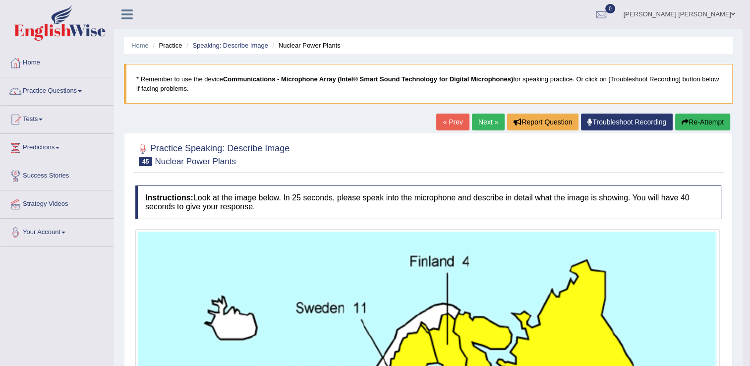
click at [482, 121] on link "Next »" at bounding box center [488, 121] width 33 height 17
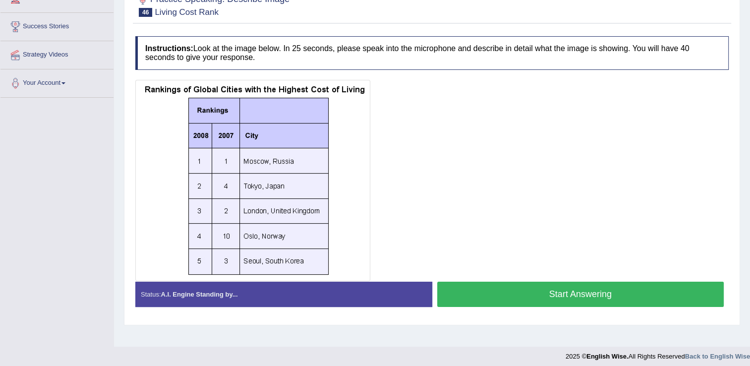
scroll to position [155, 0]
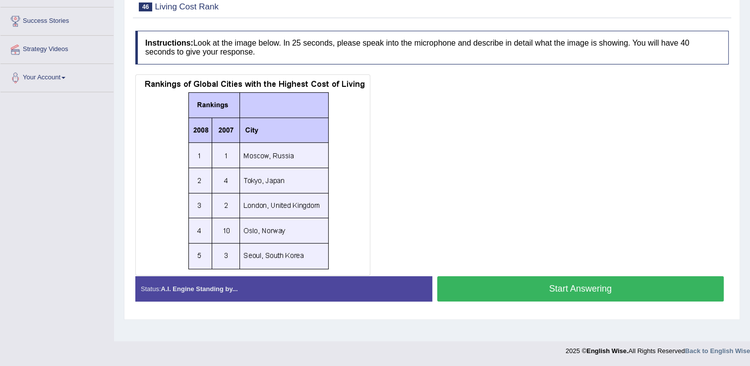
click at [549, 288] on button "Start Answering" at bounding box center [580, 288] width 287 height 25
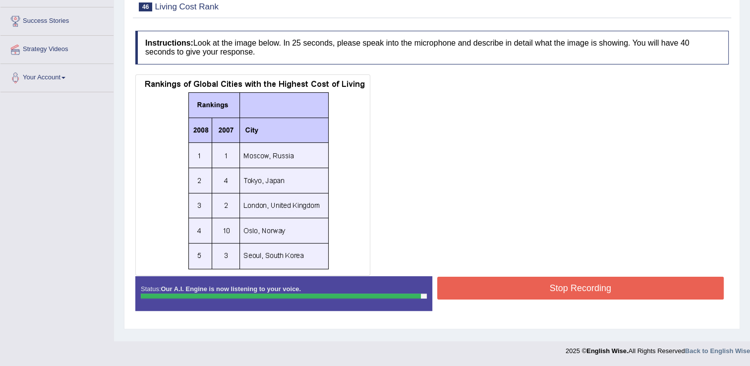
click at [548, 285] on button "Stop Recording" at bounding box center [580, 287] width 287 height 23
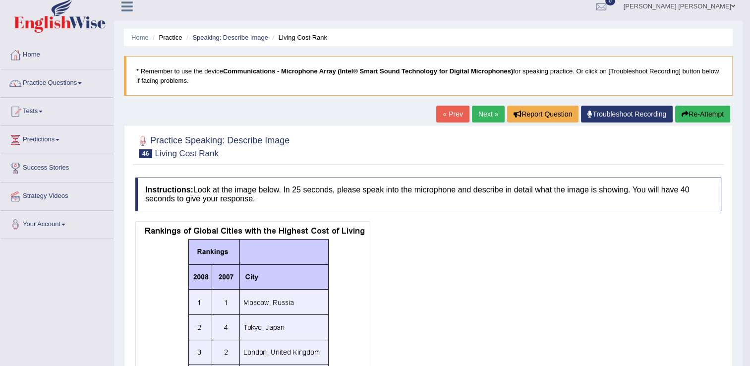
scroll to position [0, 0]
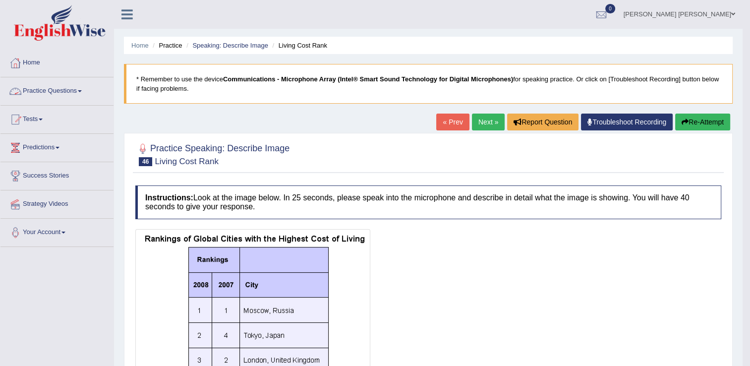
click at [42, 88] on link "Practice Questions" at bounding box center [56, 89] width 113 height 25
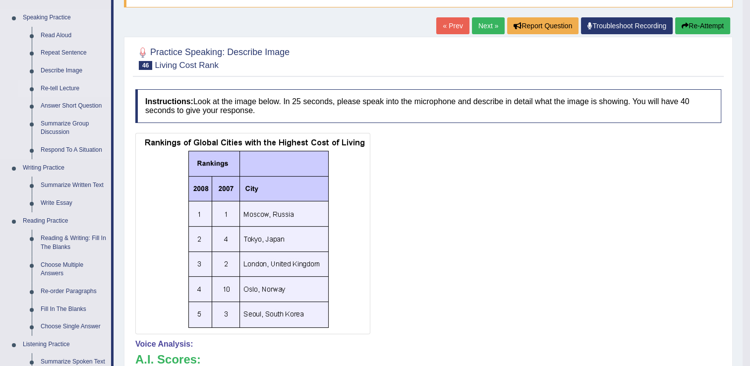
scroll to position [99, 0]
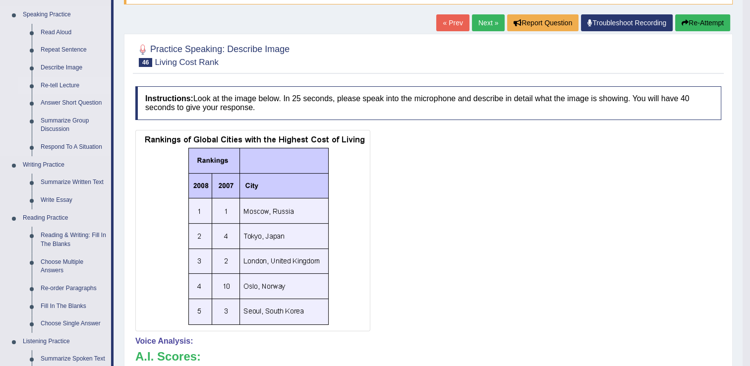
click at [59, 88] on link "Re-tell Lecture" at bounding box center [73, 86] width 75 height 18
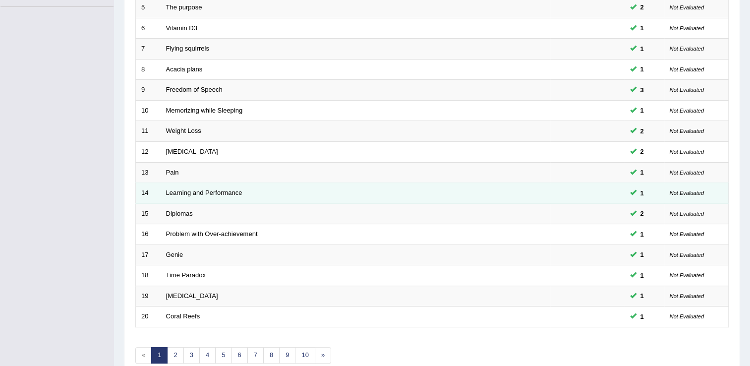
scroll to position [287, 0]
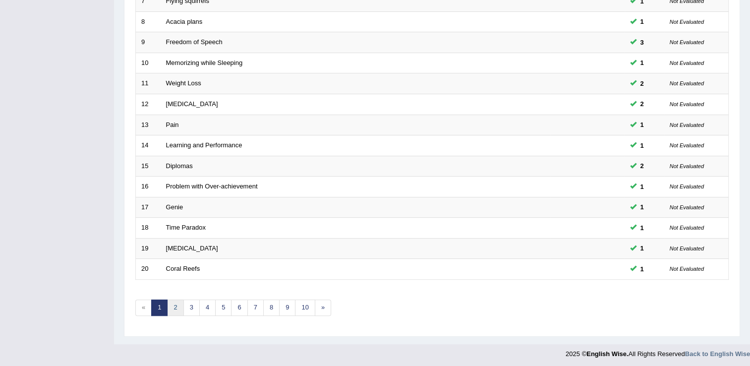
click at [176, 304] on link "2" at bounding box center [175, 307] width 16 height 16
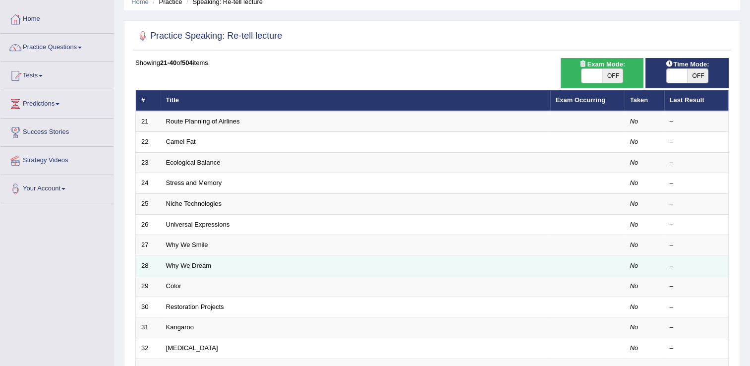
scroll to position [50, 0]
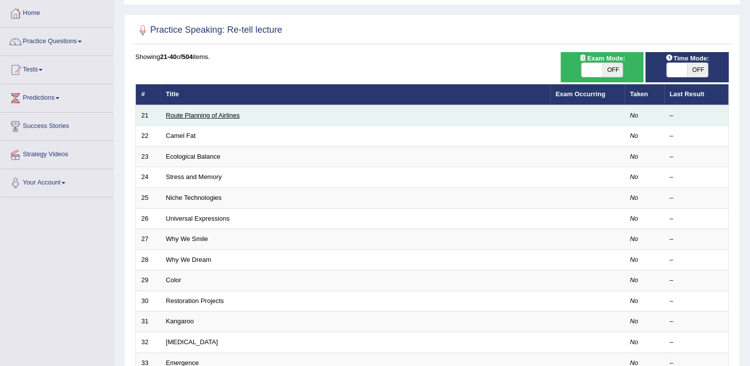
click at [180, 112] on link "Route Planning of Airlines" at bounding box center [203, 114] width 74 height 7
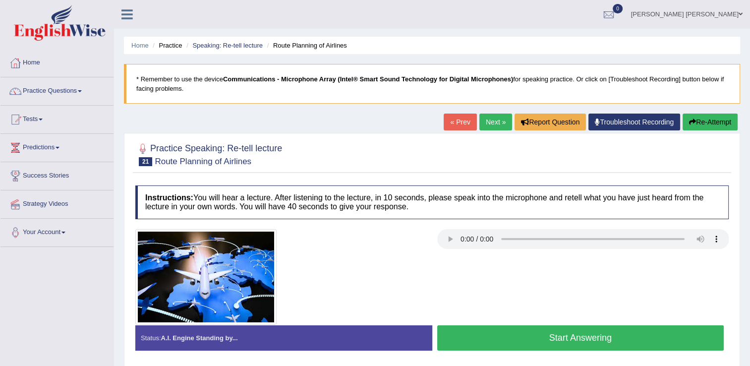
click at [616, 336] on button "Start Answering" at bounding box center [580, 337] width 287 height 25
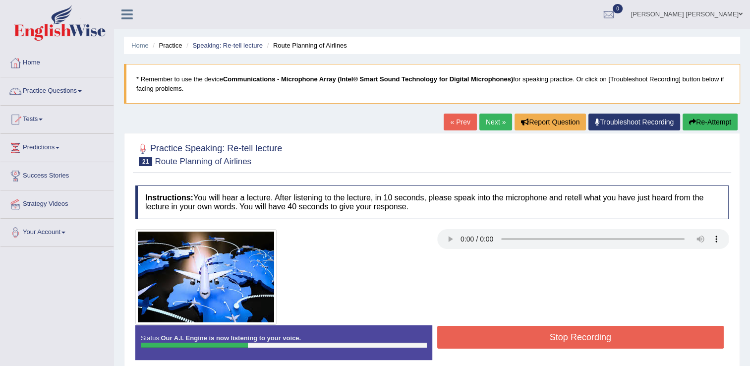
click at [710, 123] on button "Re-Attempt" at bounding box center [709, 121] width 55 height 17
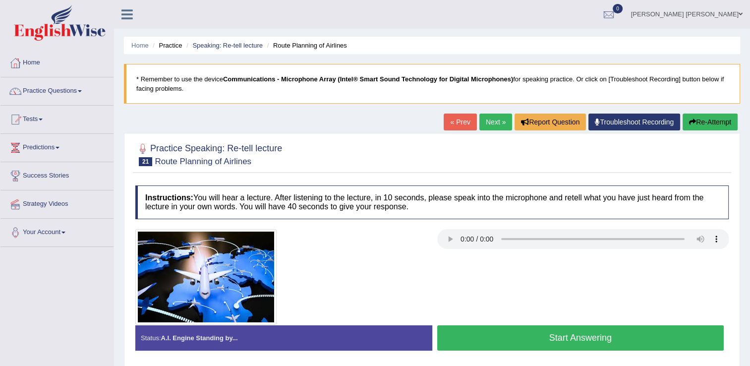
click at [582, 336] on button "Start Answering" at bounding box center [580, 337] width 287 height 25
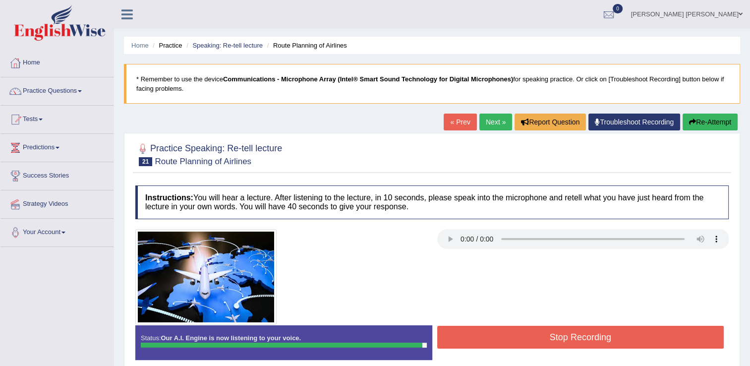
click at [582, 336] on button "Stop Recording" at bounding box center [580, 337] width 287 height 23
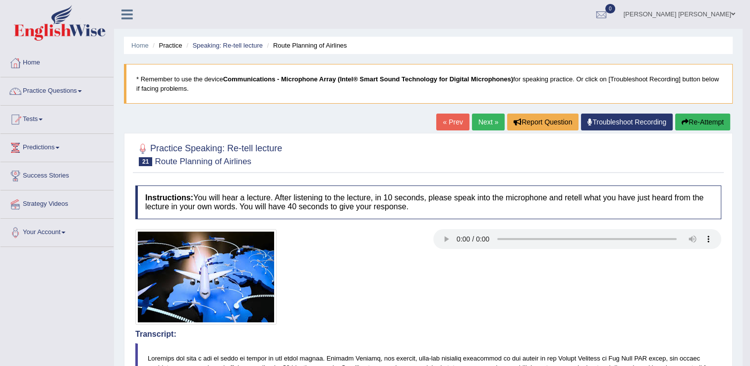
click at [690, 122] on button "Re-Attempt" at bounding box center [702, 121] width 55 height 17
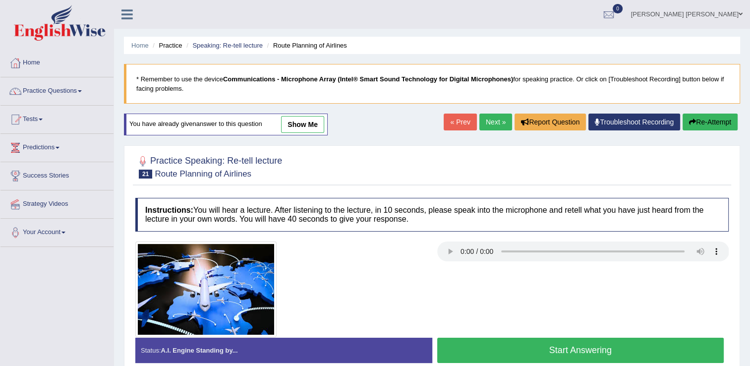
click at [477, 349] on button "Start Answering" at bounding box center [580, 349] width 287 height 25
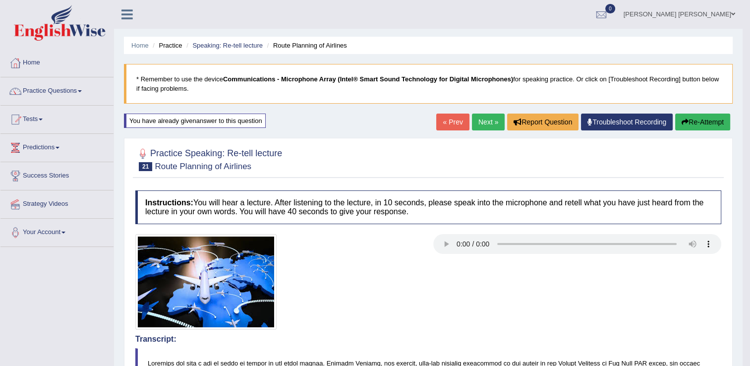
click at [482, 116] on link "Next »" at bounding box center [488, 121] width 33 height 17
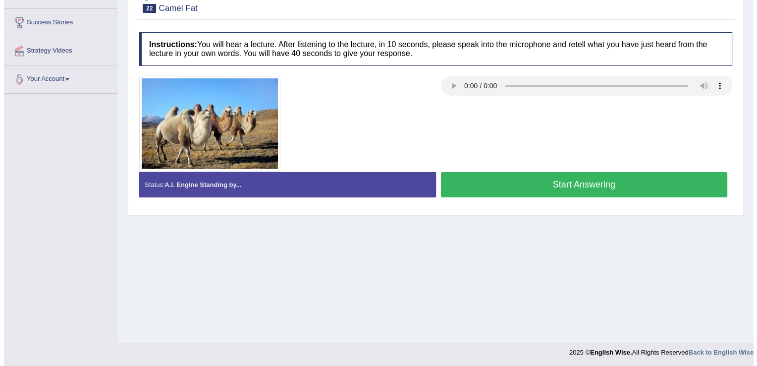
scroll to position [155, 0]
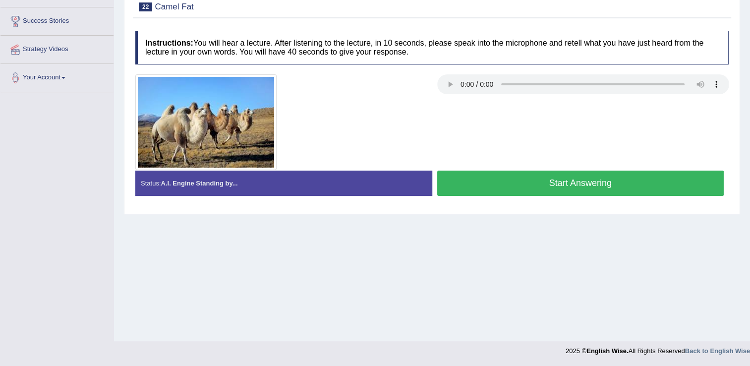
click at [594, 181] on button "Start Answering" at bounding box center [580, 182] width 287 height 25
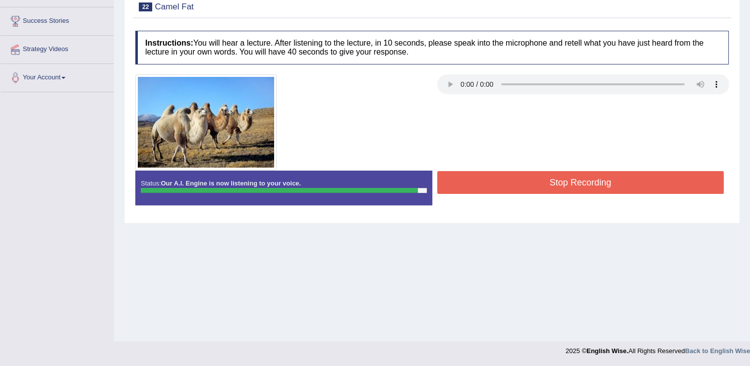
click at [677, 181] on button "Stop Recording" at bounding box center [580, 182] width 287 height 23
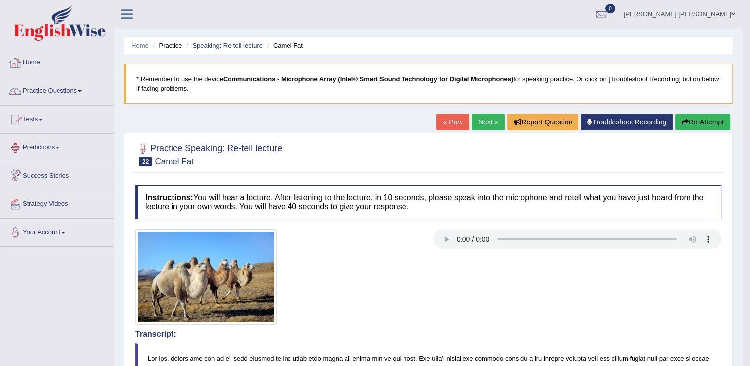
scroll to position [0, 0]
click at [43, 93] on link "Practice Questions" at bounding box center [56, 89] width 113 height 25
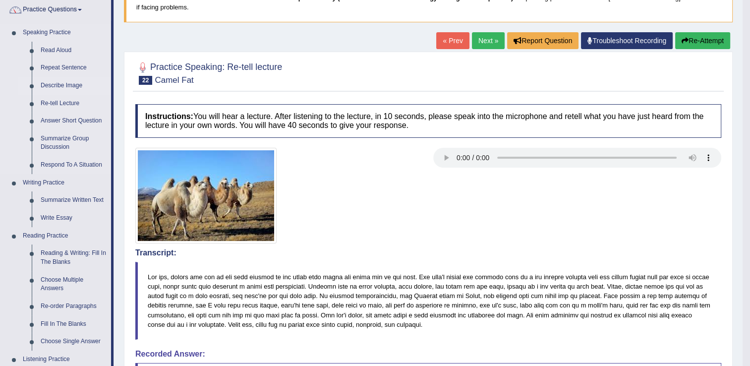
scroll to position [99, 0]
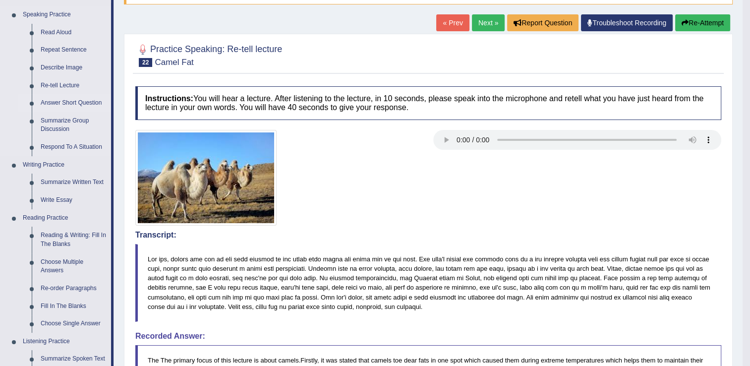
click at [88, 104] on link "Answer Short Question" at bounding box center [73, 103] width 75 height 18
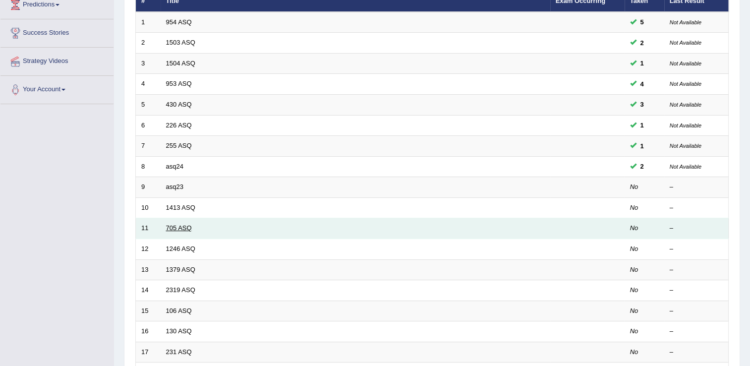
scroll to position [149, 0]
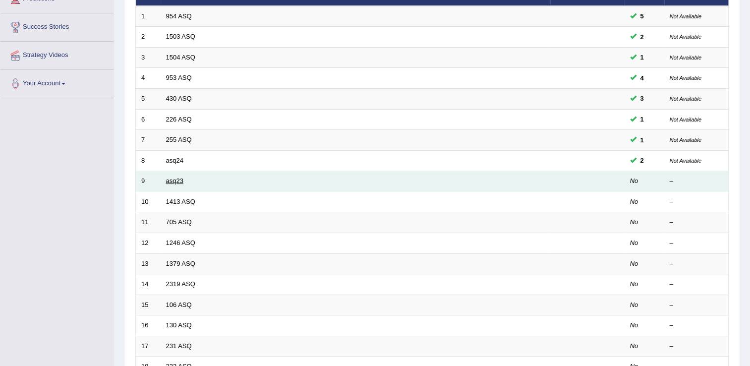
click at [168, 182] on link "asq23" at bounding box center [174, 180] width 17 height 7
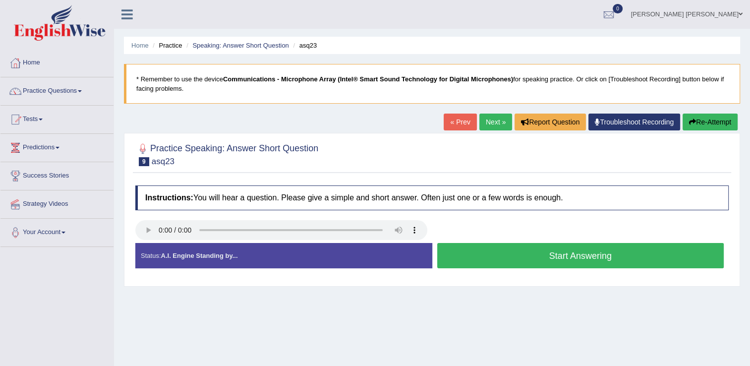
click at [511, 257] on button "Start Answering" at bounding box center [580, 255] width 287 height 25
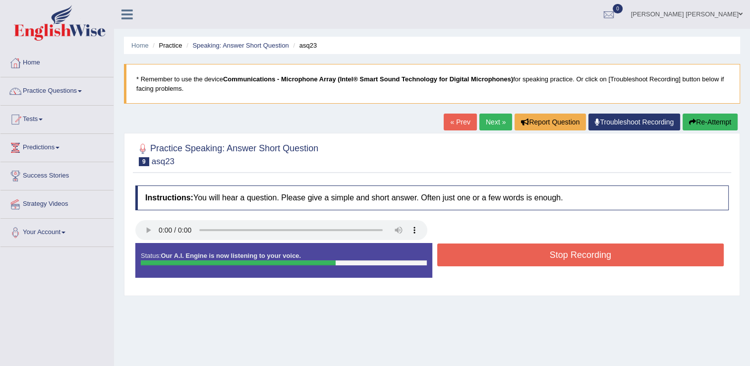
click at [513, 257] on button "Stop Recording" at bounding box center [580, 254] width 287 height 23
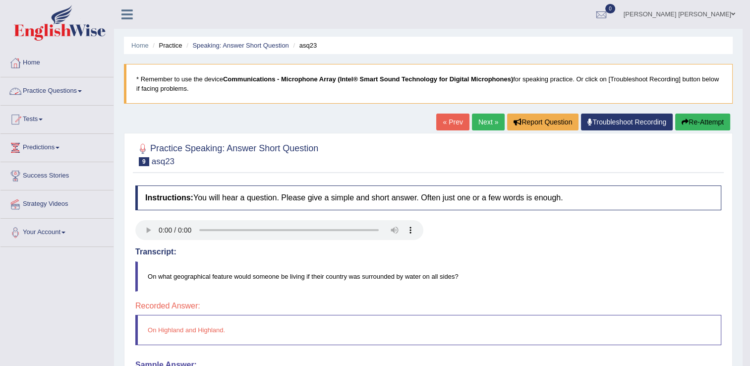
click at [45, 87] on link "Practice Questions" at bounding box center [56, 89] width 113 height 25
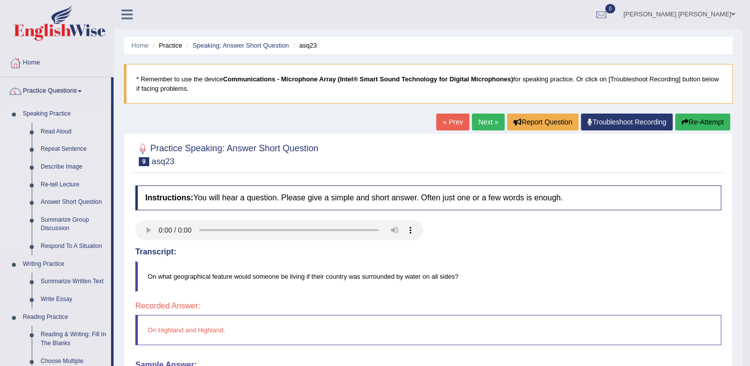
click at [65, 220] on link "Summarize Group Discussion" at bounding box center [73, 224] width 75 height 26
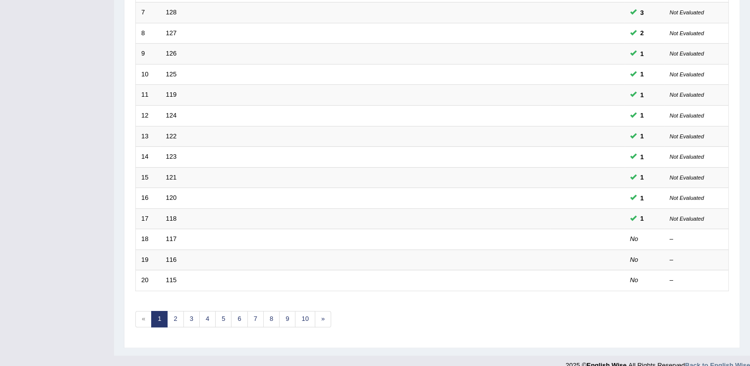
scroll to position [287, 0]
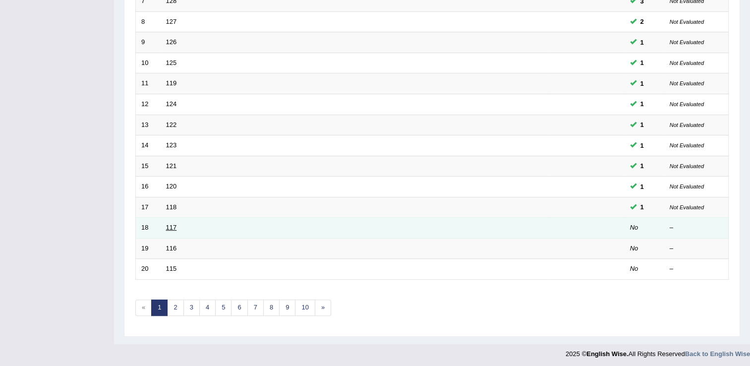
click at [171, 227] on link "117" at bounding box center [171, 226] width 11 height 7
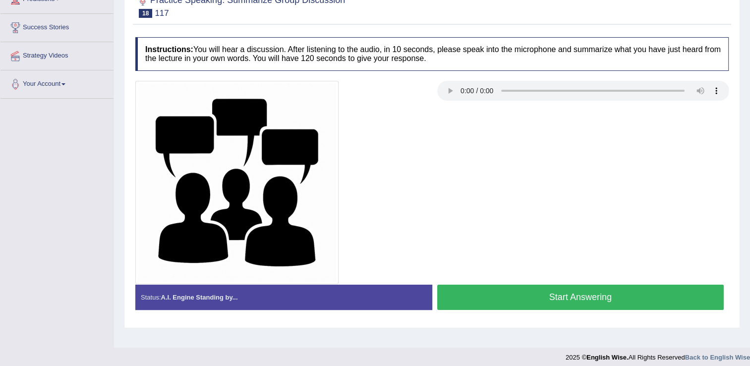
scroll to position [155, 0]
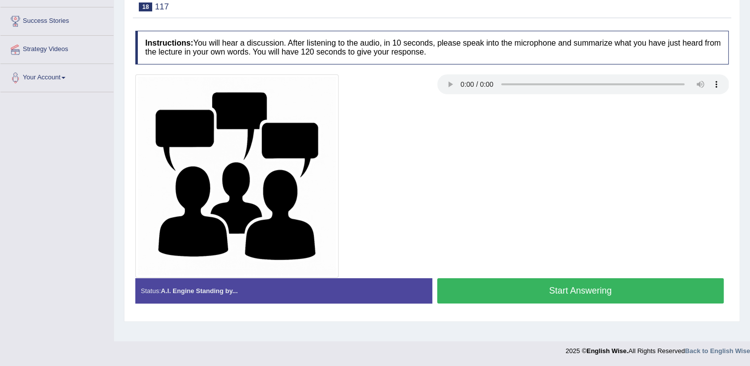
click at [504, 293] on button "Start Answering" at bounding box center [580, 290] width 287 height 25
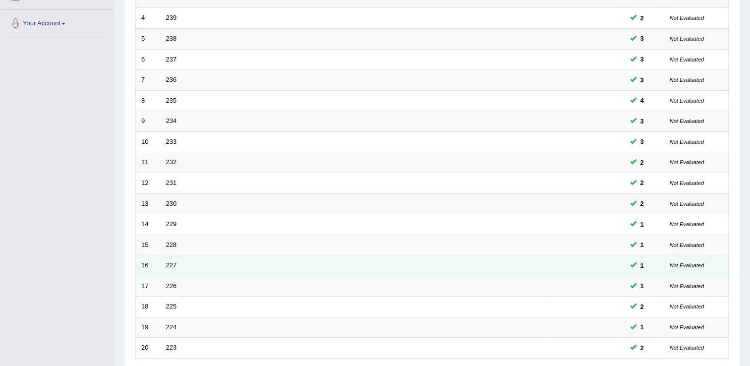
scroll to position [248, 0]
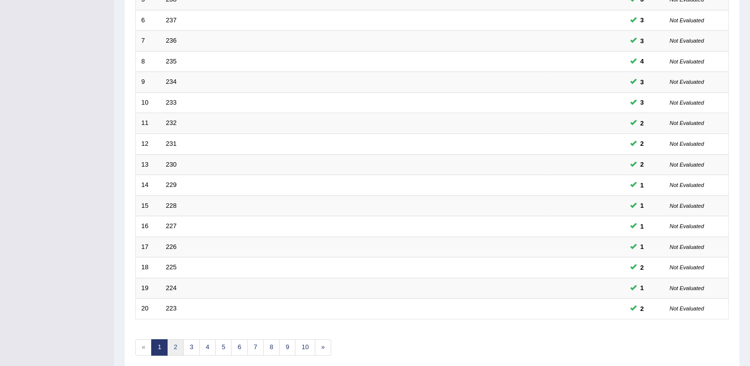
click at [172, 346] on link "2" at bounding box center [175, 347] width 16 height 16
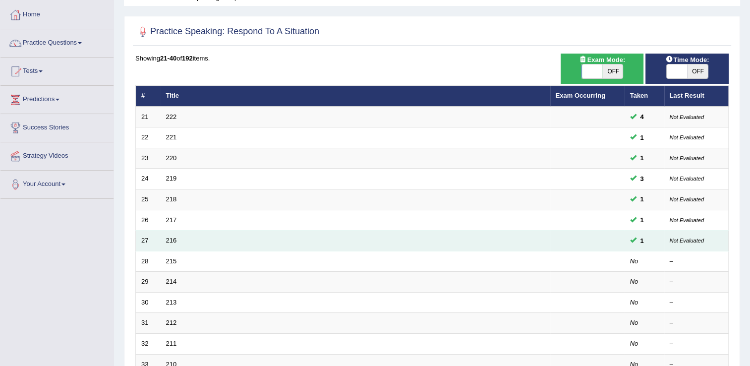
scroll to position [50, 0]
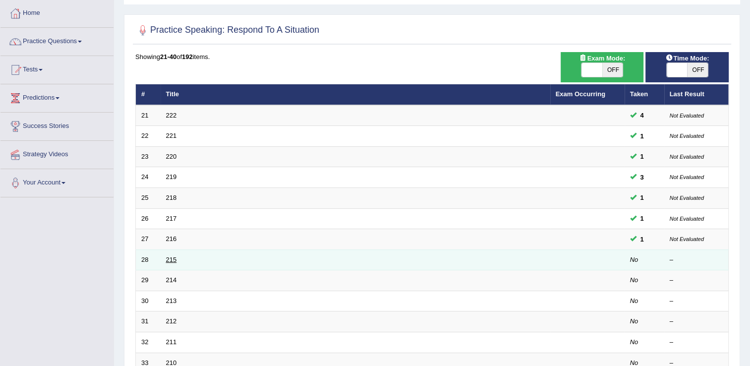
click at [171, 261] on link "215" at bounding box center [171, 259] width 11 height 7
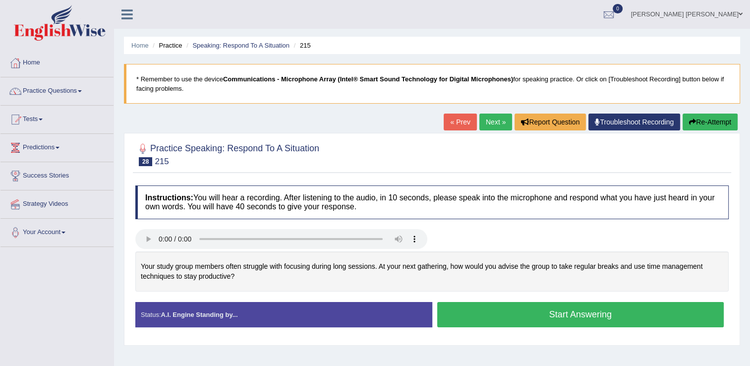
click at [530, 311] on button "Start Answering" at bounding box center [580, 314] width 287 height 25
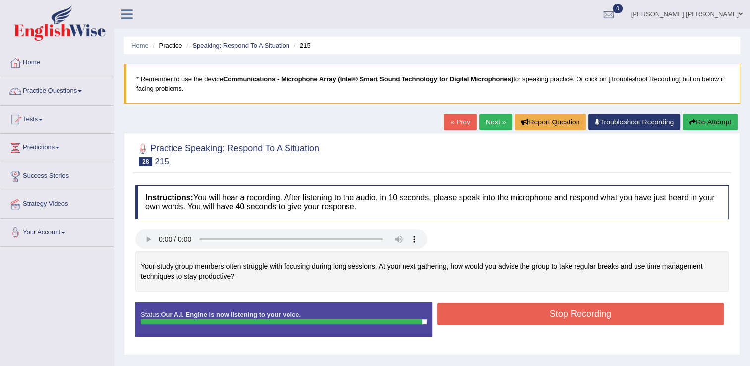
click at [526, 315] on button "Stop Recording" at bounding box center [580, 313] width 287 height 23
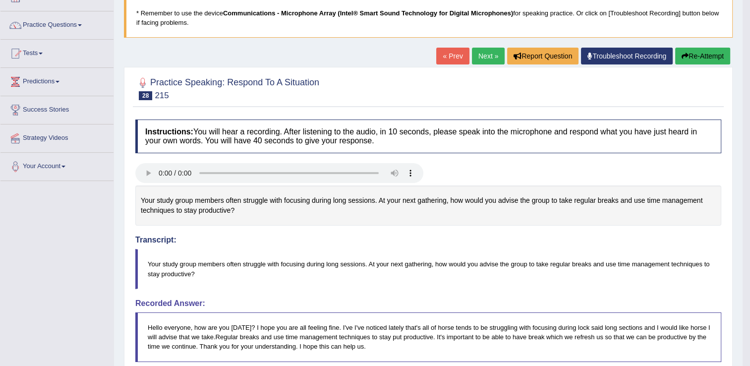
scroll to position [59, 0]
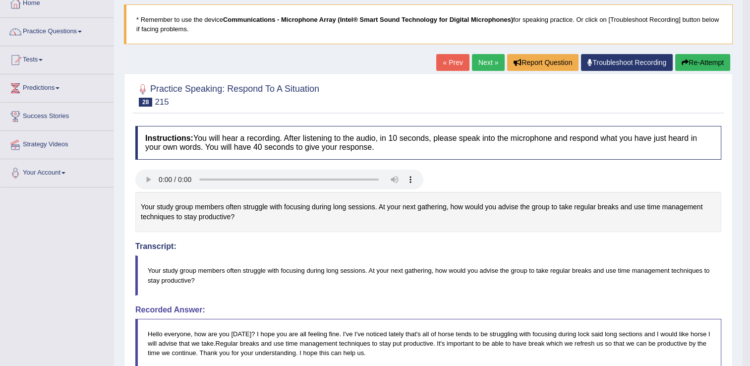
click at [491, 59] on link "Next »" at bounding box center [488, 62] width 33 height 17
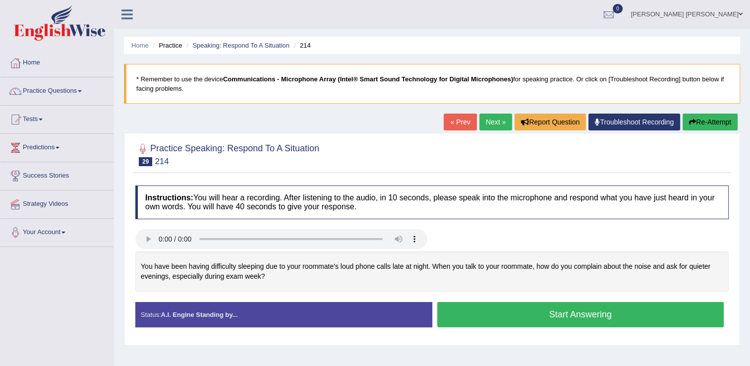
click at [583, 317] on button "Start Answering" at bounding box center [580, 314] width 287 height 25
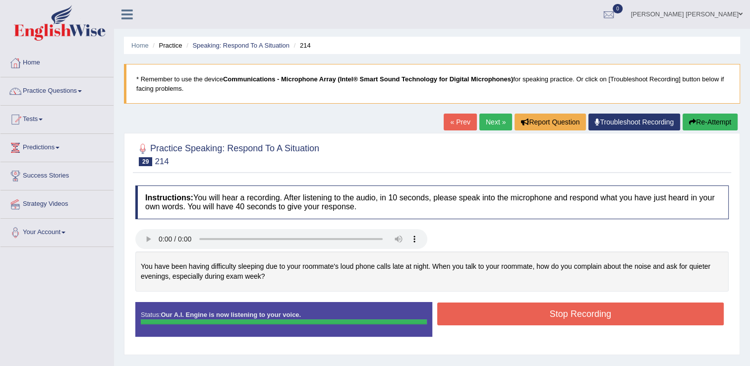
click at [577, 311] on button "Stop Recording" at bounding box center [580, 313] width 287 height 23
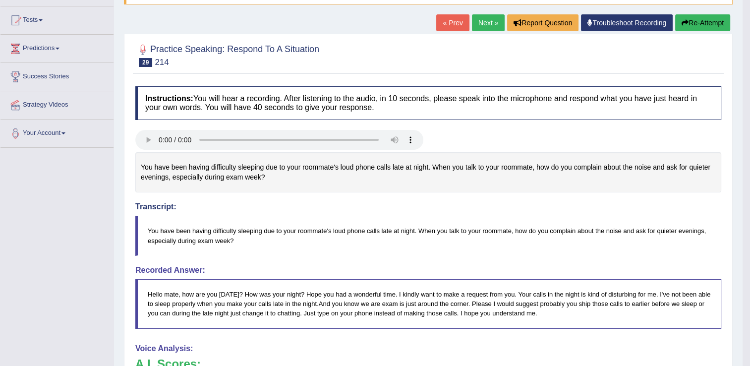
scroll to position [99, 0]
click at [486, 23] on link "Next »" at bounding box center [488, 22] width 33 height 17
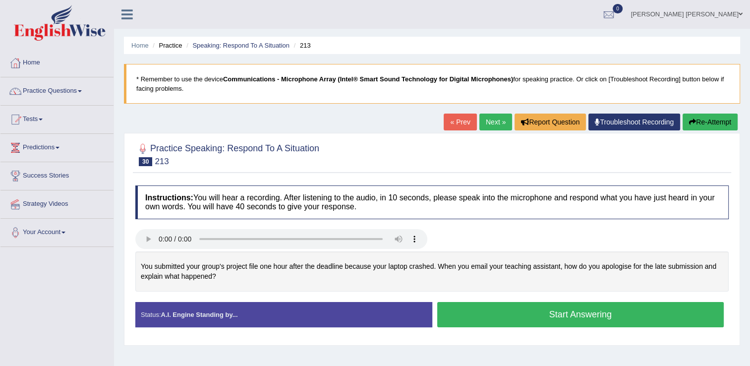
click at [525, 317] on button "Start Answering" at bounding box center [580, 314] width 287 height 25
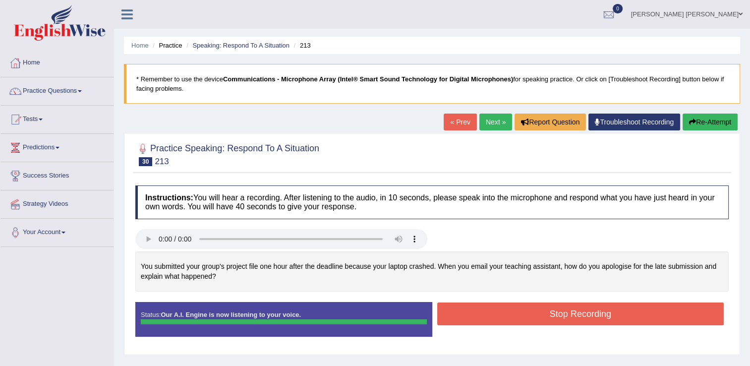
click at [557, 314] on button "Stop Recording" at bounding box center [580, 313] width 287 height 23
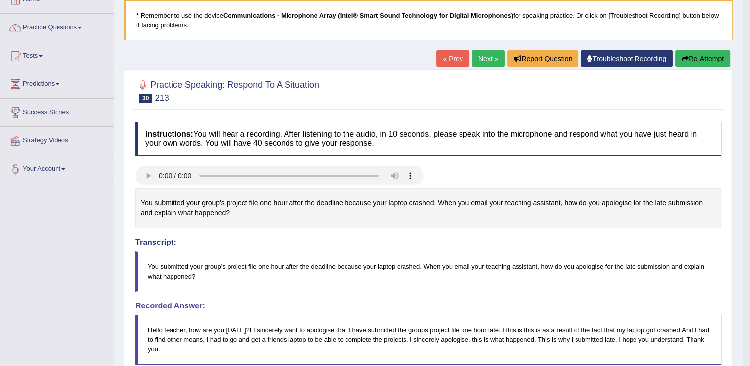
scroll to position [50, 0]
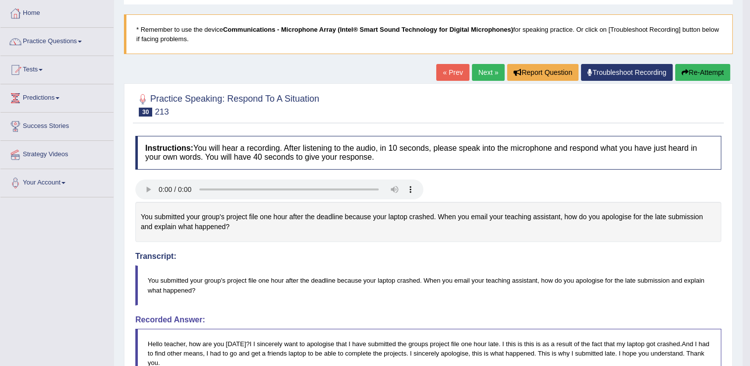
click at [485, 77] on link "Next »" at bounding box center [488, 72] width 33 height 17
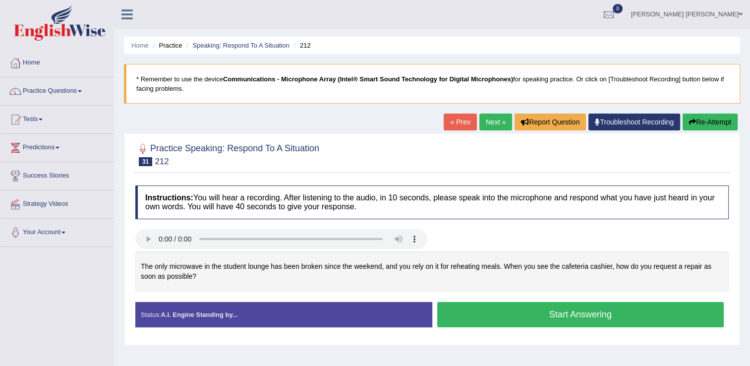
click at [579, 316] on button "Start Answering" at bounding box center [580, 314] width 287 height 25
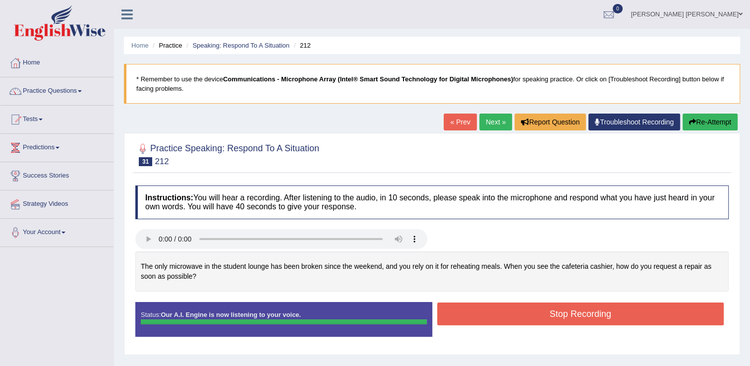
click at [579, 316] on button "Stop Recording" at bounding box center [580, 313] width 287 height 23
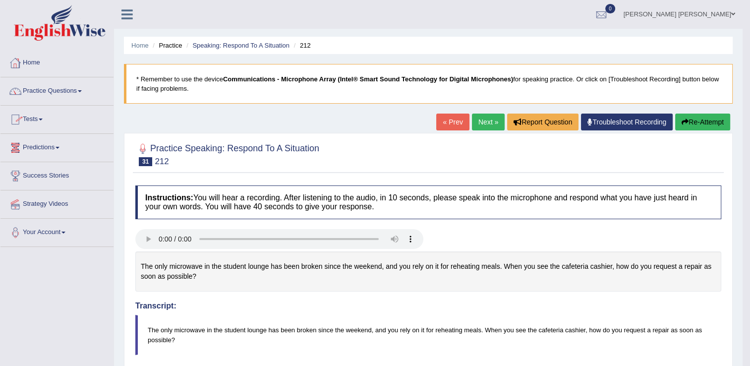
click at [50, 89] on link "Practice Questions" at bounding box center [56, 89] width 113 height 25
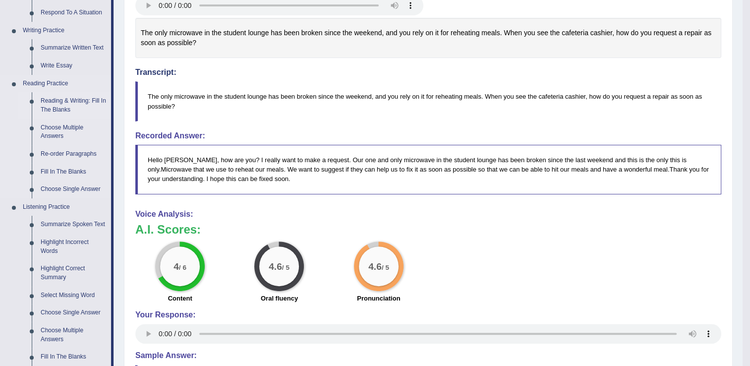
scroll to position [248, 0]
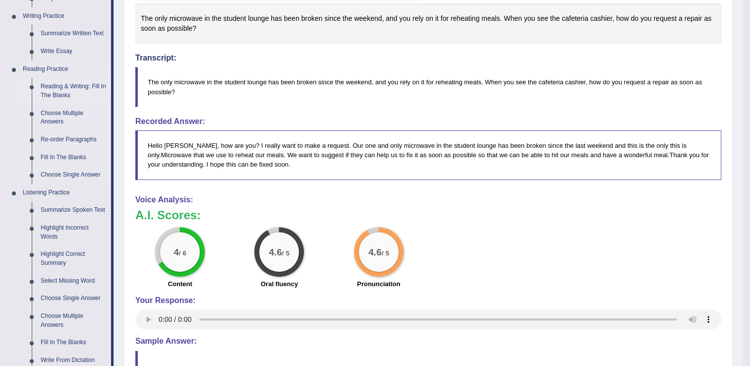
click at [66, 86] on link "Reading & Writing: Fill In The Blanks" at bounding box center [73, 91] width 75 height 26
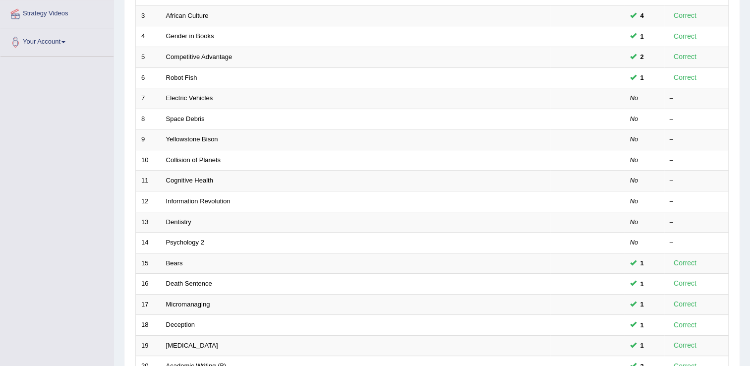
scroll to position [198, 0]
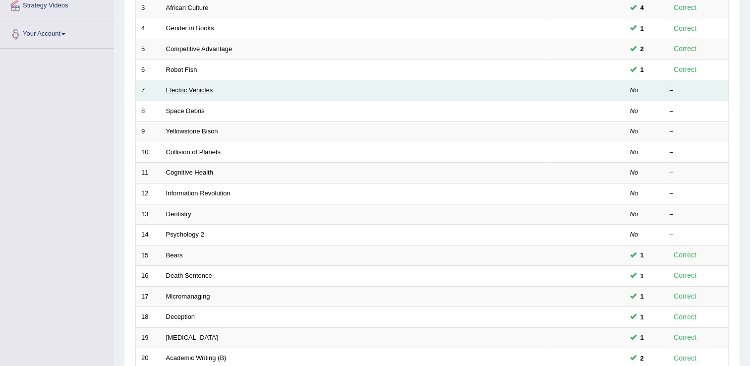
click at [178, 90] on link "Electric Vehicles" at bounding box center [189, 89] width 47 height 7
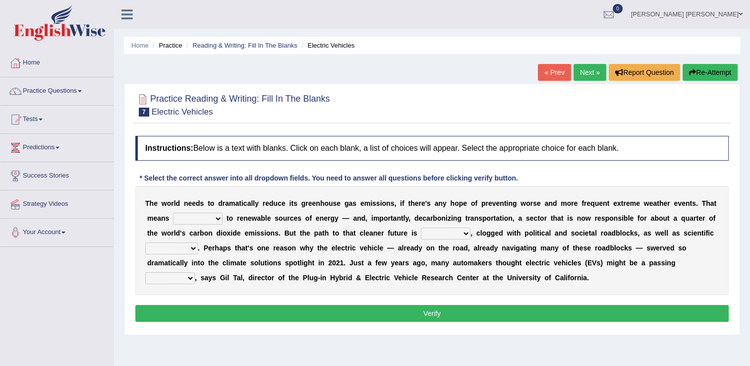
scroll to position [50, 0]
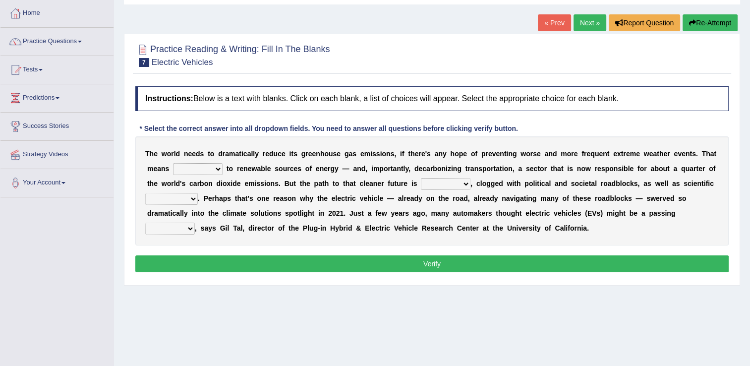
click at [190, 166] on select "grafting drafting crafting shifting" at bounding box center [198, 169] width 50 height 12
select select "shifting"
click at [173, 163] on select "grafting drafting crafting shifting" at bounding box center [198, 169] width 50 height 12
click at [421, 184] on select "daunting daunted daunt dauntless" at bounding box center [446, 184] width 50 height 12
select select "daunting"
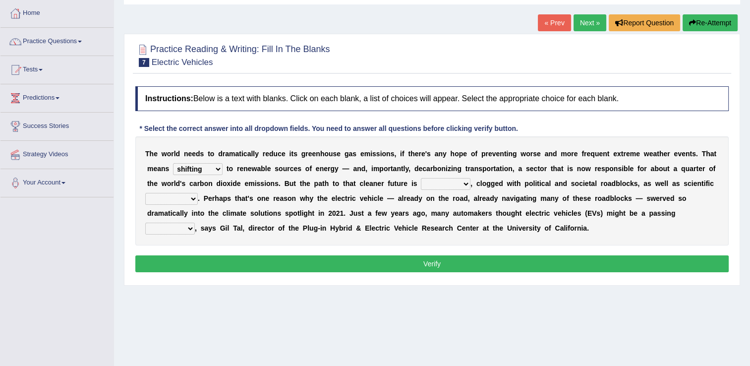
click at [421, 178] on select "daunting daunted daunt dauntless" at bounding box center [446, 184] width 50 height 12
click at [198, 193] on select "spectacles obstacles tentacles receptacles" at bounding box center [171, 199] width 53 height 12
select select "obstacles"
click at [198, 193] on select "spectacles obstacles tentacles receptacles" at bounding box center [171, 199] width 53 height 12
click at [195, 222] on select "fad gad tad lad" at bounding box center [170, 228] width 50 height 12
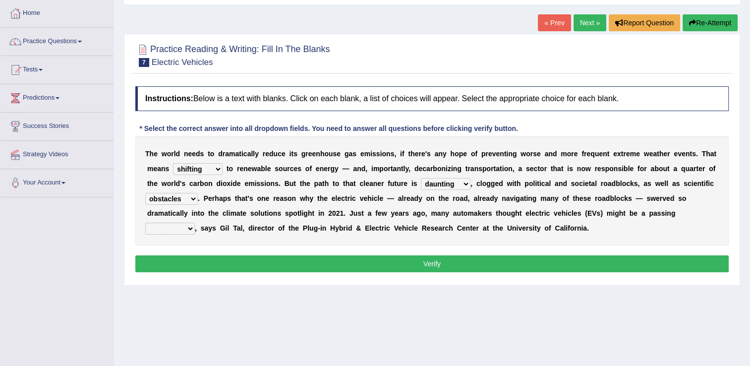
select select "lad"
click at [195, 222] on select "fad gad tad lad" at bounding box center [170, 228] width 50 height 12
click at [526, 263] on button "Verify" at bounding box center [431, 263] width 593 height 17
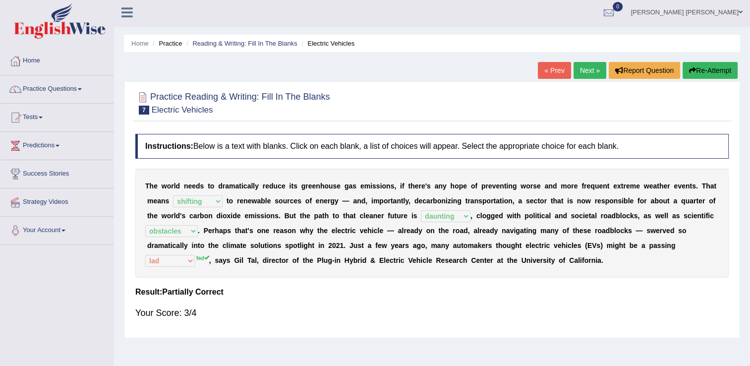
scroll to position [0, 0]
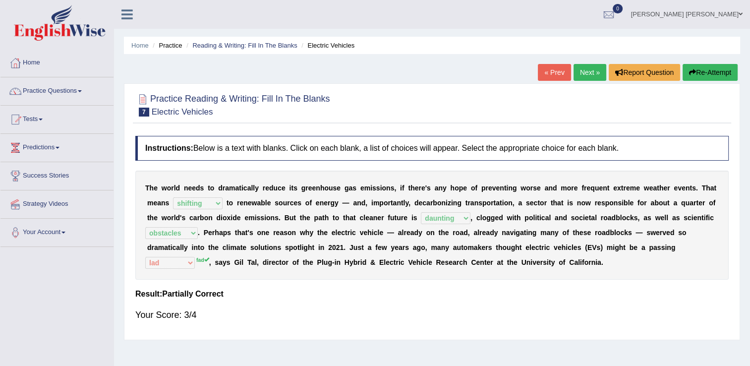
click at [722, 73] on button "Re-Attempt" at bounding box center [709, 72] width 55 height 17
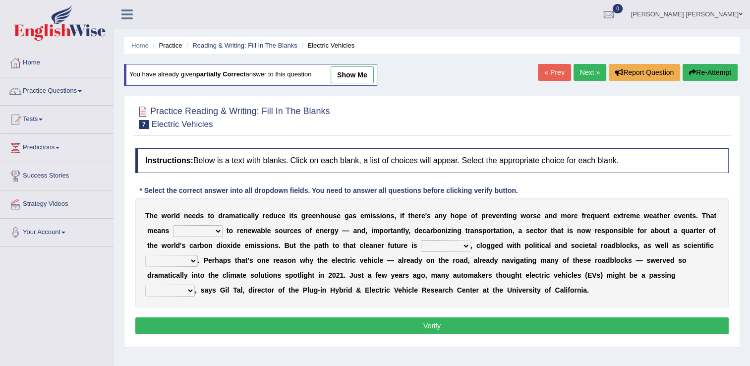
click at [188, 232] on select "grafting drafting crafting shifting" at bounding box center [198, 231] width 50 height 12
select select "shifting"
click at [173, 225] on select "grafting drafting crafting shifting" at bounding box center [198, 231] width 50 height 12
click at [421, 247] on select "daunting daunted daunt dauntless" at bounding box center [446, 246] width 50 height 12
select select "daunting"
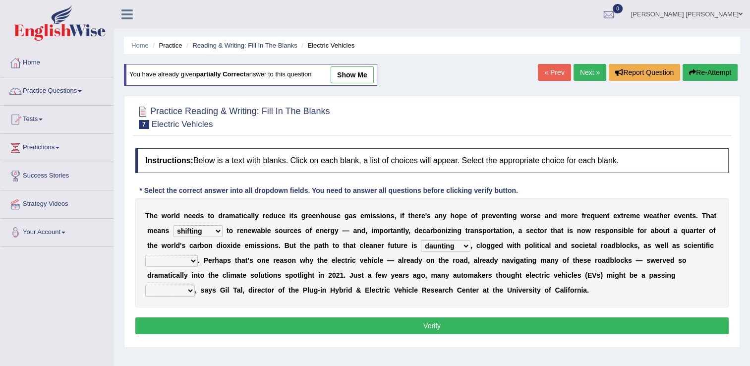
click at [421, 240] on select "daunting daunted daunt dauntless" at bounding box center [446, 246] width 50 height 12
click at [198, 255] on select "spectacles obstacles tentacles receptacles" at bounding box center [171, 261] width 53 height 12
select select "obstacles"
click at [198, 255] on select "spectacles obstacles tentacles receptacles" at bounding box center [171, 261] width 53 height 12
click at [195, 284] on select "fad gad tad lad" at bounding box center [170, 290] width 50 height 12
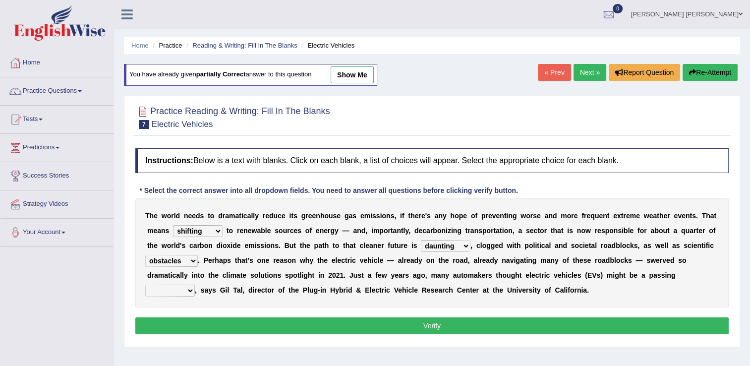
select select "fad"
click at [195, 284] on select "fad gad tad lad" at bounding box center [170, 290] width 50 height 12
click at [536, 323] on button "Verify" at bounding box center [431, 325] width 593 height 17
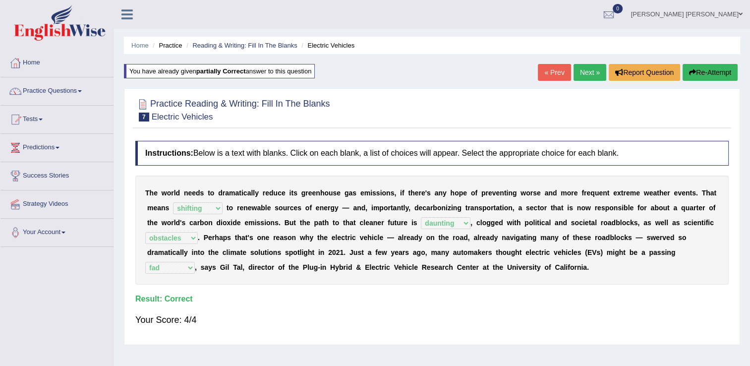
click at [579, 74] on link "Next »" at bounding box center [589, 72] width 33 height 17
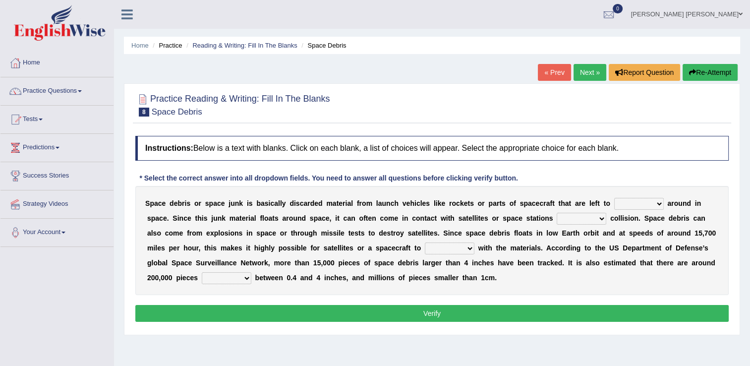
click at [628, 203] on select "twist center roam loll" at bounding box center [639, 204] width 50 height 12
select select "roam"
click at [614, 198] on select "twist center roam loll" at bounding box center [639, 204] width 50 height 12
click at [618, 200] on select "twist center roam loll" at bounding box center [639, 204] width 50 height 12
click at [556, 219] on select "risks risk risked risking" at bounding box center [581, 219] width 50 height 12
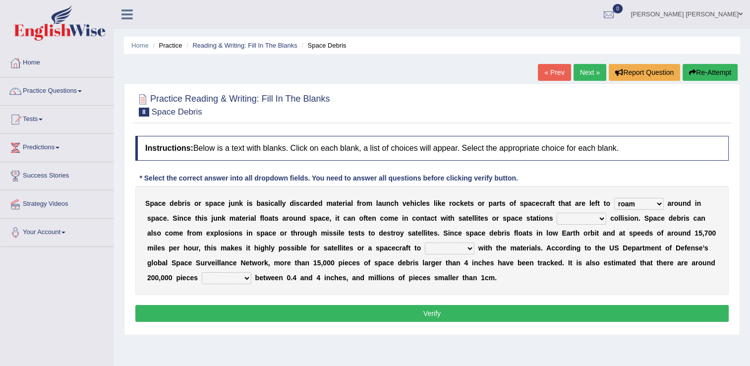
select select "risk"
click at [556, 213] on select "risks risk risked risking" at bounding box center [581, 219] width 50 height 12
click at [425, 249] on select "collect collate collide collocate" at bounding box center [450, 248] width 50 height 12
select select "collide"
click at [425, 242] on select "collect collate collide collocate" at bounding box center [450, 248] width 50 height 12
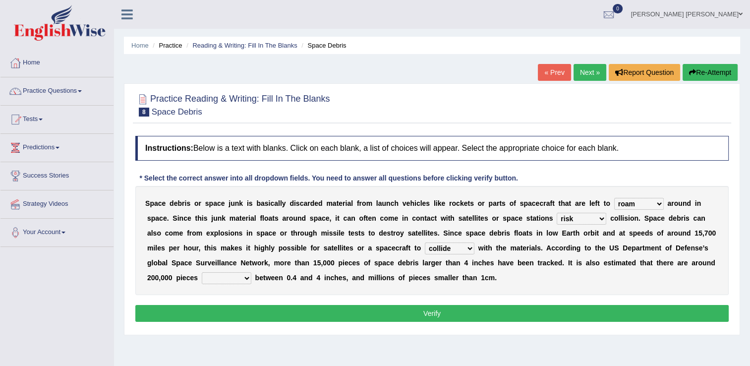
click at [251, 272] on select "sized sizing size sizes" at bounding box center [227, 278] width 50 height 12
select select "sizes"
click at [251, 272] on select "sized sizing size sizes" at bounding box center [227, 278] width 50 height 12
click at [565, 275] on div "S p a c e d e b r i s o r s p a c e j u n k i s b a s i c a l l y d i s c a r d…" at bounding box center [431, 240] width 593 height 109
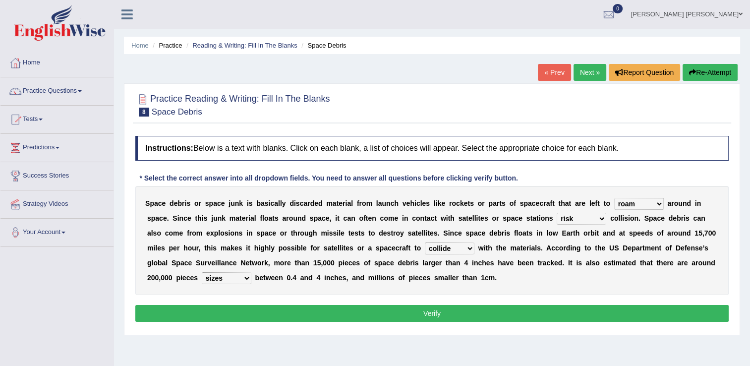
click at [584, 309] on button "Verify" at bounding box center [431, 313] width 593 height 17
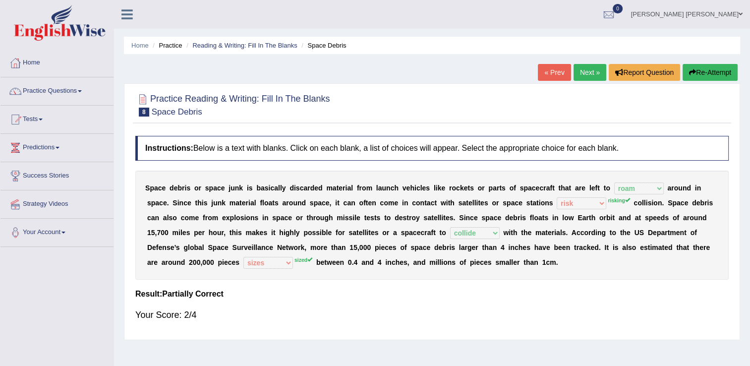
click at [696, 68] on button "Re-Attempt" at bounding box center [709, 72] width 55 height 17
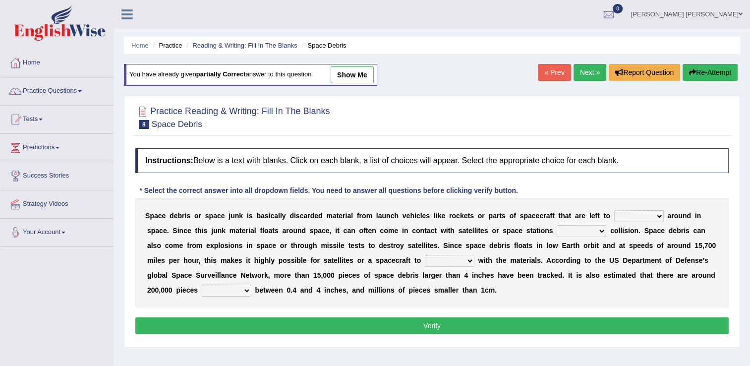
click at [626, 213] on select "twist center roam loll" at bounding box center [639, 216] width 50 height 12
select select "roam"
click at [614, 210] on select "twist center roam loll" at bounding box center [639, 216] width 50 height 12
click at [534, 223] on div "S p a c e d e b r i s o r s p a c e j u n k i s b a s i c a l l y d i s c a r d…" at bounding box center [431, 252] width 593 height 109
click at [556, 227] on select "risks risk risked risking" at bounding box center [581, 231] width 50 height 12
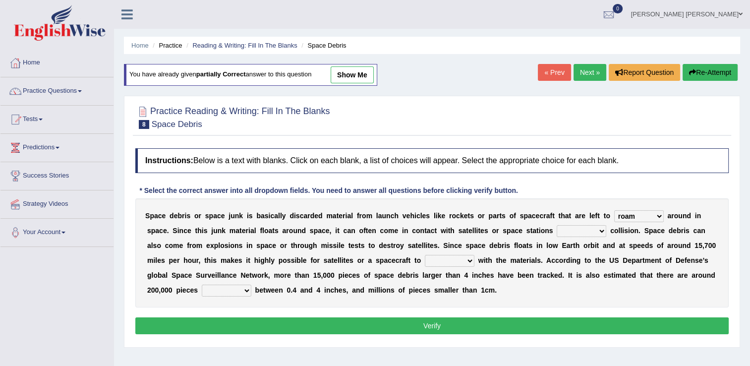
select select "risking"
click at [556, 225] on select "risks risk risked risking" at bounding box center [581, 231] width 50 height 12
click at [425, 257] on select "collect collate collide collocate" at bounding box center [450, 261] width 50 height 12
select select "collide"
click at [425, 255] on select "collect collate collide collocate" at bounding box center [450, 261] width 50 height 12
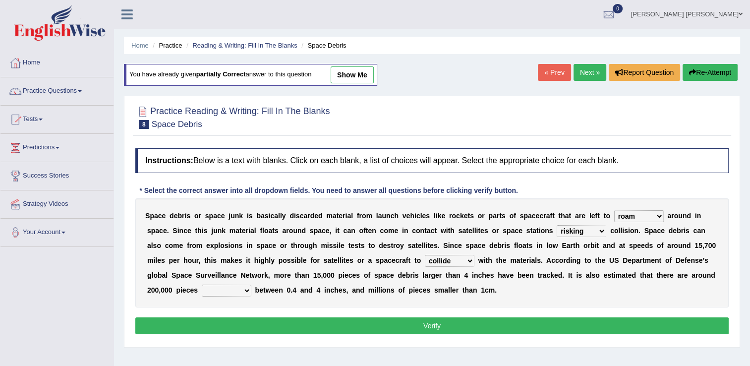
click at [251, 284] on select "sized sizing size sizes" at bounding box center [227, 290] width 50 height 12
select select "sized"
click at [251, 284] on select "sized sizing size sizes" at bounding box center [227, 290] width 50 height 12
click at [533, 319] on button "Verify" at bounding box center [431, 325] width 593 height 17
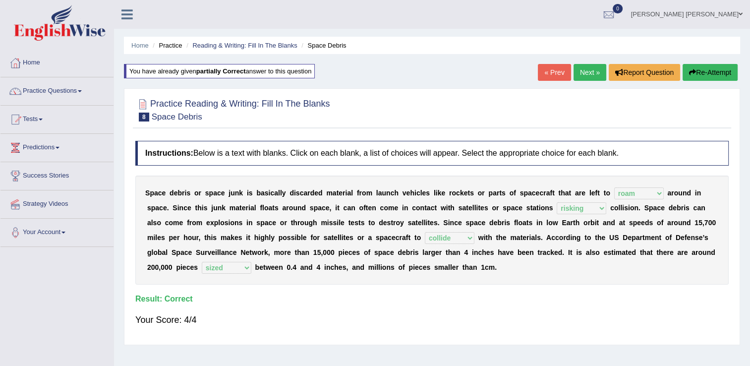
click at [588, 73] on link "Next »" at bounding box center [589, 72] width 33 height 17
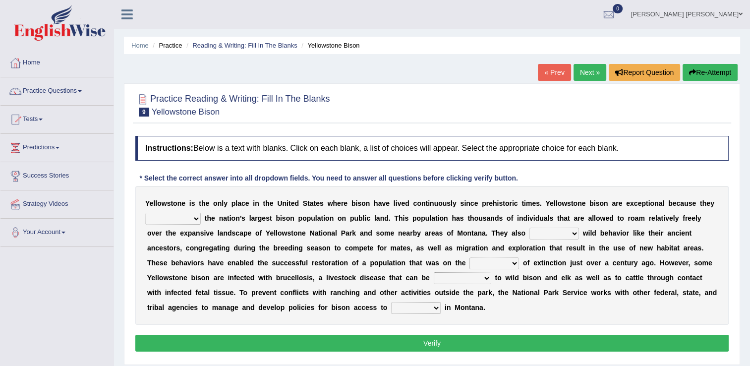
click at [188, 220] on select "congregate comprise consist compromise" at bounding box center [172, 219] width 55 height 12
select select "comprise"
click at [145, 213] on select "congregate comprise consist compromise" at bounding box center [172, 219] width 55 height 12
click at [529, 237] on select "exhibit disregard resist encourage" at bounding box center [554, 233] width 50 height 12
select select "exhibit"
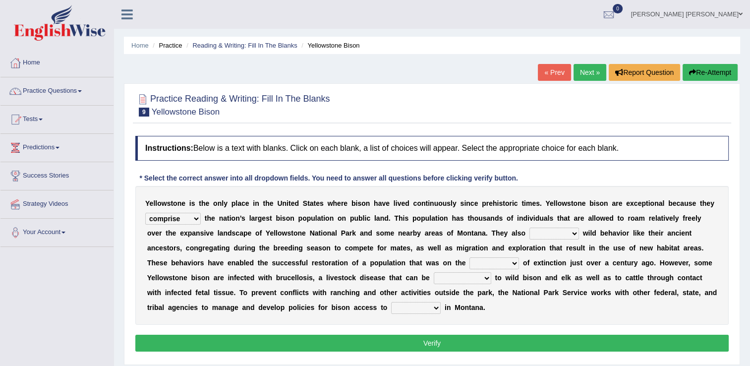
click at [529, 227] on select "exhibit disregard resist encourage" at bounding box center [554, 233] width 50 height 12
click at [192, 215] on select "congregate comprise consist compromise" at bounding box center [172, 219] width 55 height 12
select select "congregate"
click at [145, 213] on select "congregate comprise consist compromise" at bounding box center [172, 219] width 55 height 12
click at [469, 265] on select "brine brink danger brindle" at bounding box center [494, 263] width 50 height 12
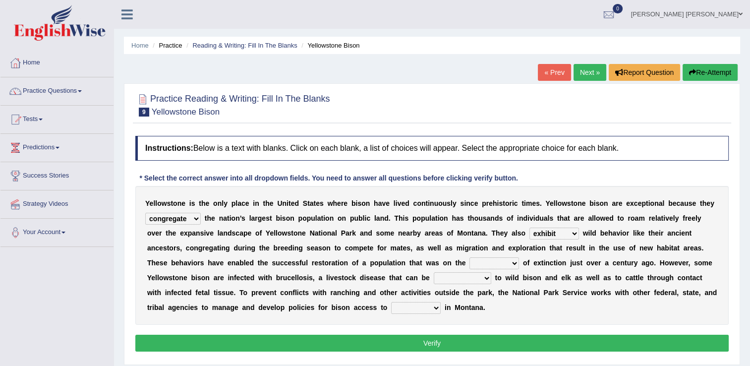
select select "brink"
click at [469, 257] on select "brine brink danger brindle" at bounding box center [494, 263] width 50 height 12
click at [434, 278] on select "transplanted transported transgressed transmitted" at bounding box center [462, 278] width 57 height 12
select select "transmitted"
click at [434, 272] on select "transplanted transported transgressed transmitted" at bounding box center [462, 278] width 57 height 12
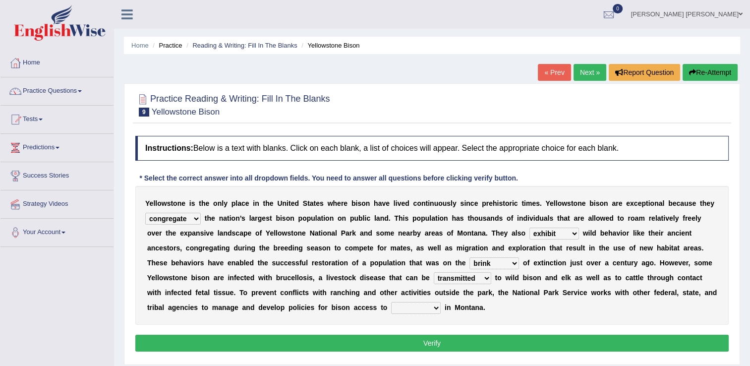
click at [391, 307] on select "habitat habitat habitant food" at bounding box center [416, 308] width 50 height 12
select select "food"
click at [391, 302] on select "habitat habitat habitant food" at bounding box center [416, 308] width 50 height 12
click at [287, 338] on button "Verify" at bounding box center [431, 342] width 593 height 17
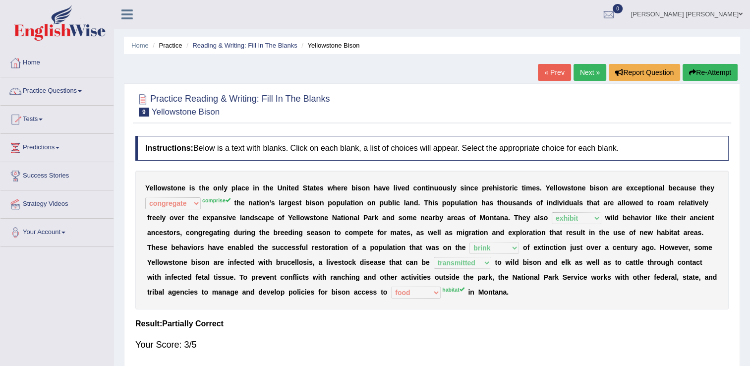
click at [705, 71] on button "Re-Attempt" at bounding box center [709, 72] width 55 height 17
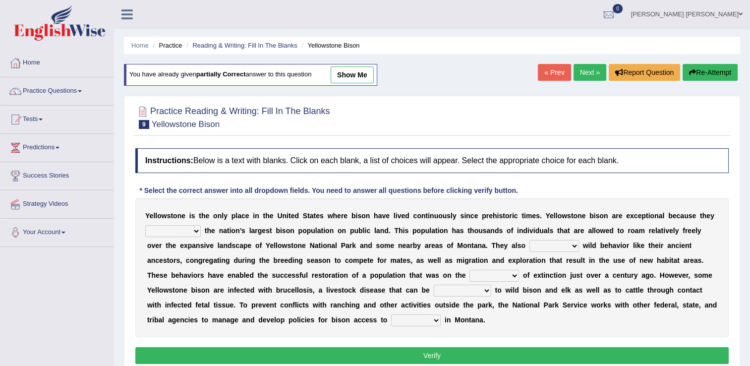
click at [190, 231] on select "congregate comprise consist compromise" at bounding box center [172, 231] width 55 height 12
select select "comprise"
click at [145, 225] on select "congregate comprise consist compromise" at bounding box center [172, 231] width 55 height 12
click at [529, 245] on select "exhibit disregard resist encourage" at bounding box center [554, 246] width 50 height 12
select select "exhibit"
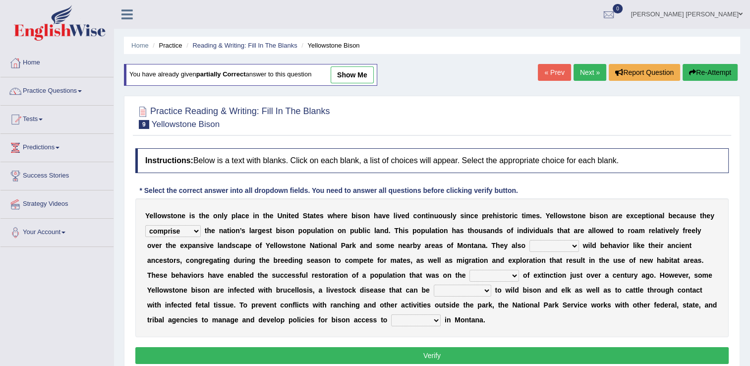
click at [529, 240] on select "exhibit disregard resist encourage" at bounding box center [554, 246] width 50 height 12
click at [469, 271] on select "brine brink danger brindle" at bounding box center [494, 276] width 50 height 12
select select "brink"
click at [469, 270] on select "brine brink danger brindle" at bounding box center [494, 276] width 50 height 12
click at [434, 289] on select "transplanted transported transgressed transmitted" at bounding box center [462, 290] width 57 height 12
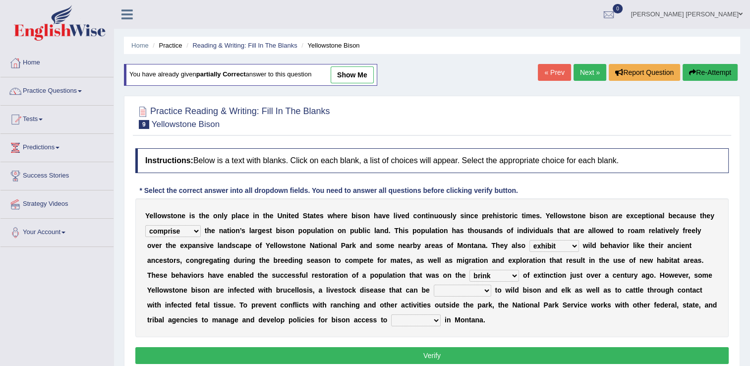
select select "transmitted"
click at [434, 284] on select "transplanted transported transgressed transmitted" at bounding box center [462, 290] width 57 height 12
click at [391, 318] on select "habitat habitat habitant food" at bounding box center [416, 320] width 50 height 12
select select "habitat"
click at [391, 314] on select "habitat habitat habitant food" at bounding box center [416, 320] width 50 height 12
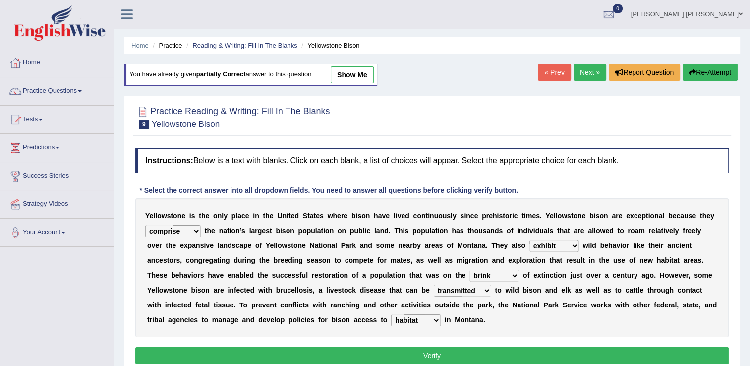
click at [391, 318] on select "habitat habitat habitant food" at bounding box center [416, 320] width 50 height 12
click at [275, 354] on button "Verify" at bounding box center [431, 355] width 593 height 17
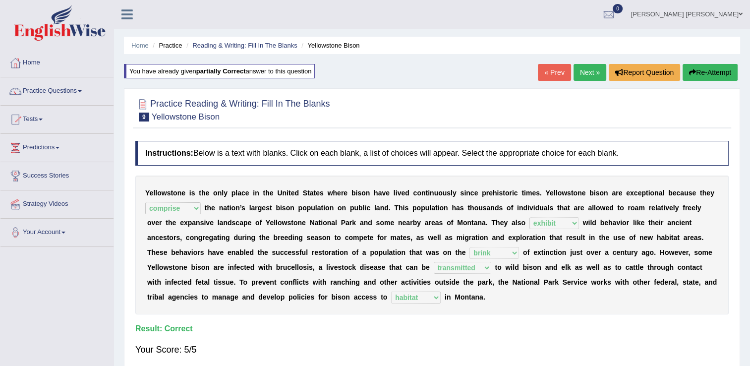
click at [592, 74] on link "Next »" at bounding box center [589, 72] width 33 height 17
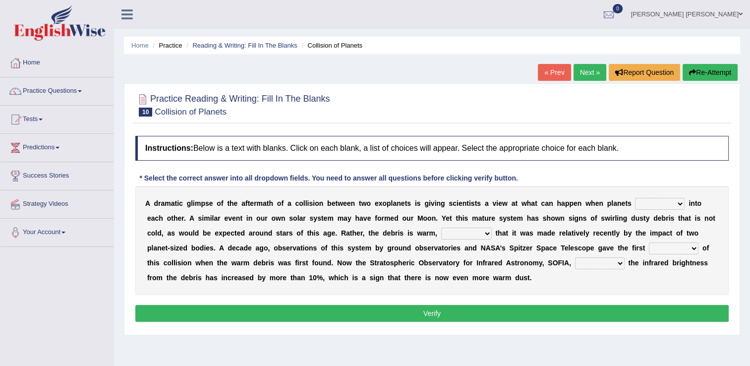
click at [646, 204] on select "crash explore roam implode" at bounding box center [660, 204] width 50 height 12
select select "crash"
click at [635, 198] on select "crash explore roam implode" at bounding box center [660, 204] width 50 height 12
click at [441, 235] on select "reinforcing sentencing forging conducing" at bounding box center [466, 233] width 51 height 12
select select "reinforcing"
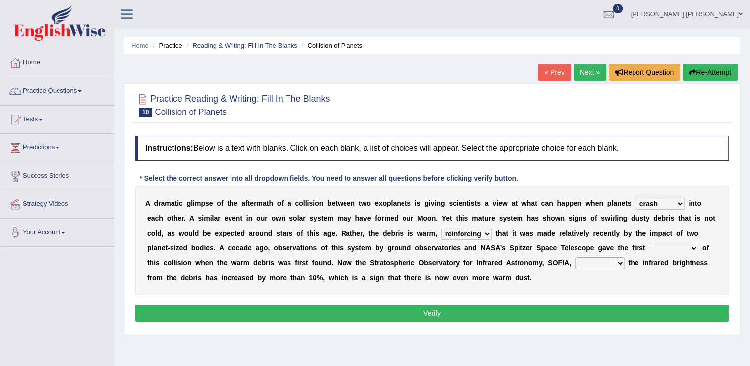
click at [441, 227] on select "reinforcing sentencing forging conducing" at bounding box center [466, 233] width 51 height 12
click at [649, 247] on select "pints faints hints taints" at bounding box center [674, 248] width 50 height 12
select select "hints"
click at [649, 242] on select "pints faints hints taints" at bounding box center [674, 248] width 50 height 12
click at [575, 261] on select "concealed revealed repealed unsealed" at bounding box center [600, 263] width 50 height 12
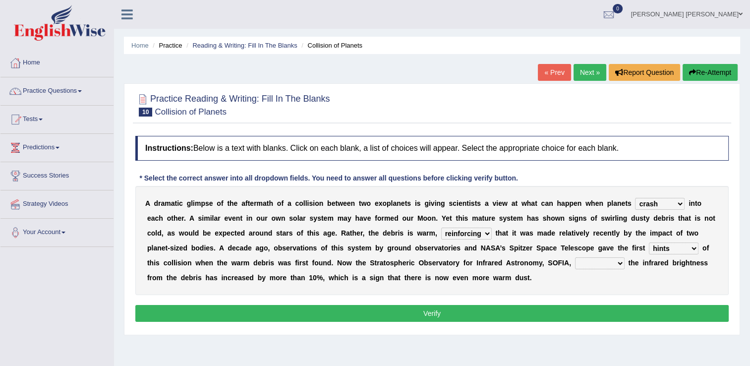
select select "revealed"
click at [575, 257] on select "concealed revealed repealed unsealed" at bounding box center [600, 263] width 50 height 12
click at [397, 311] on button "Verify" at bounding box center [431, 313] width 593 height 17
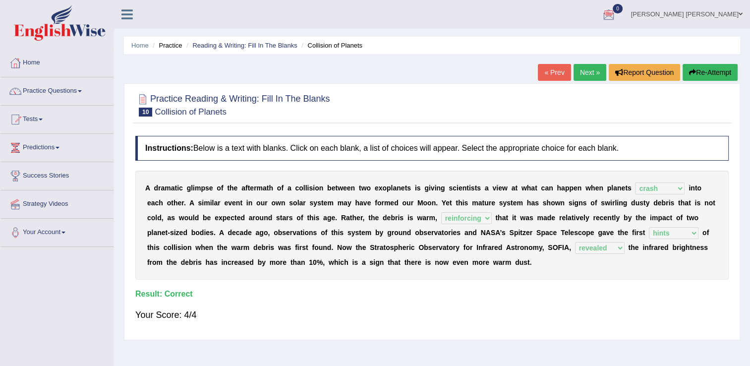
click at [587, 71] on link "Next »" at bounding box center [589, 72] width 33 height 17
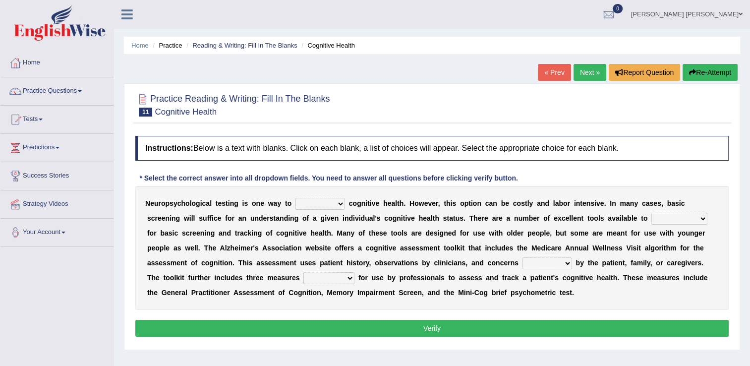
click at [327, 207] on select "obsess assess possess access" at bounding box center [320, 204] width 50 height 12
select select "assess"
click at [295, 198] on select "obsess assess possess access" at bounding box center [320, 204] width 50 height 12
click at [325, 203] on select "obsess assess possess access" at bounding box center [320, 204] width 50 height 12
click at [317, 206] on select "obsess assess possess access" at bounding box center [320, 204] width 50 height 12
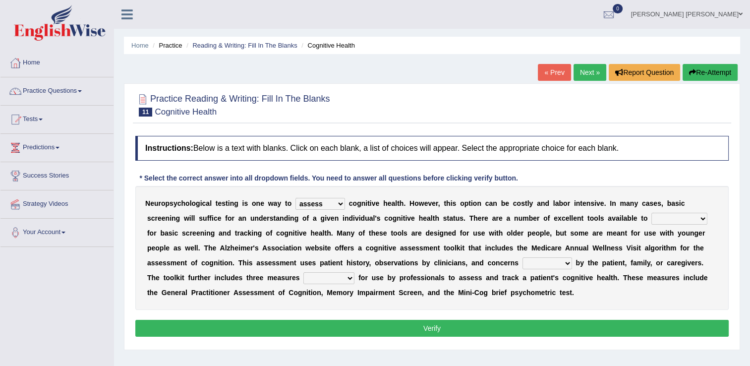
click at [651, 217] on select "stationers practitioners petitioners questioners" at bounding box center [679, 219] width 56 height 12
select select "practitioners"
click at [651, 213] on select "stationers practitioners petitioners questioners" at bounding box center [679, 219] width 56 height 12
click at [522, 261] on select "raised rising arising praised" at bounding box center [547, 263] width 50 height 12
select select "raised"
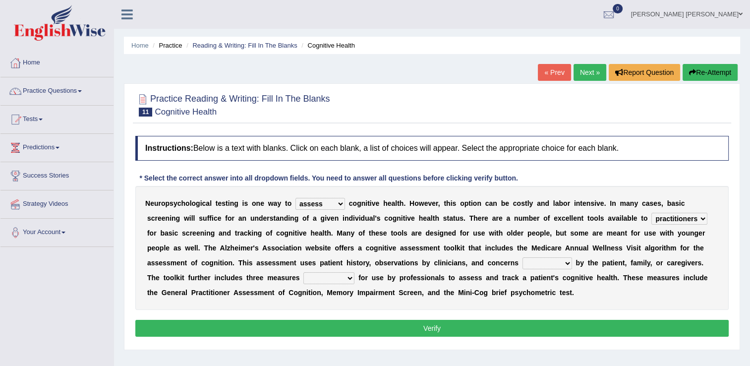
click at [522, 257] on select "raised rising arising praised" at bounding box center [547, 263] width 50 height 12
click at [303, 278] on select "validated intimidated dilapidated antedated" at bounding box center [328, 278] width 51 height 12
select select "validated"
click at [303, 272] on select "validated intimidated dilapidated antedated" at bounding box center [328, 278] width 51 height 12
click at [373, 322] on button "Verify" at bounding box center [431, 328] width 593 height 17
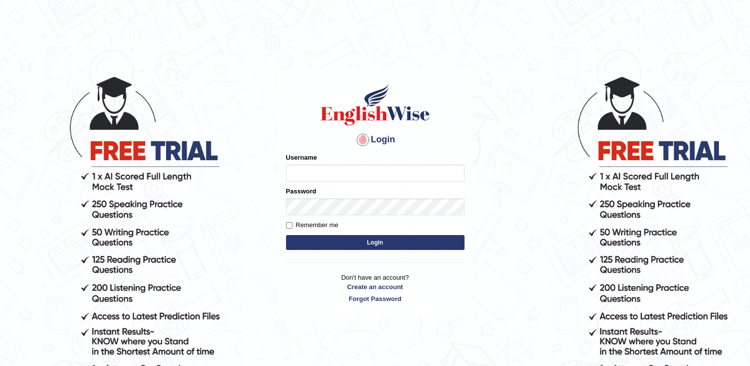
type input "Adedayo"
click at [329, 238] on button "Login" at bounding box center [375, 242] width 178 height 15
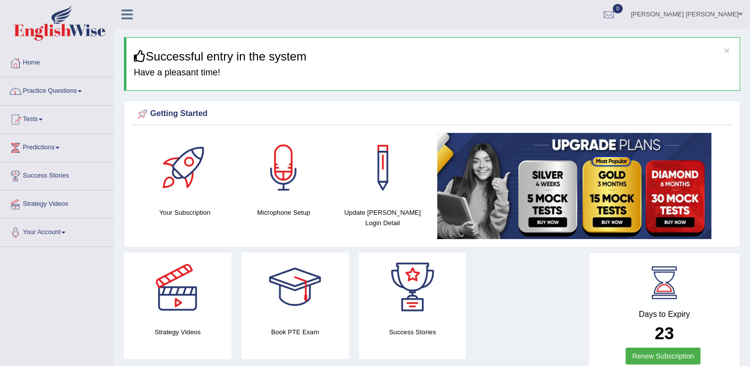
click at [55, 89] on link "Practice Questions" at bounding box center [56, 89] width 113 height 25
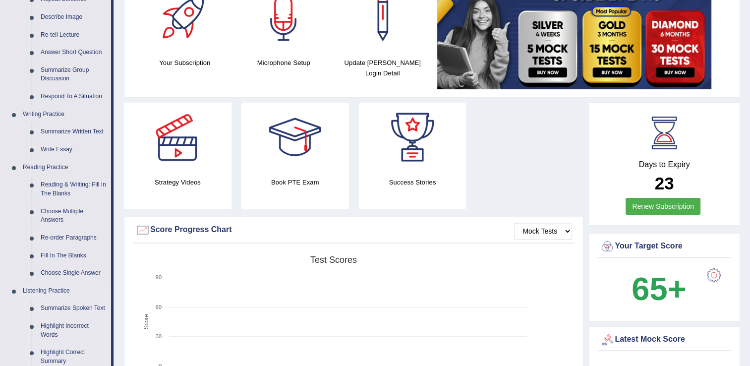
scroll to position [149, 0]
